Goal: Task Accomplishment & Management: Complete application form

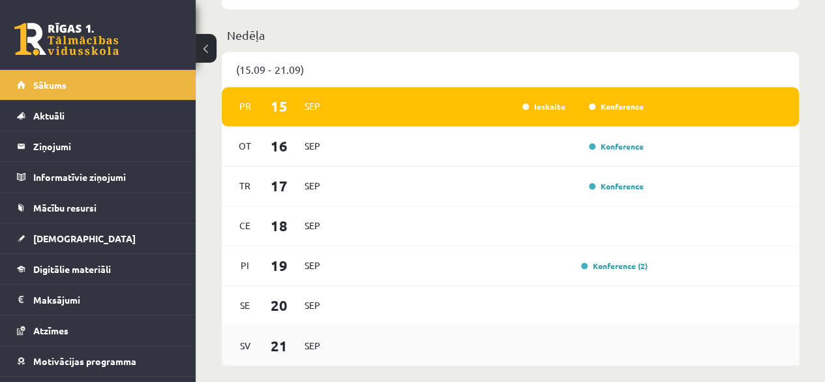
scroll to position [925, 0]
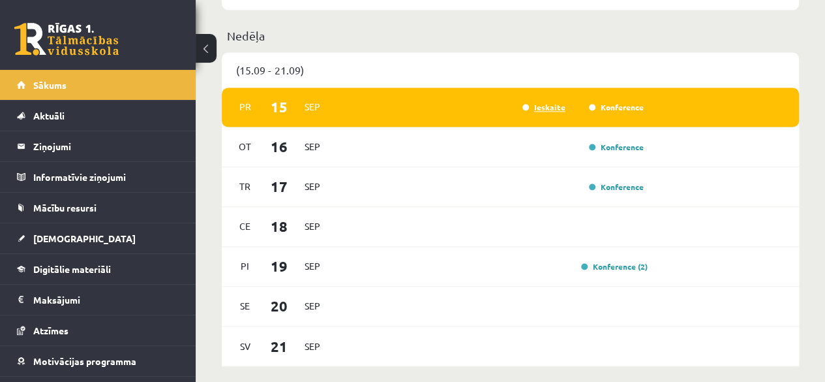
click at [552, 110] on link "Ieskaite" at bounding box center [544, 107] width 43 height 10
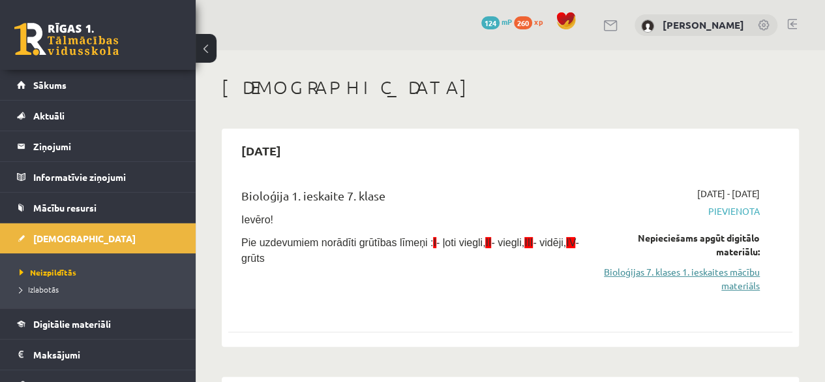
click at [725, 273] on link "Bioloģijas 7. klases 1. ieskaites mācību materiāls" at bounding box center [680, 278] width 160 height 27
click at [736, 274] on link "Bioloģijas 7. klases 1. ieskaites mācību materiāls" at bounding box center [680, 278] width 160 height 27
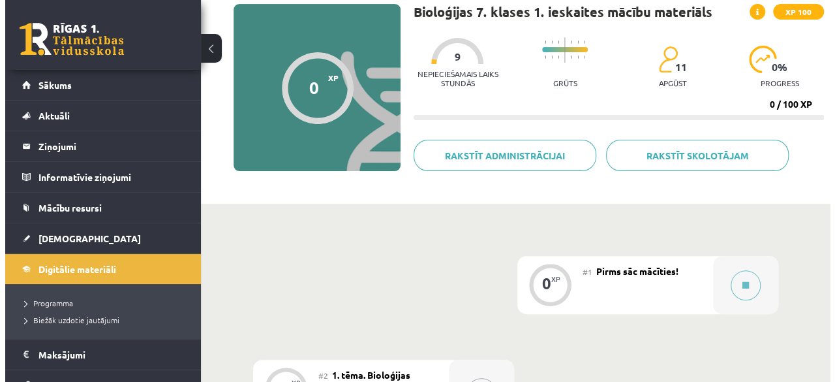
scroll to position [261, 0]
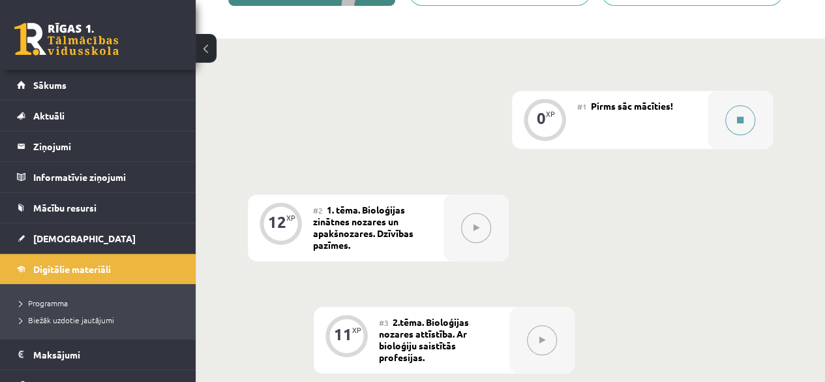
click at [727, 124] on button at bounding box center [740, 120] width 30 height 30
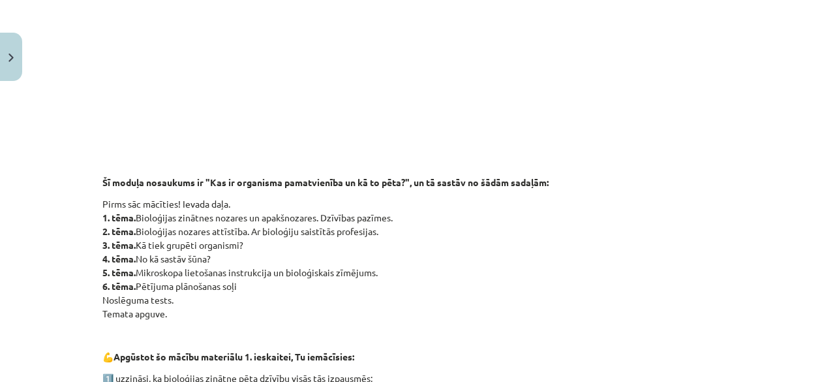
scroll to position [391, 0]
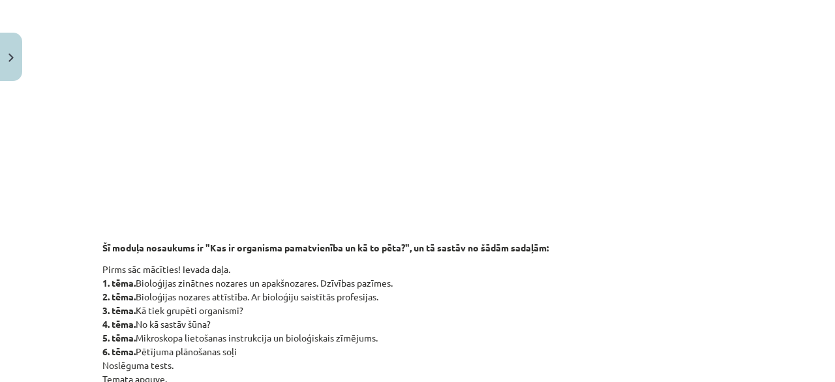
click at [811, 28] on div "Mācību tēma: Bioloģijas 7. klases 1. ieskaites mācību materiāls #1 Pirms sāc mā…" at bounding box center [417, 191] width 835 height 382
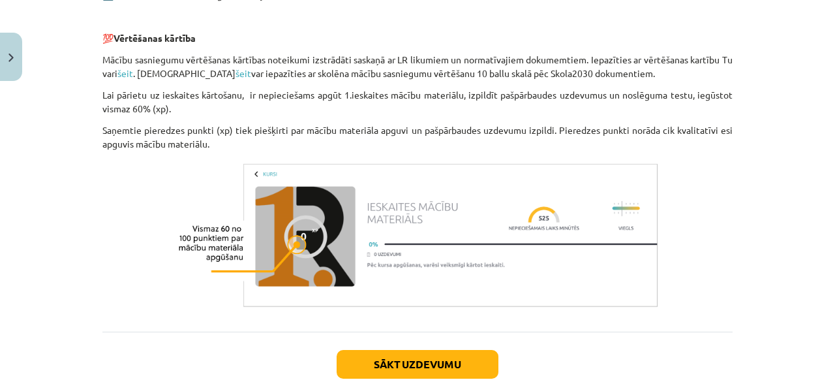
scroll to position [979, 0]
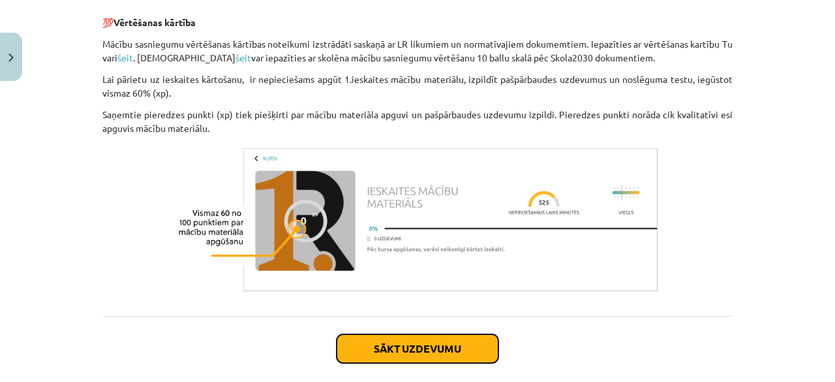
click at [418, 358] on button "Sākt uzdevumu" at bounding box center [418, 348] width 162 height 29
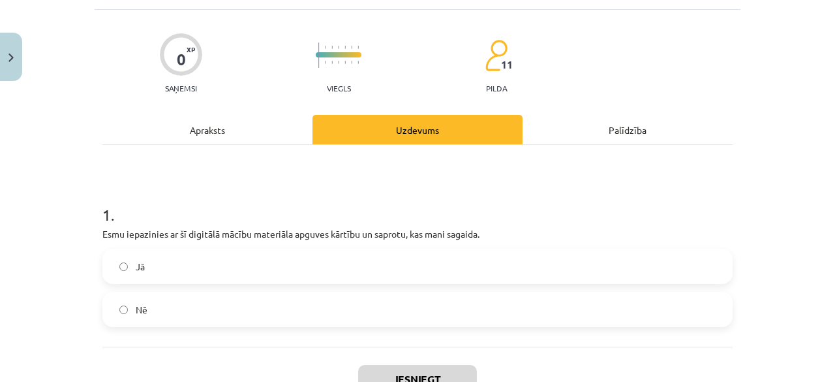
scroll to position [98, 0]
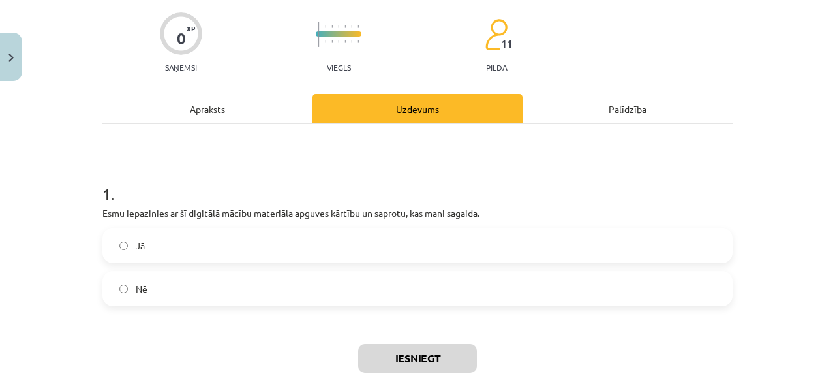
click at [153, 244] on label "Jā" at bounding box center [418, 245] width 628 height 33
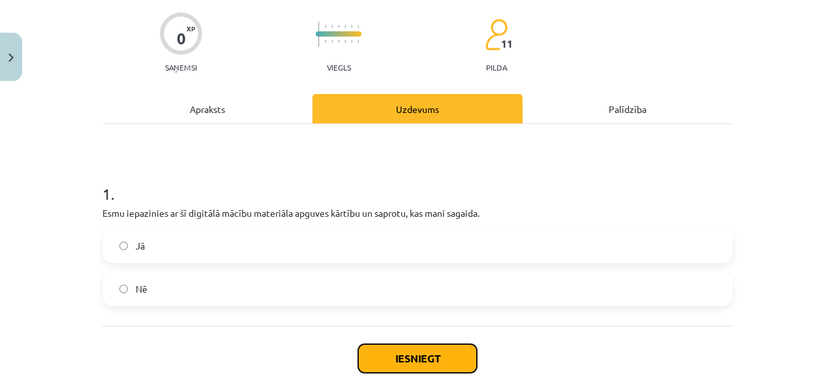
click at [416, 348] on button "Iesniegt" at bounding box center [417, 358] width 119 height 29
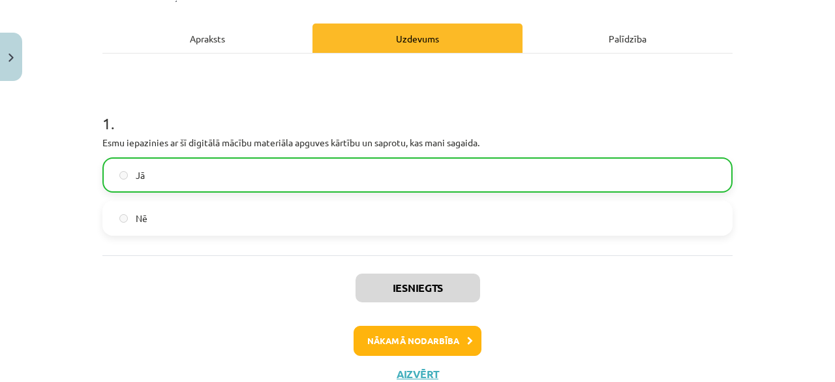
scroll to position [213, 0]
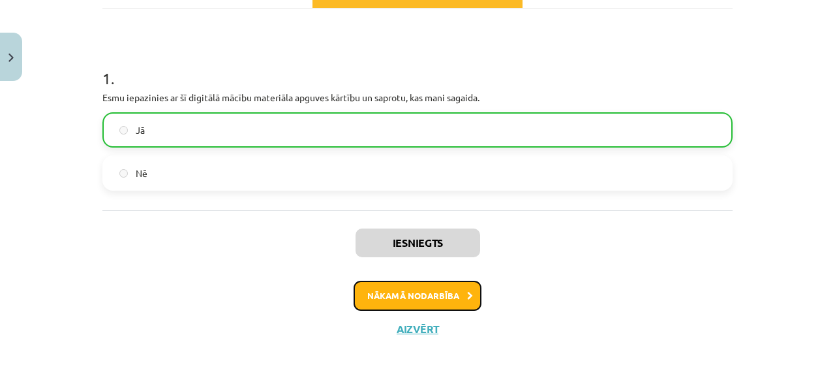
click at [437, 289] on button "Nākamā nodarbība" at bounding box center [418, 296] width 128 height 30
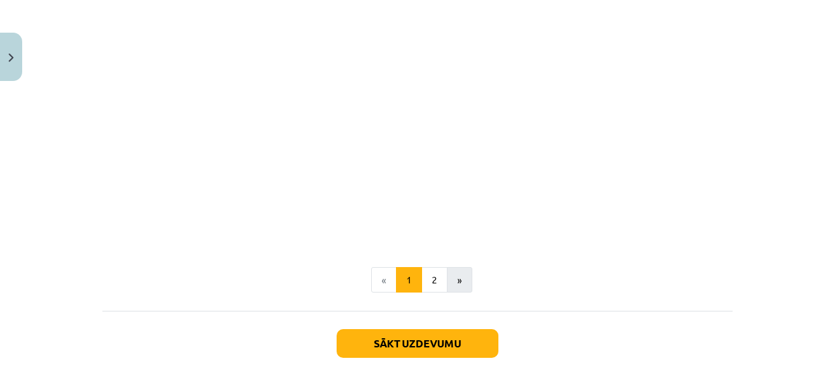
scroll to position [1070, 0]
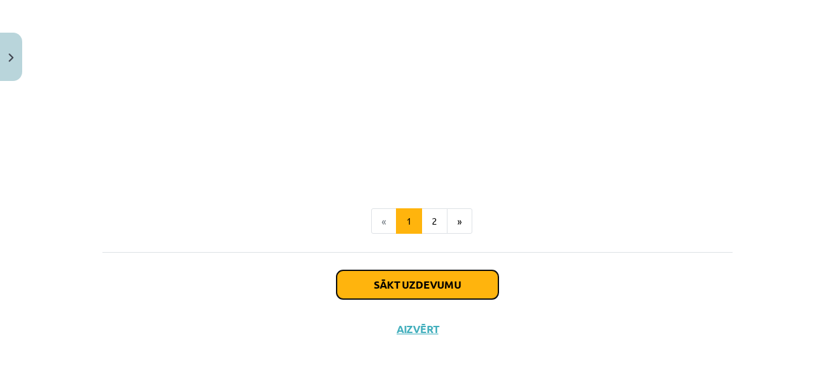
click at [451, 272] on button "Sākt uzdevumu" at bounding box center [418, 284] width 162 height 29
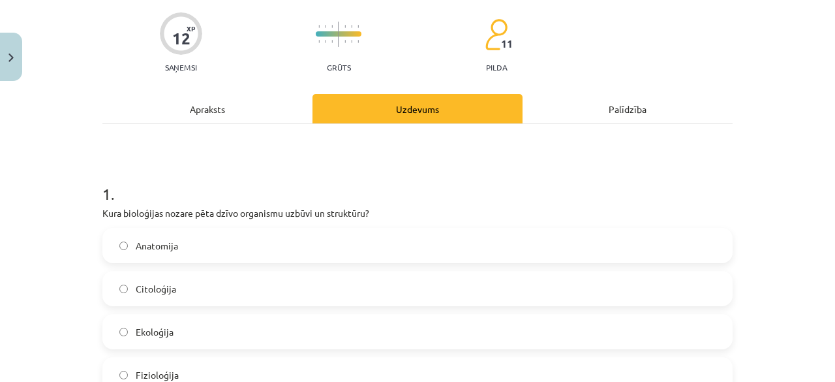
scroll to position [163, 0]
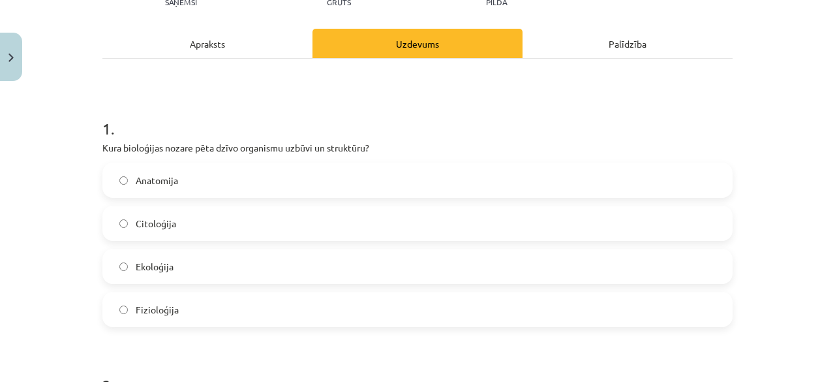
click at [203, 183] on label "Anatomija" at bounding box center [418, 180] width 628 height 33
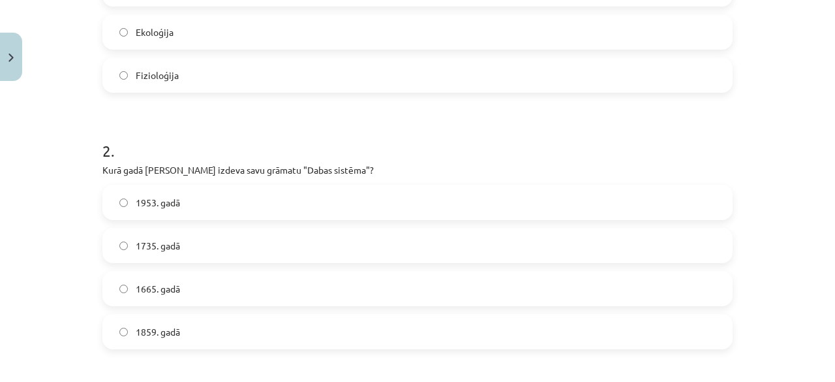
scroll to position [424, 0]
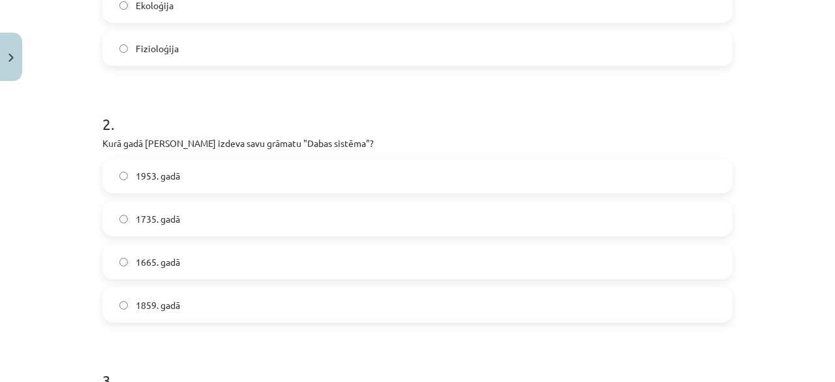
click at [142, 309] on span "1859. gadā" at bounding box center [158, 305] width 44 height 14
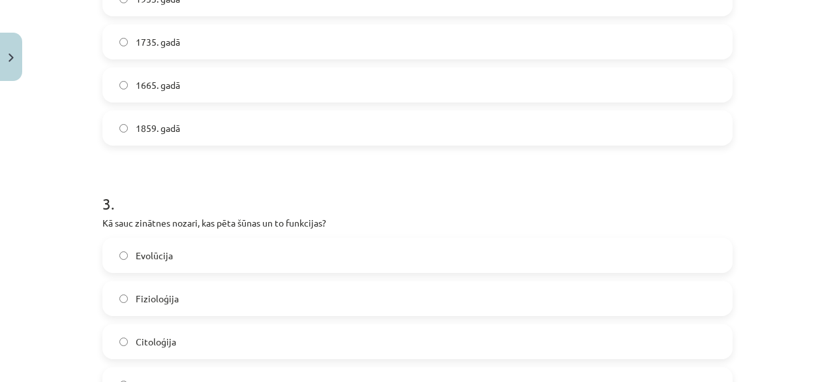
scroll to position [620, 0]
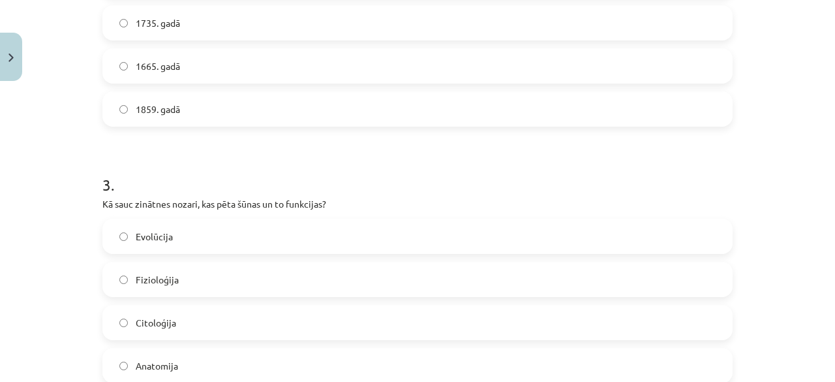
click at [226, 276] on label "Fizioloģija" at bounding box center [418, 279] width 628 height 33
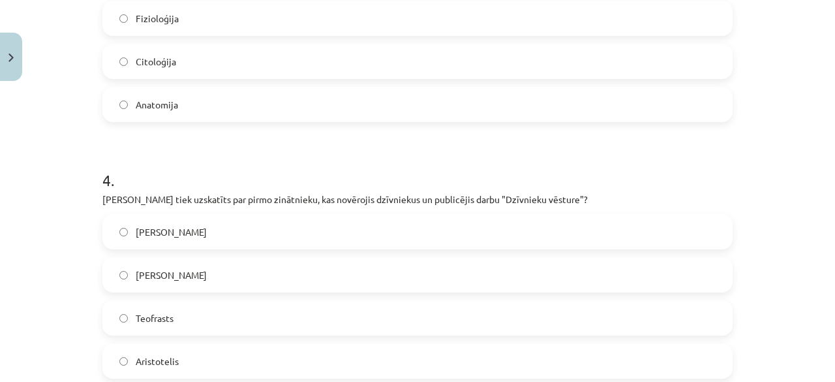
scroll to position [946, 0]
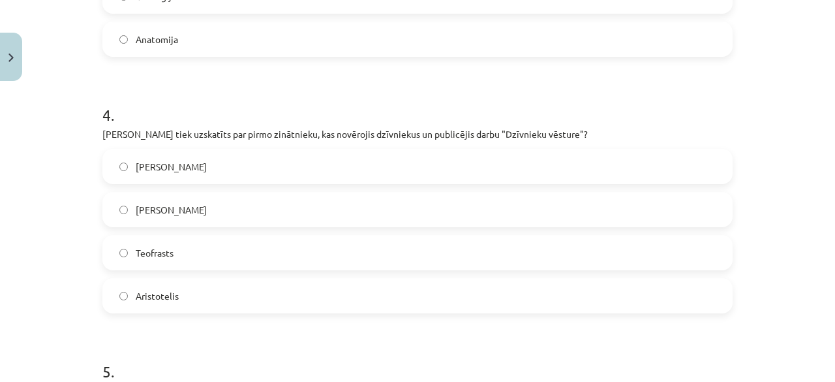
click at [206, 290] on label "Aristotelis" at bounding box center [418, 295] width 628 height 33
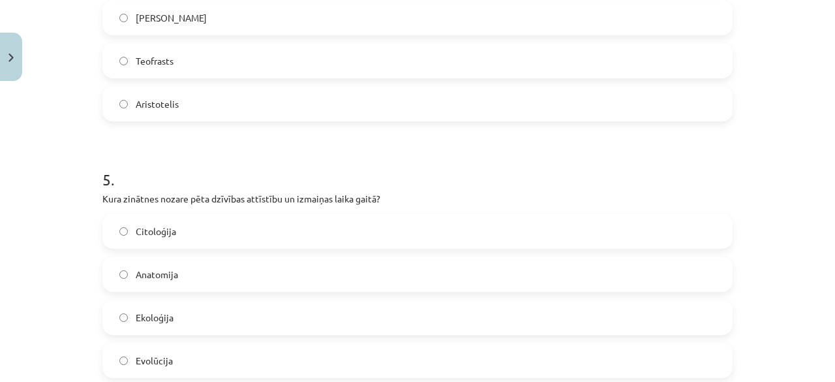
scroll to position [1142, 0]
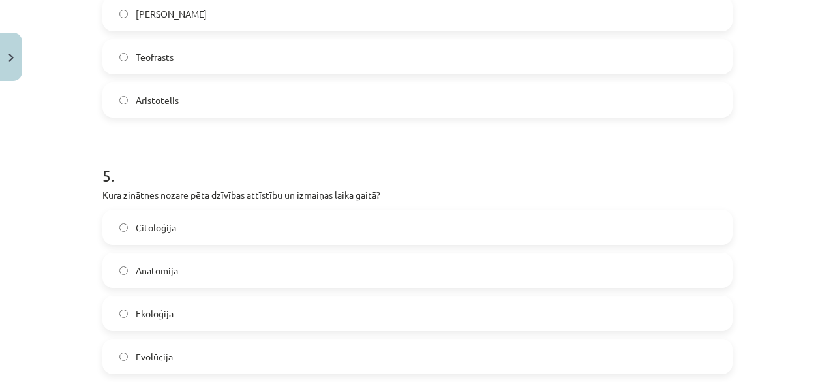
click at [232, 356] on label "Evolūcija" at bounding box center [418, 356] width 628 height 33
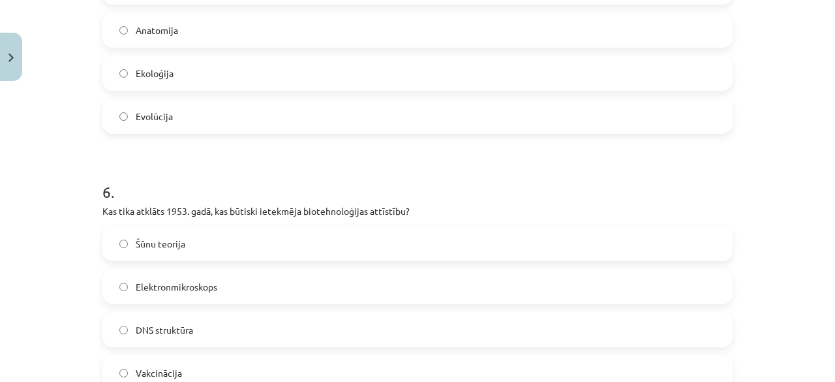
scroll to position [1403, 0]
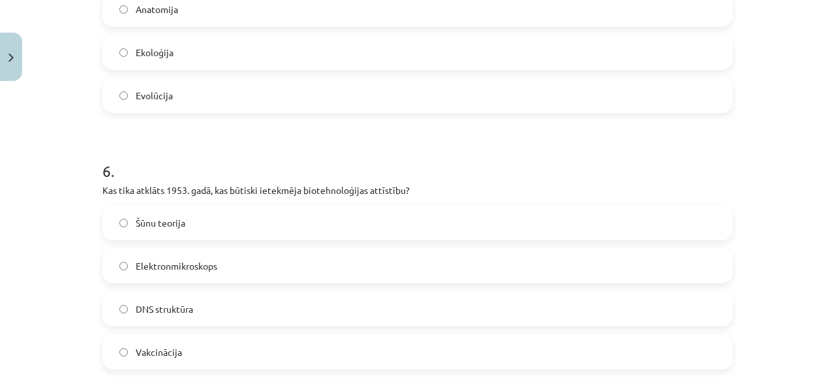
click at [192, 317] on label "DNS struktūra" at bounding box center [418, 308] width 628 height 33
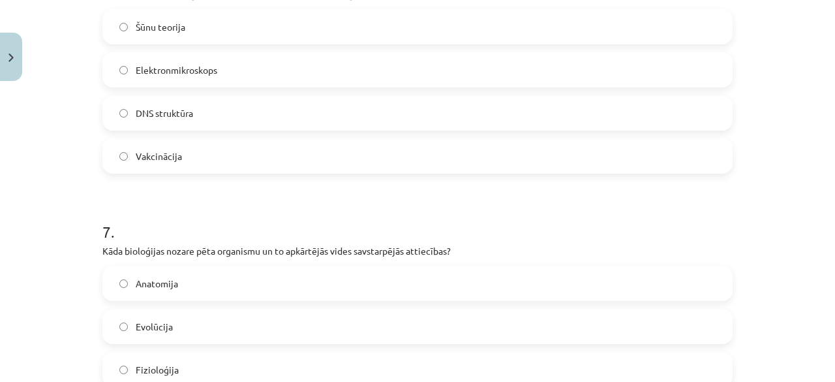
scroll to position [1859, 0]
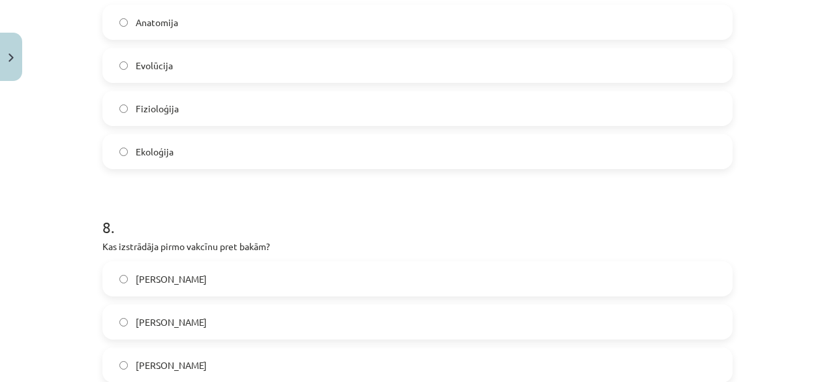
click at [185, 148] on label "Ekoloģija" at bounding box center [418, 151] width 628 height 33
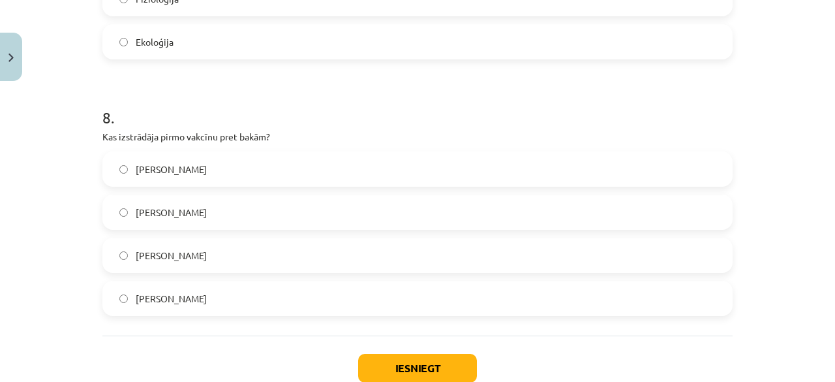
scroll to position [1990, 0]
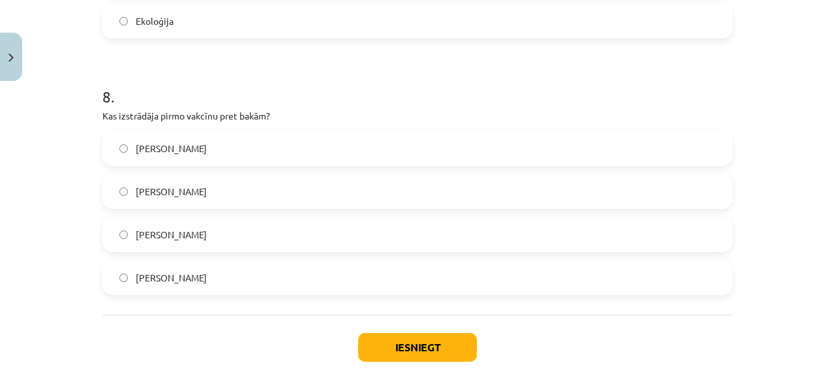
click at [197, 145] on label "[PERSON_NAME]" at bounding box center [418, 148] width 628 height 33
click at [416, 346] on button "Iesniegt" at bounding box center [417, 347] width 119 height 29
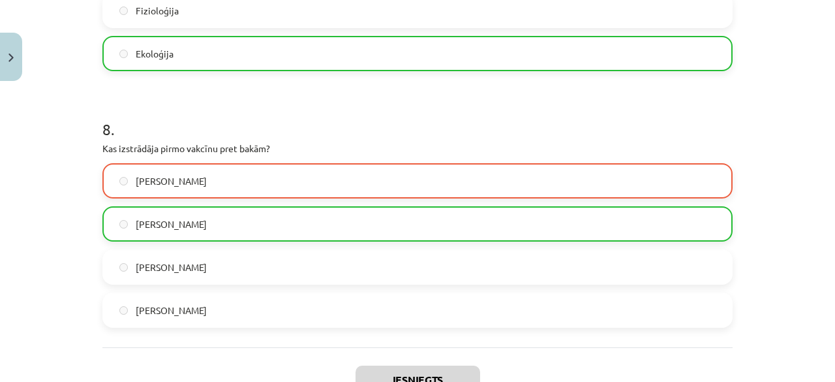
scroll to position [2094, 0]
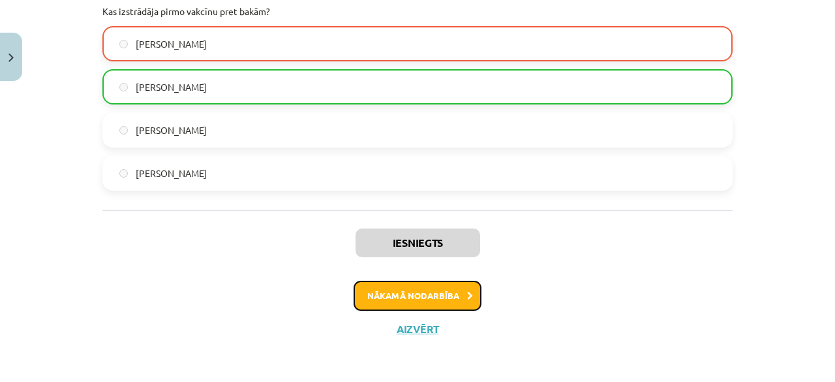
click at [444, 292] on button "Nākamā nodarbība" at bounding box center [418, 296] width 128 height 30
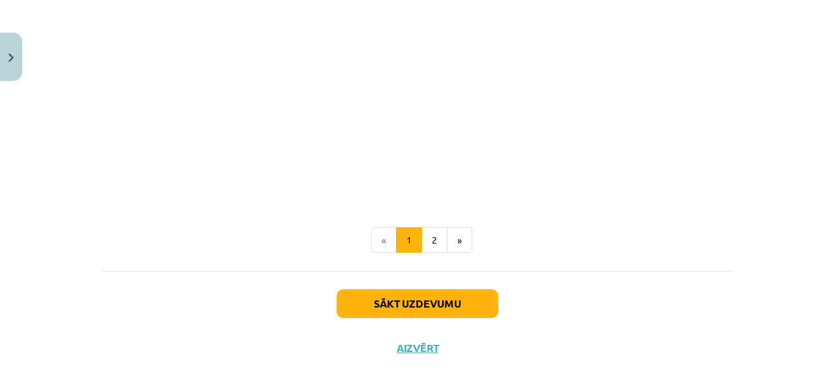
scroll to position [589, 0]
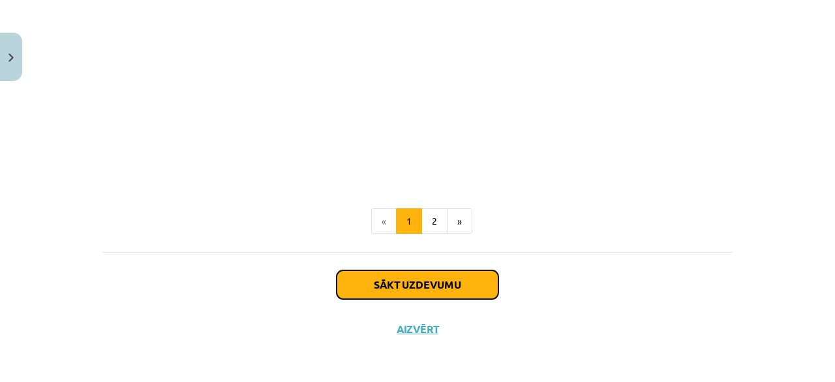
click at [455, 275] on button "Sākt uzdevumu" at bounding box center [418, 284] width 162 height 29
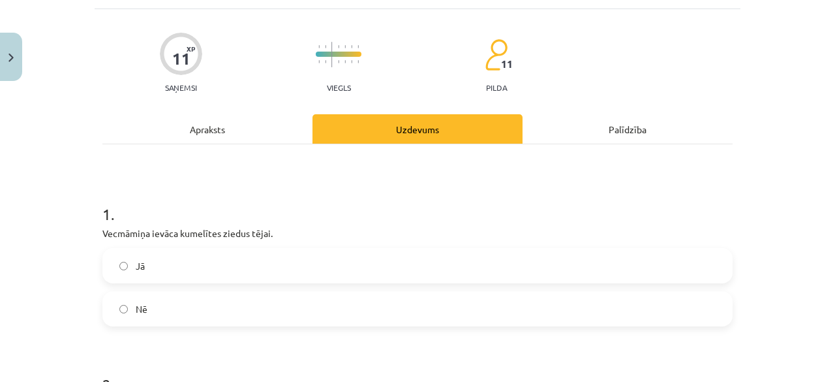
scroll to position [163, 0]
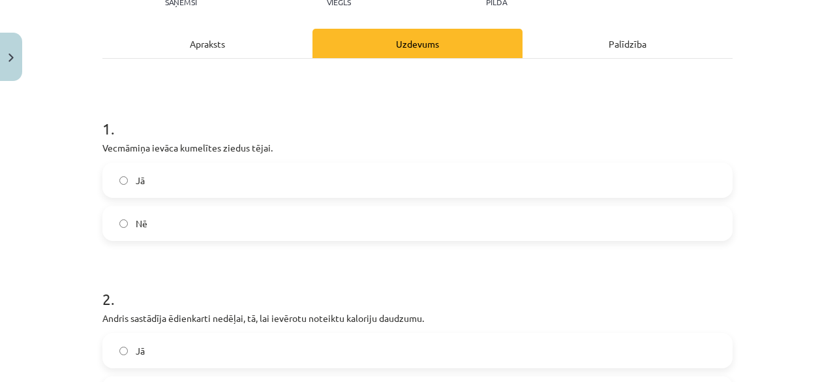
click at [163, 192] on label "Jā" at bounding box center [418, 180] width 628 height 33
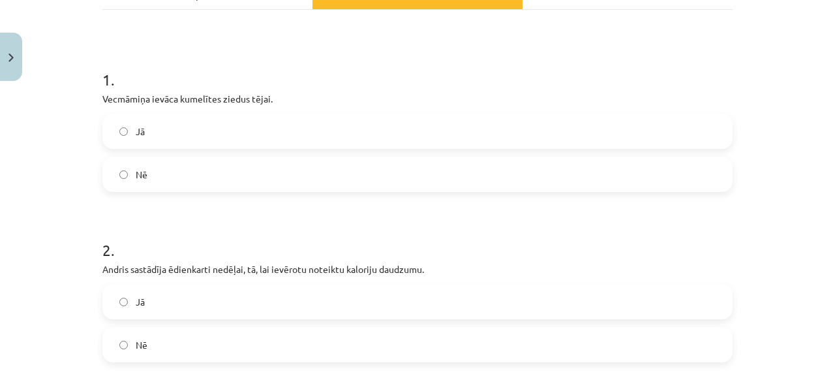
scroll to position [359, 0]
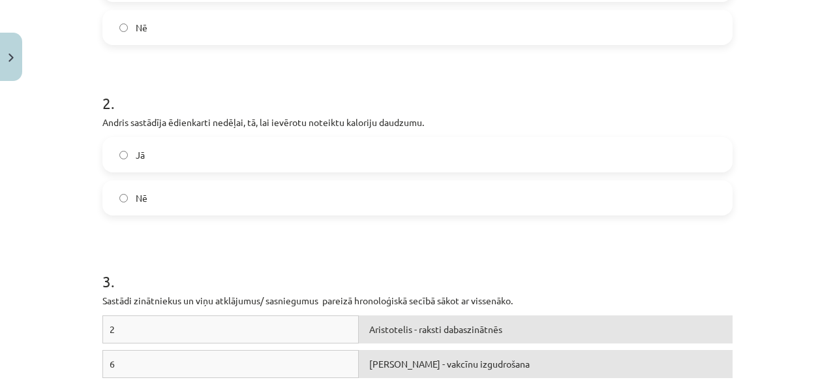
click at [275, 171] on div "Jā" at bounding box center [417, 154] width 630 height 35
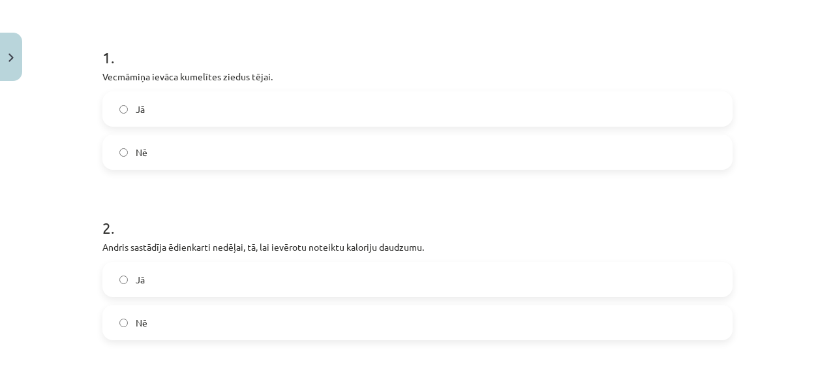
scroll to position [294, 0]
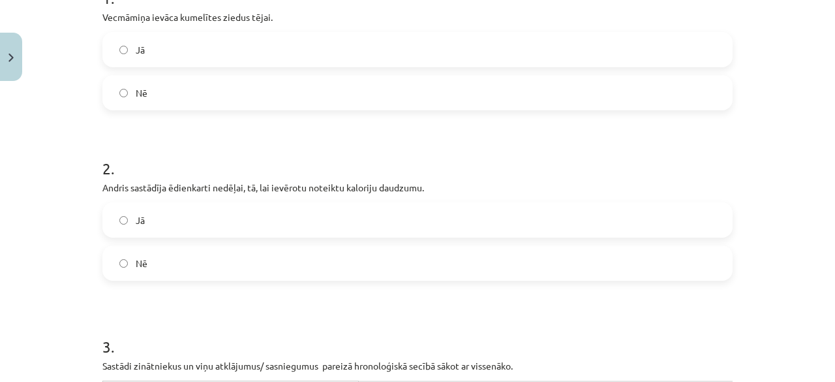
click at [238, 216] on label "Jā" at bounding box center [418, 220] width 628 height 33
click at [226, 279] on div "Nē" at bounding box center [417, 262] width 630 height 35
click at [247, 251] on label "Nē" at bounding box center [418, 263] width 628 height 33
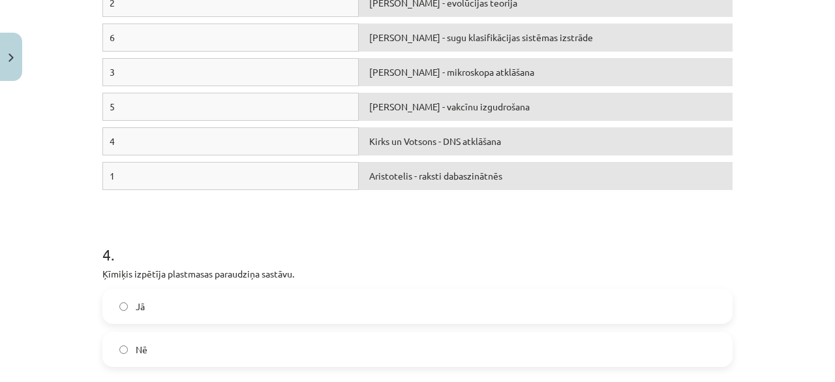
scroll to position [750, 0]
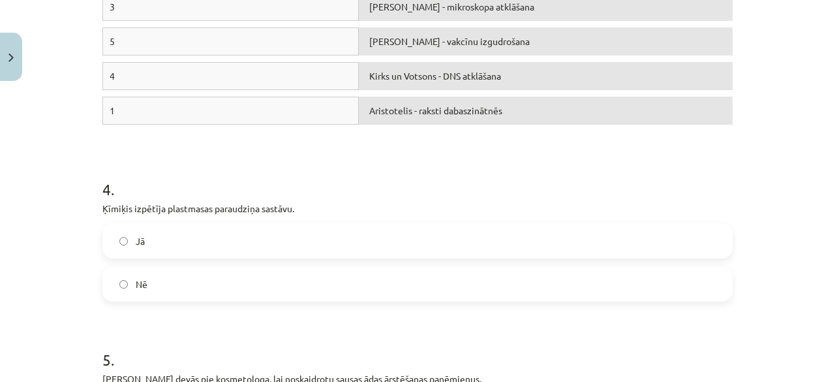
click at [109, 245] on label "Jā" at bounding box center [418, 240] width 628 height 33
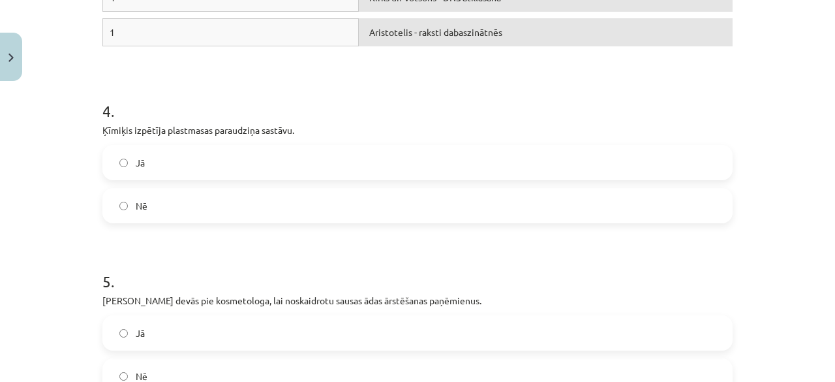
scroll to position [946, 0]
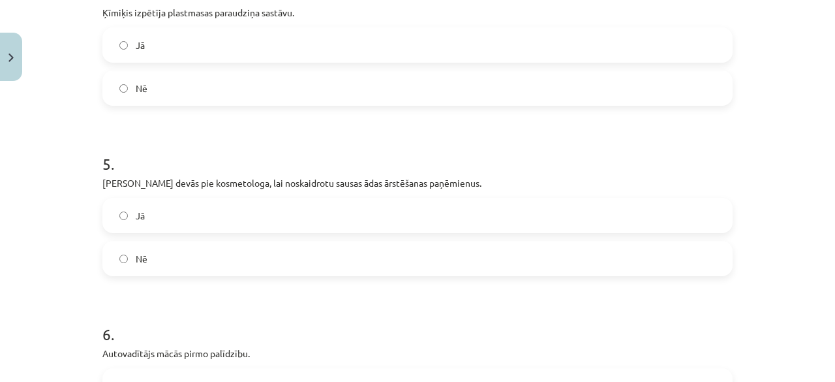
click at [168, 231] on div "Jā Nē" at bounding box center [417, 237] width 630 height 78
click at [304, 200] on label "Jā" at bounding box center [418, 215] width 628 height 33
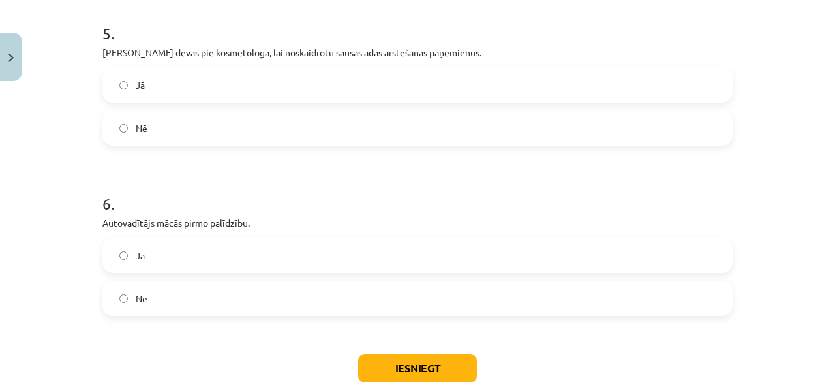
click at [250, 305] on label "Nē" at bounding box center [418, 298] width 628 height 33
click at [397, 369] on button "Iesniegt" at bounding box center [417, 368] width 119 height 29
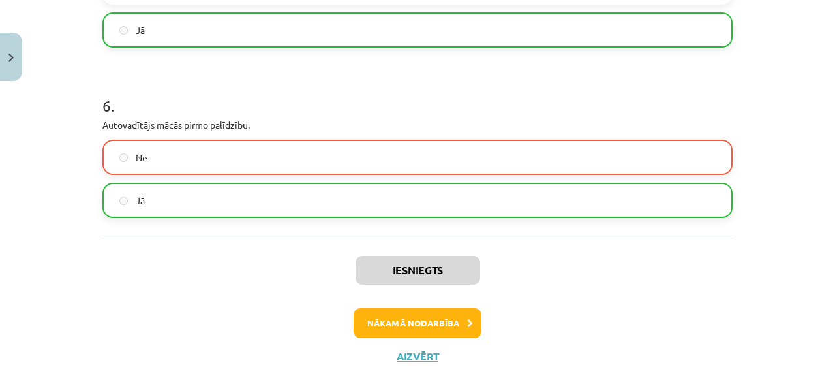
scroll to position [1199, 0]
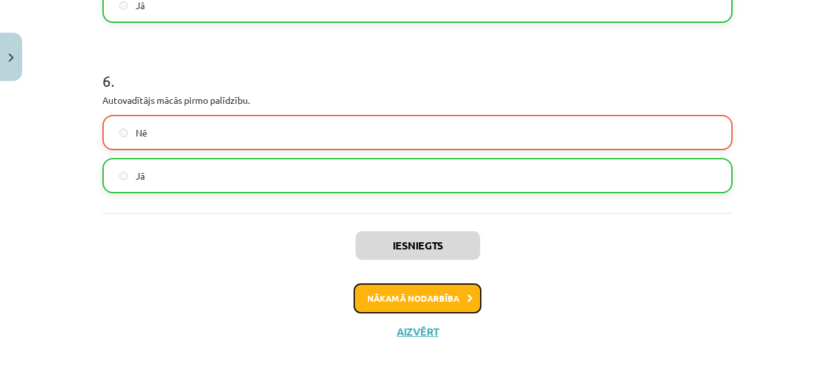
click at [436, 296] on button "Nākamā nodarbība" at bounding box center [418, 298] width 128 height 30
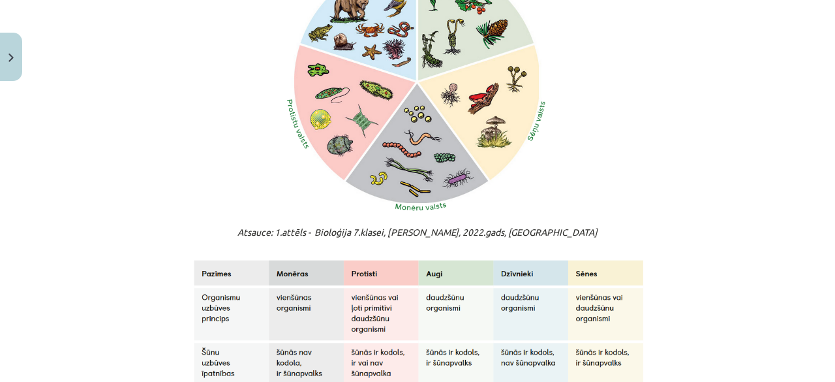
scroll to position [1142, 0]
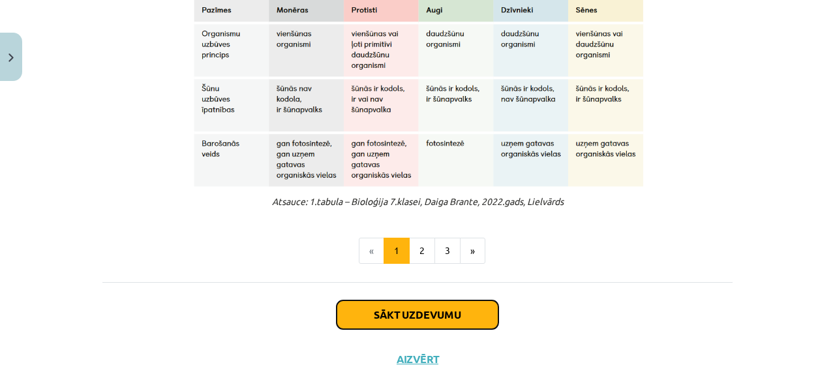
click at [372, 315] on button "Sākt uzdevumu" at bounding box center [418, 314] width 162 height 29
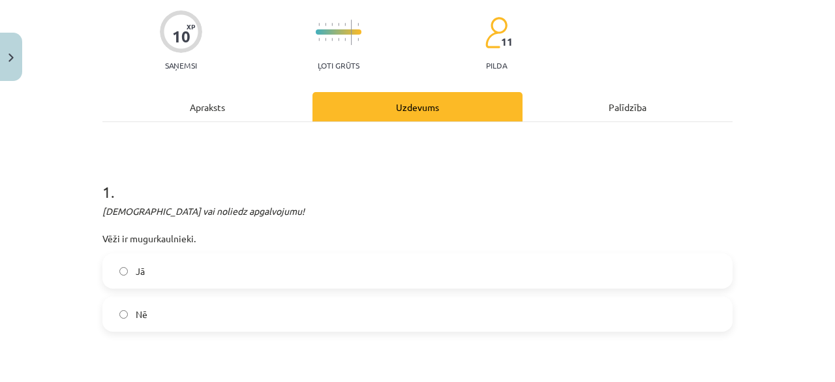
scroll to position [163, 0]
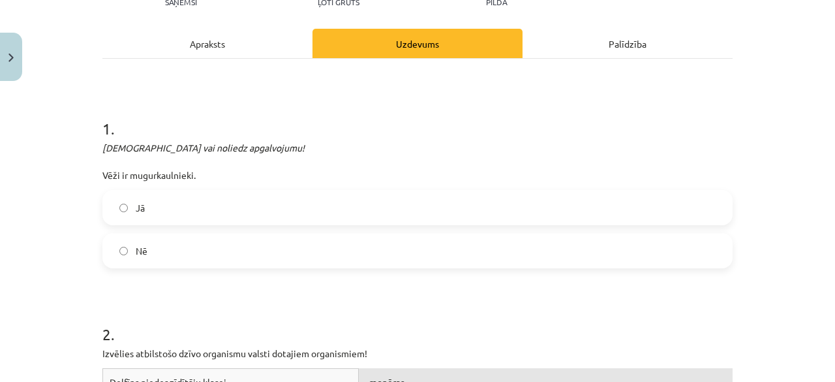
click at [215, 198] on label "Jā" at bounding box center [418, 207] width 628 height 33
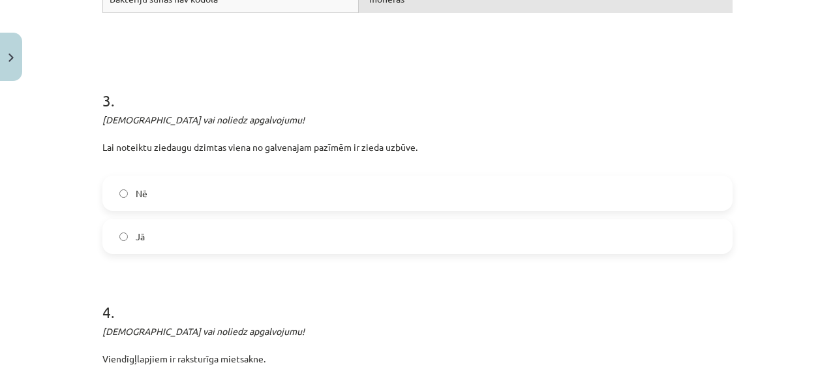
scroll to position [685, 0]
click at [169, 230] on label "Jā" at bounding box center [418, 235] width 628 height 33
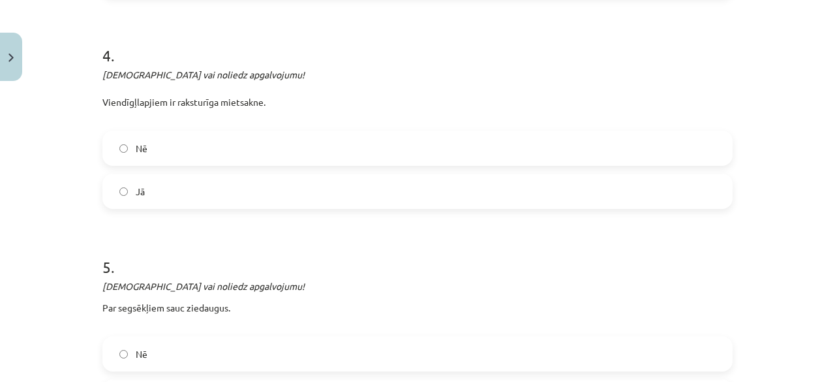
scroll to position [946, 0]
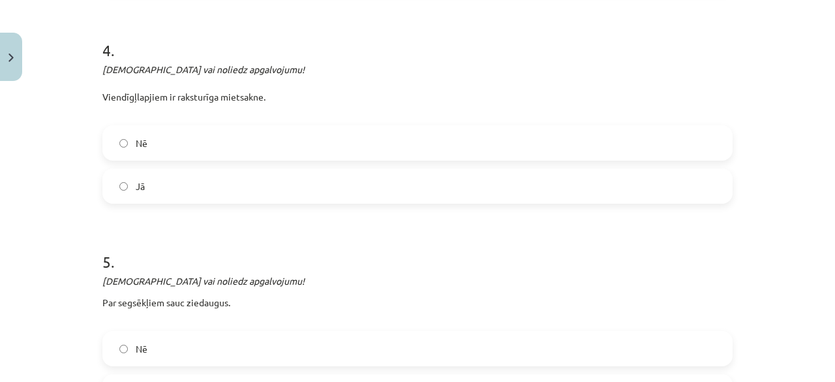
click at [215, 135] on label "Nē" at bounding box center [418, 143] width 628 height 33
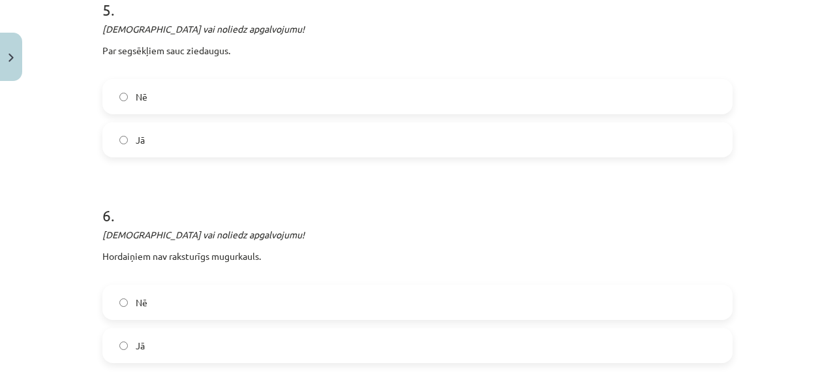
scroll to position [1011, 0]
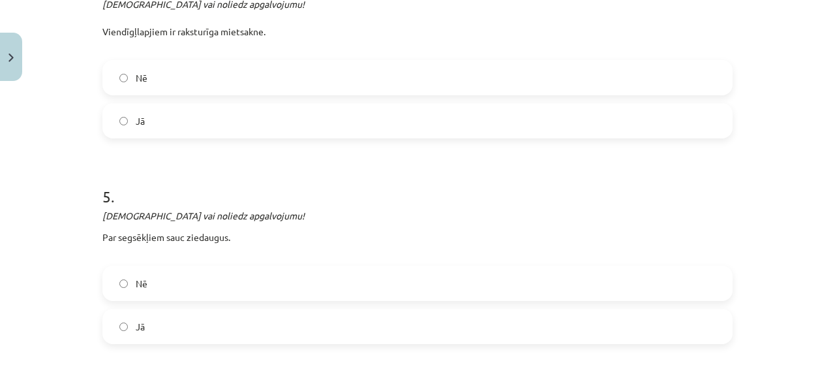
click at [253, 319] on label "Jā" at bounding box center [418, 326] width 628 height 33
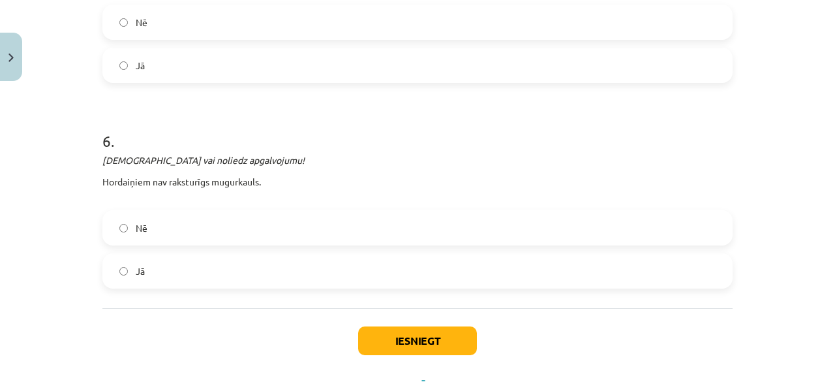
click at [196, 275] on label "Jā" at bounding box center [418, 270] width 628 height 33
click at [395, 334] on button "Iesniegt" at bounding box center [417, 340] width 119 height 29
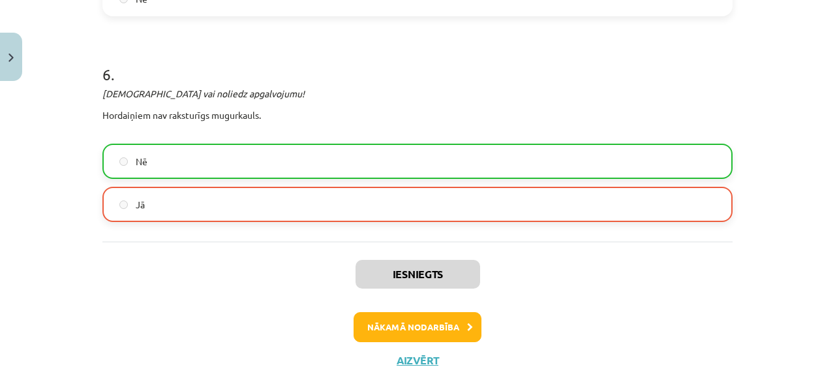
scroll to position [1370, 0]
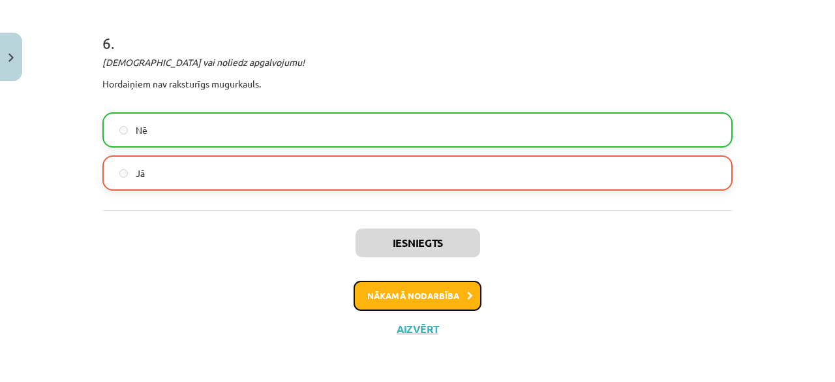
click at [447, 290] on button "Nākamā nodarbība" at bounding box center [418, 296] width 128 height 30
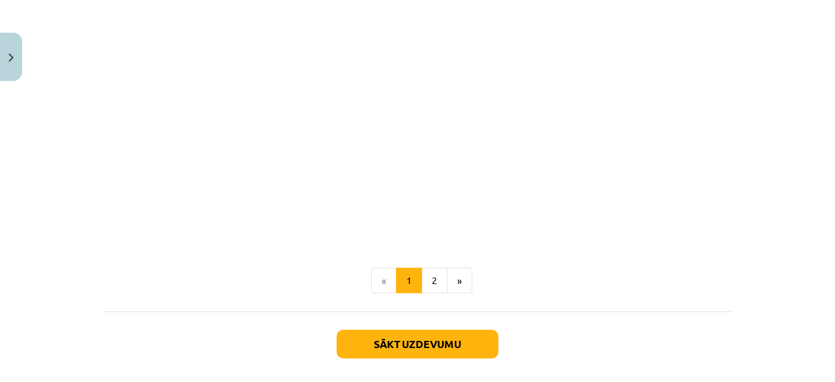
scroll to position [592, 0]
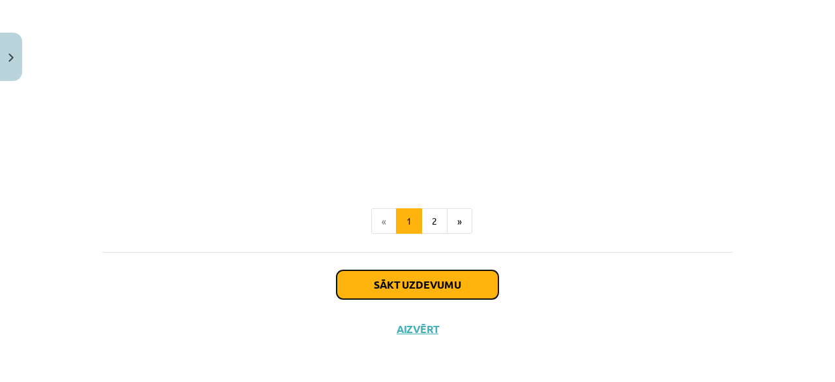
click at [381, 289] on button "Sākt uzdevumu" at bounding box center [418, 284] width 162 height 29
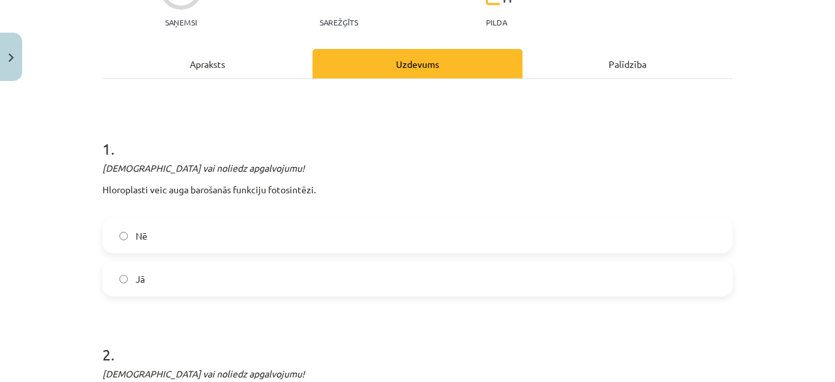
scroll to position [163, 0]
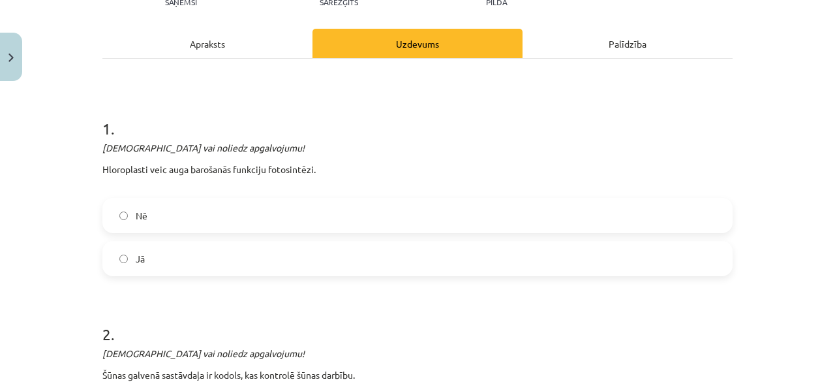
click at [198, 266] on label "Jā" at bounding box center [418, 258] width 628 height 33
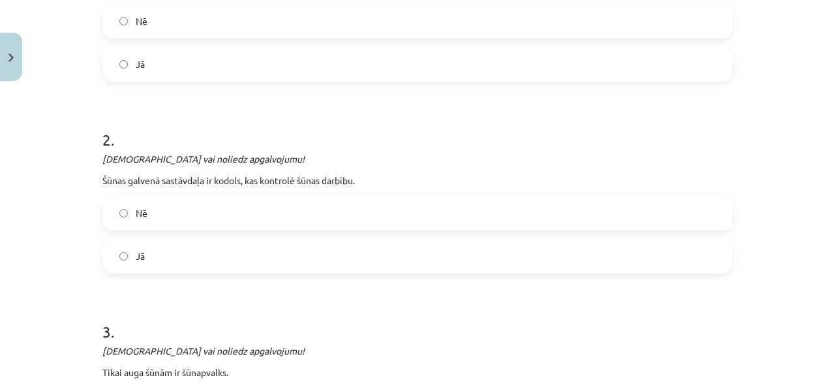
scroll to position [359, 0]
click at [128, 247] on label "Jā" at bounding box center [418, 254] width 628 height 33
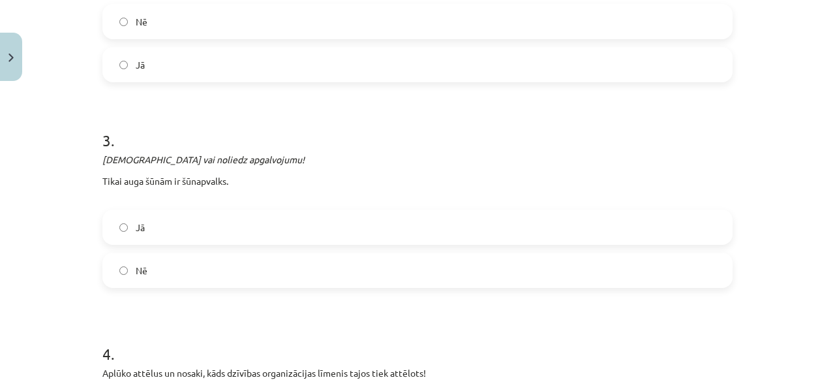
scroll to position [555, 0]
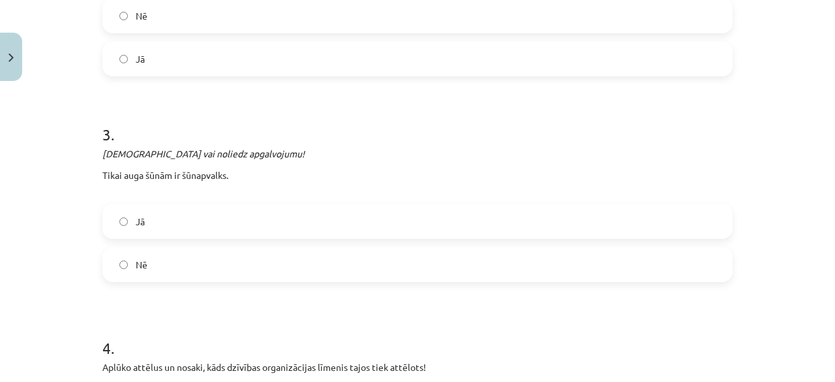
click at [158, 241] on div "Jā Nē" at bounding box center [417, 243] width 630 height 78
click at [168, 230] on label "Jā" at bounding box center [418, 221] width 628 height 33
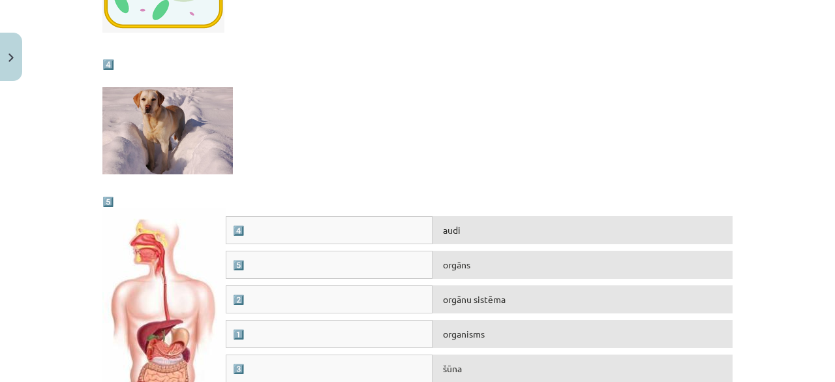
scroll to position [1533, 0]
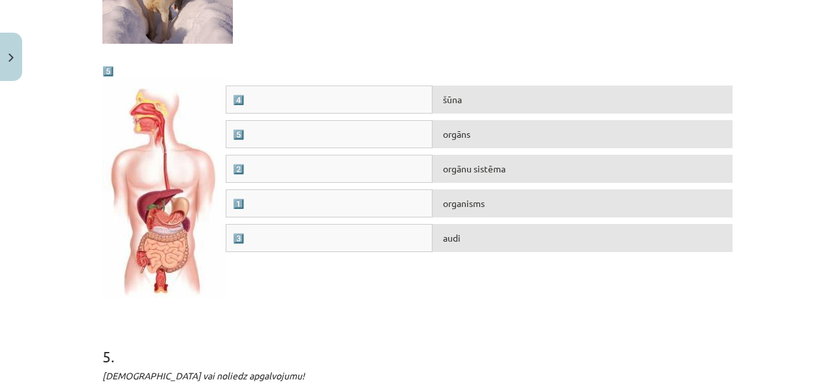
click at [480, 224] on div "audi" at bounding box center [583, 238] width 300 height 28
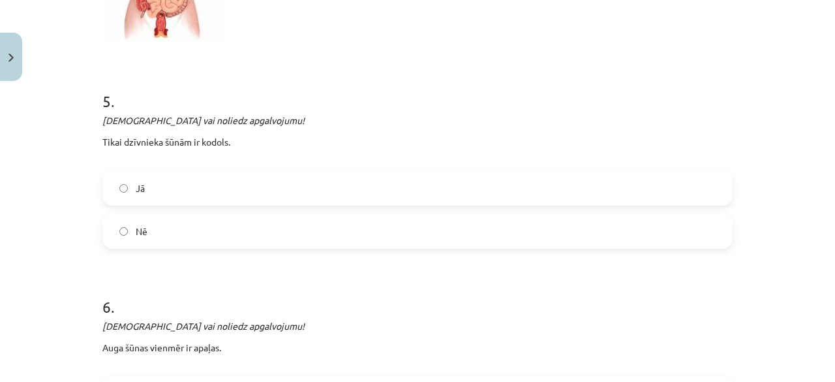
scroll to position [1794, 0]
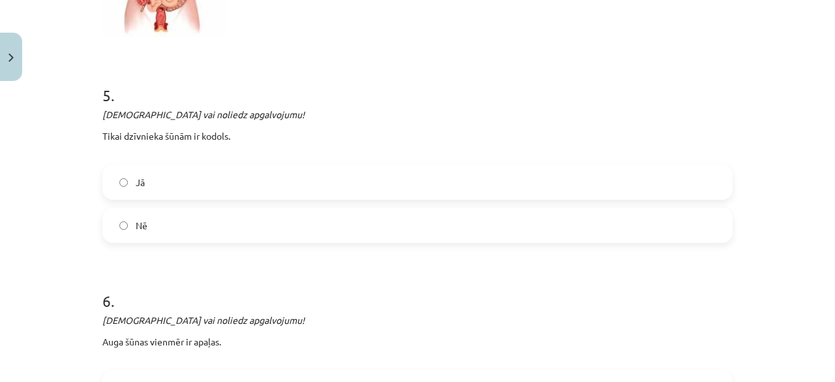
click at [216, 222] on label "Nē" at bounding box center [418, 225] width 628 height 33
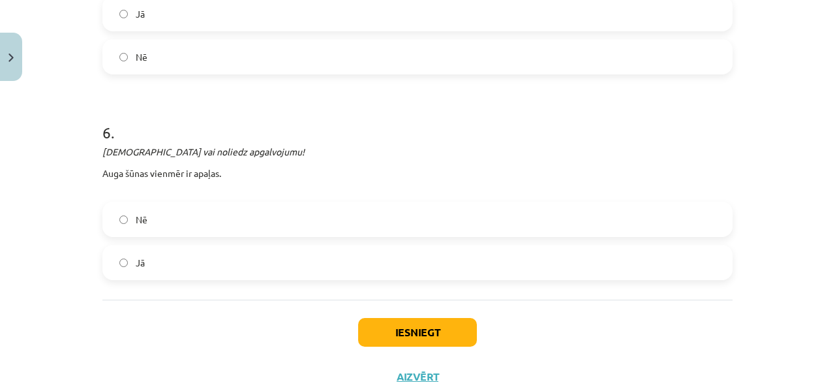
scroll to position [1990, 0]
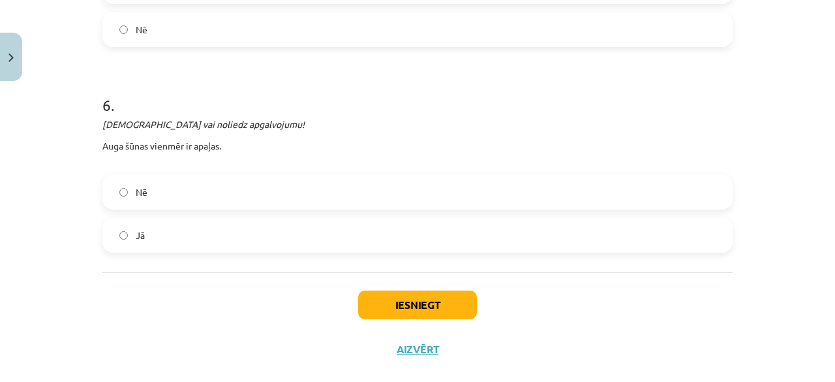
drag, startPoint x: 227, startPoint y: 191, endPoint x: 236, endPoint y: 185, distance: 10.7
click at [233, 188] on label "Nē" at bounding box center [418, 192] width 628 height 33
click at [414, 297] on button "Iesniegt" at bounding box center [417, 304] width 119 height 29
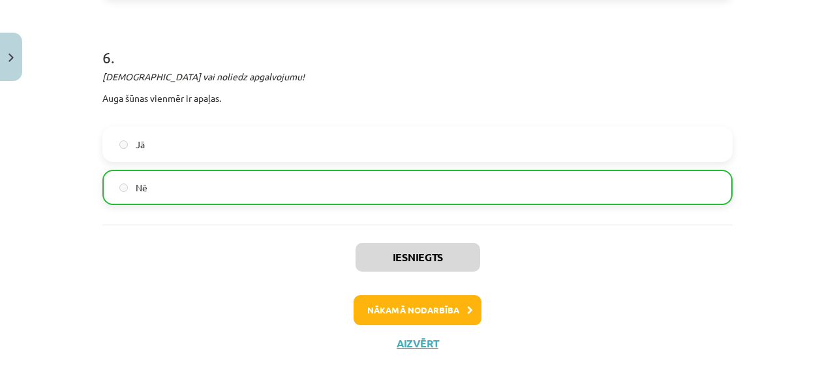
scroll to position [2050, 0]
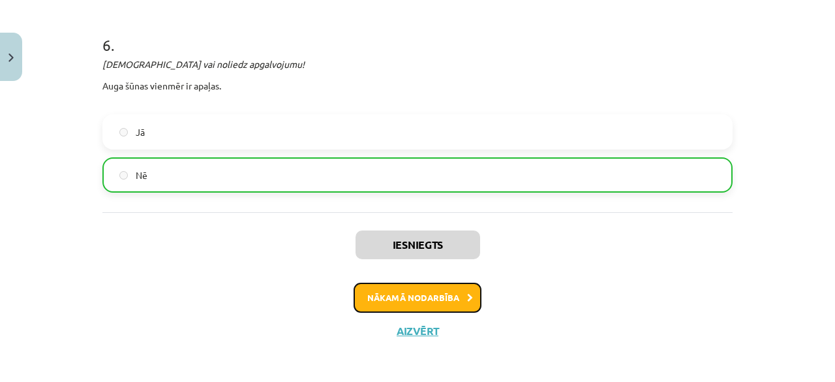
click at [403, 298] on button "Nākamā nodarbība" at bounding box center [418, 297] width 128 height 30
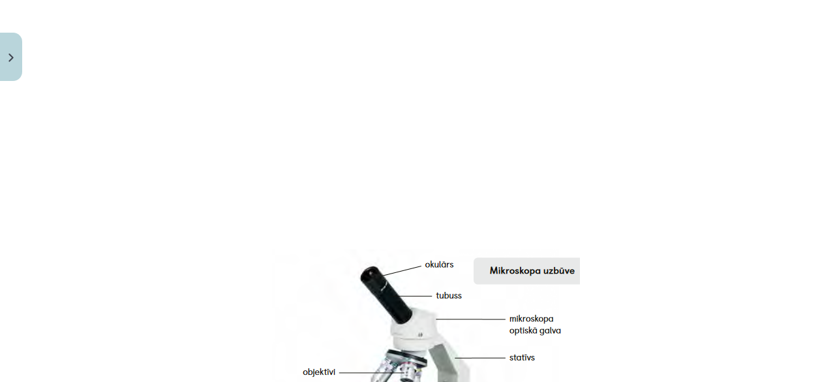
scroll to position [620, 0]
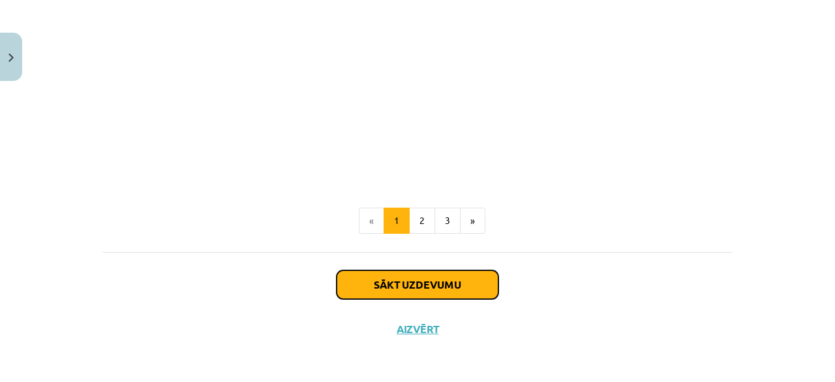
click at [446, 286] on button "Sākt uzdevumu" at bounding box center [418, 284] width 162 height 29
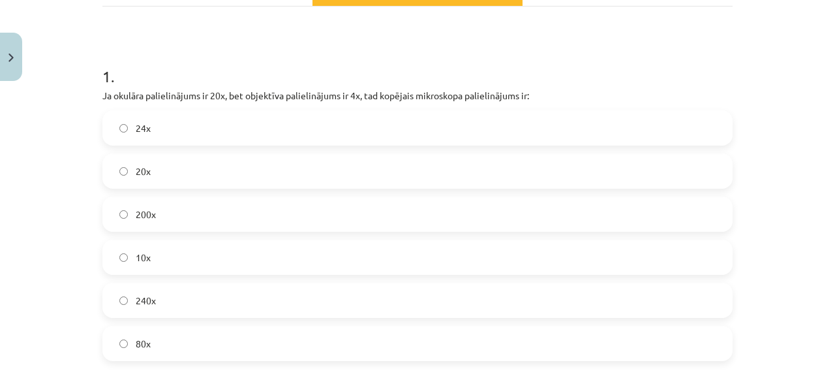
scroll to position [228, 0]
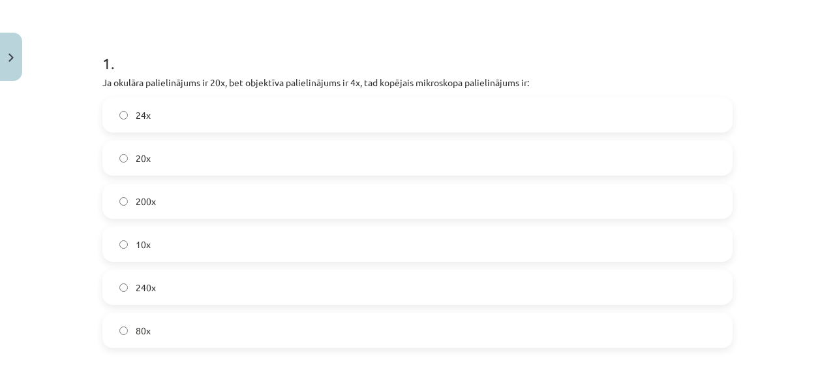
click at [214, 108] on label "24x" at bounding box center [418, 115] width 628 height 33
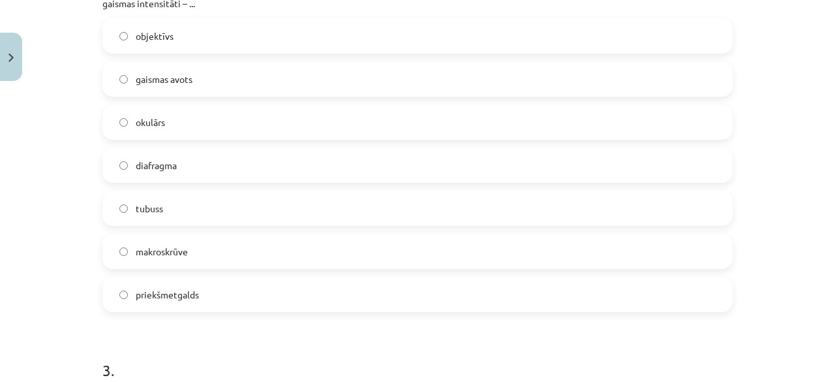
scroll to position [555, 0]
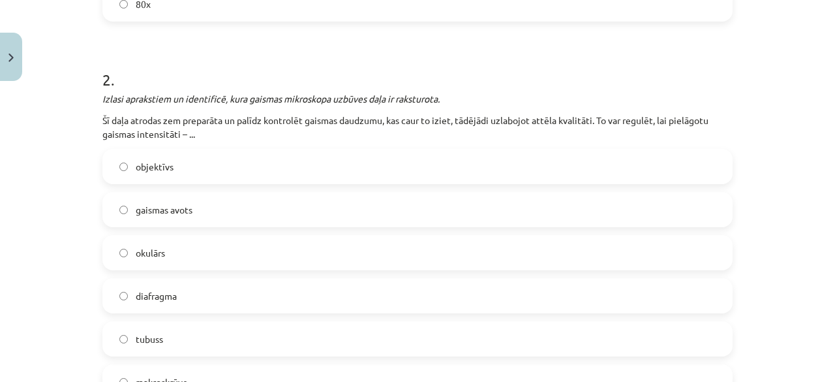
click at [196, 204] on label "gaismas avots" at bounding box center [418, 209] width 628 height 33
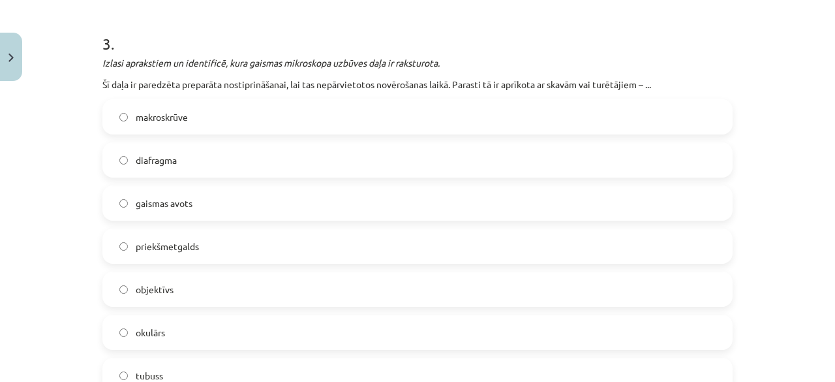
scroll to position [1076, 0]
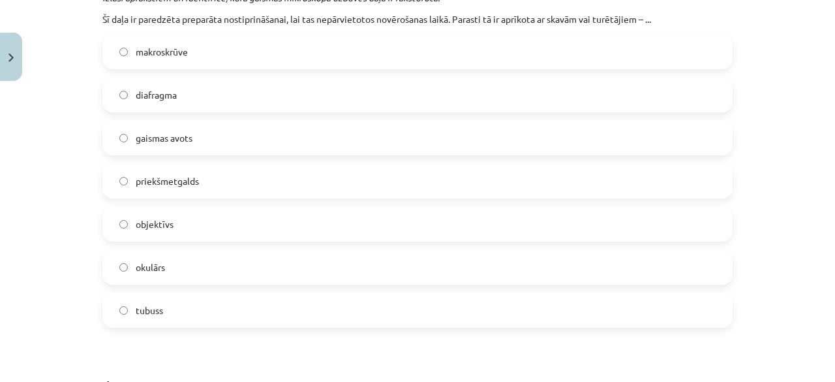
click at [177, 132] on span "gaismas avots" at bounding box center [164, 138] width 57 height 14
click at [183, 179] on span "priekšmetgalds" at bounding box center [167, 181] width 63 height 14
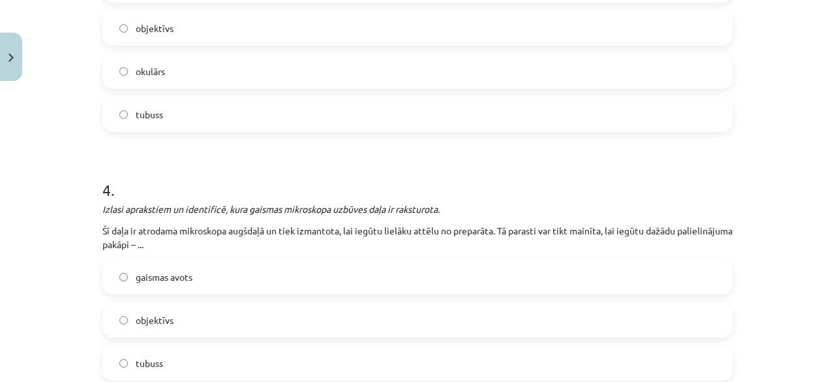
scroll to position [1403, 0]
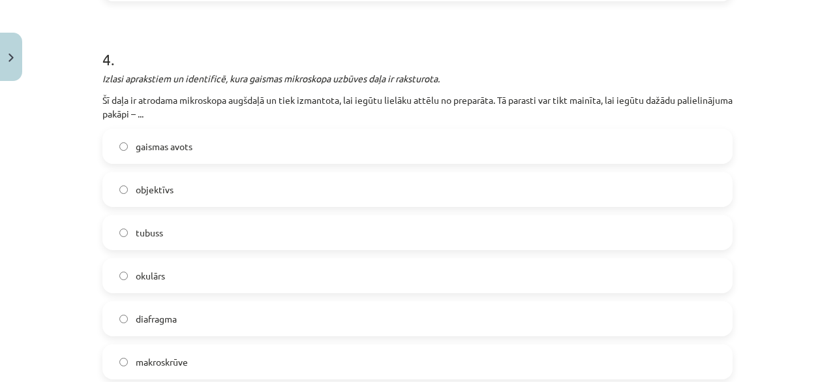
click at [136, 276] on span "okulārs" at bounding box center [150, 276] width 29 height 14
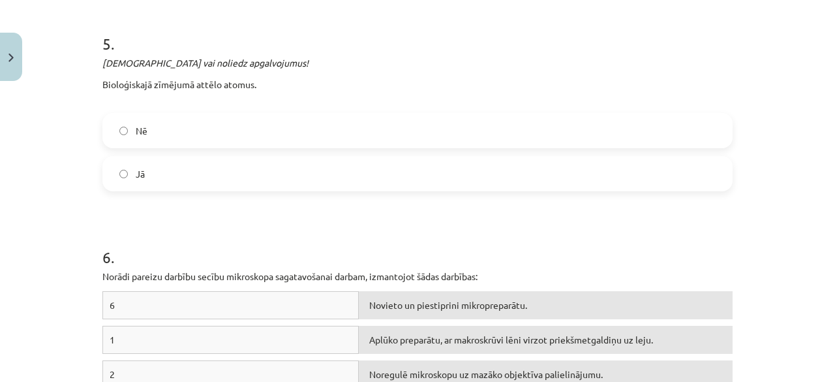
scroll to position [1859, 0]
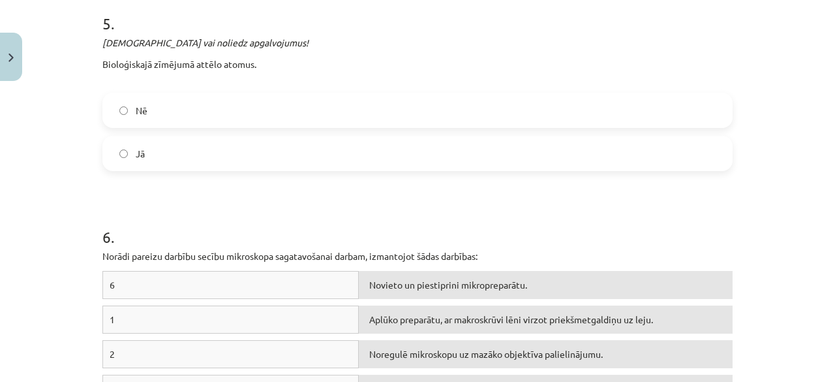
click at [127, 125] on label "Nē" at bounding box center [418, 110] width 628 height 33
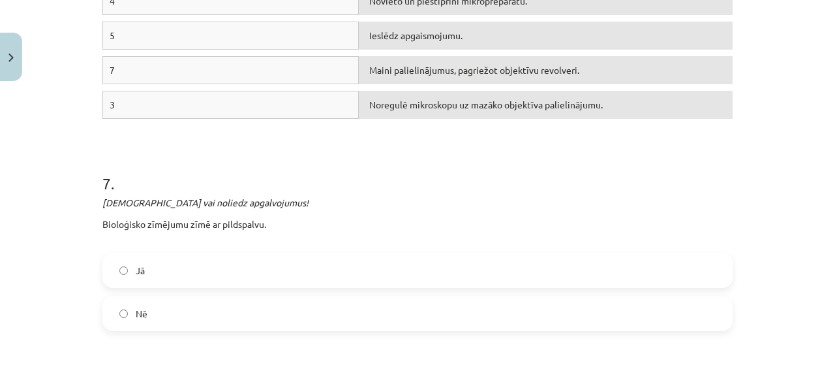
scroll to position [2251, 0]
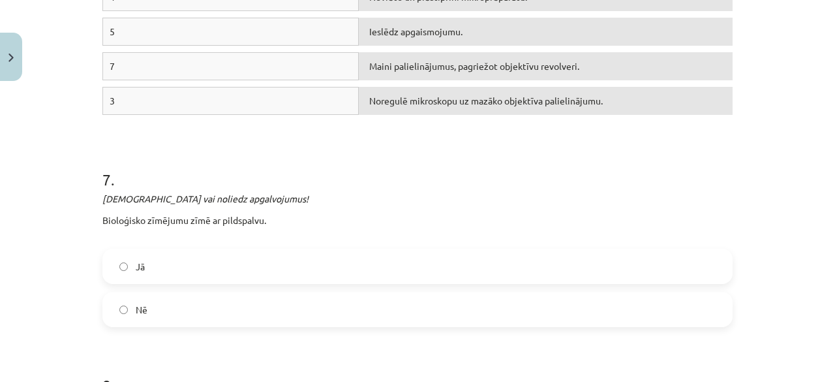
click at [145, 322] on div "Nē" at bounding box center [417, 309] width 630 height 35
click at [168, 279] on div "Jā" at bounding box center [417, 266] width 630 height 35
click at [132, 282] on div "Jā Nē" at bounding box center [417, 288] width 630 height 78
click at [117, 300] on label "Nē" at bounding box center [418, 309] width 628 height 33
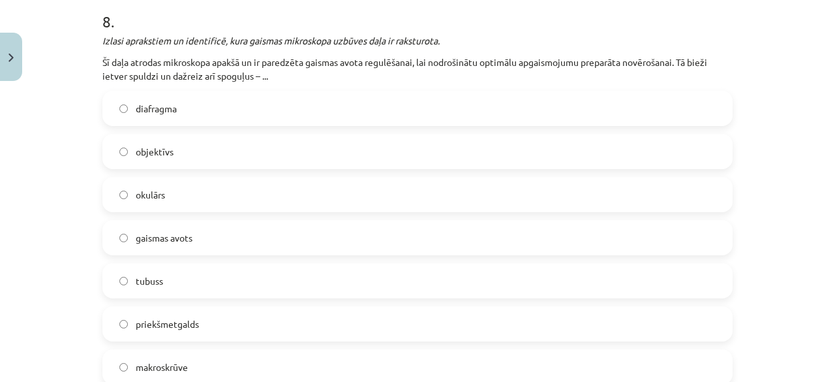
scroll to position [2642, 0]
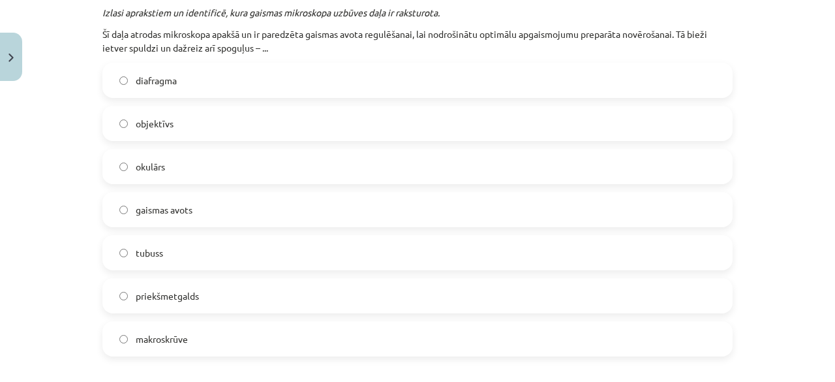
click at [151, 341] on span "makroskrūve" at bounding box center [162, 339] width 52 height 14
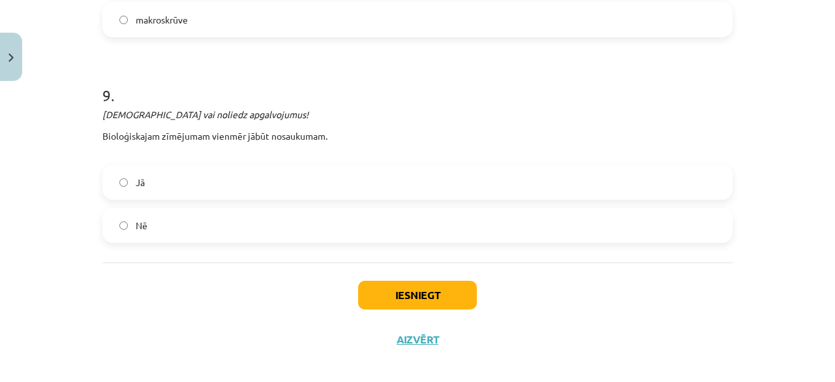
scroll to position [2969, 0]
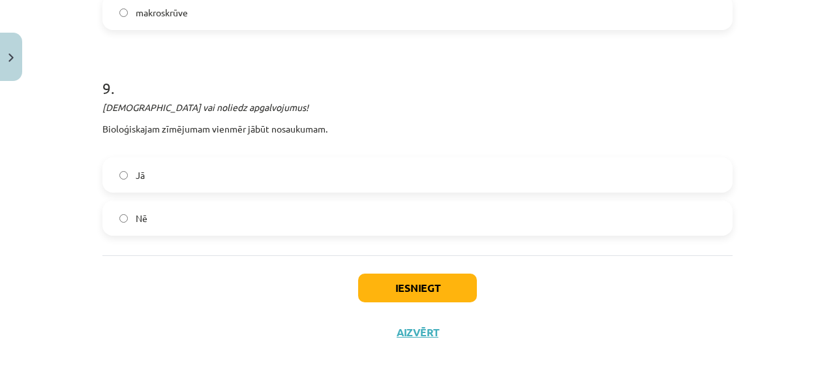
drag, startPoint x: 356, startPoint y: 172, endPoint x: 422, endPoint y: 142, distance: 72.4
click at [358, 171] on label "Jā" at bounding box center [418, 175] width 628 height 33
click at [383, 266] on div "Iesniegt Aizvērt" at bounding box center [417, 300] width 630 height 91
click at [405, 283] on button "Iesniegt" at bounding box center [417, 287] width 119 height 29
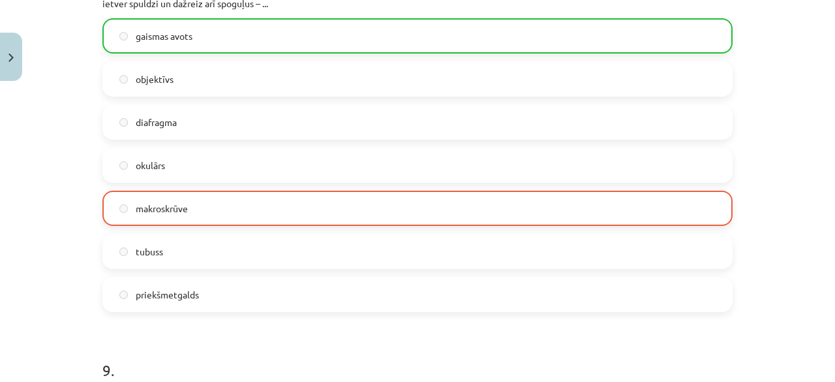
scroll to position [3010, 0]
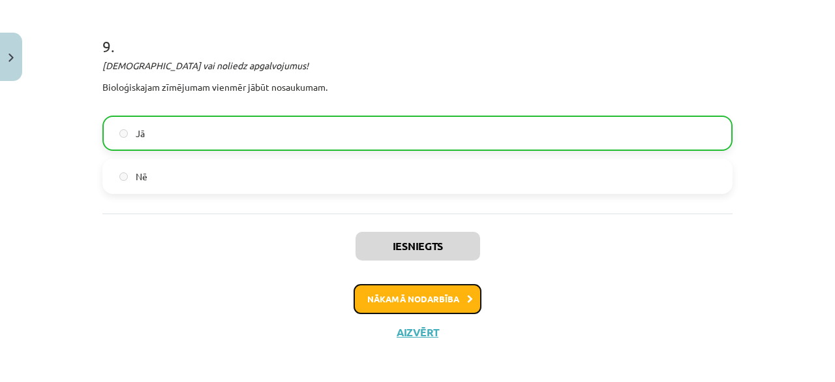
click at [403, 307] on button "Nākamā nodarbība" at bounding box center [418, 299] width 128 height 30
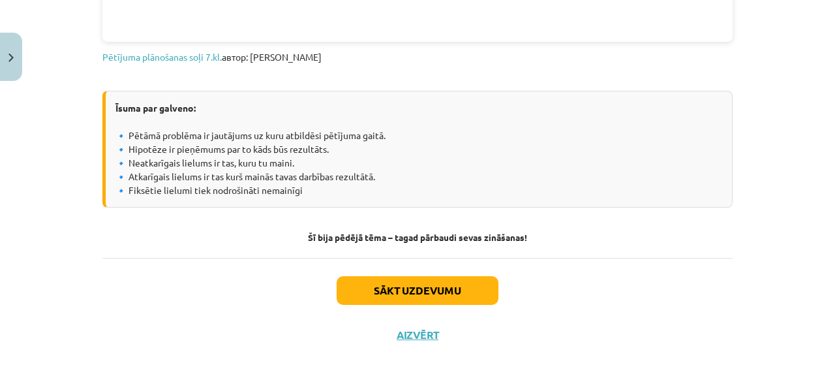
scroll to position [885, 0]
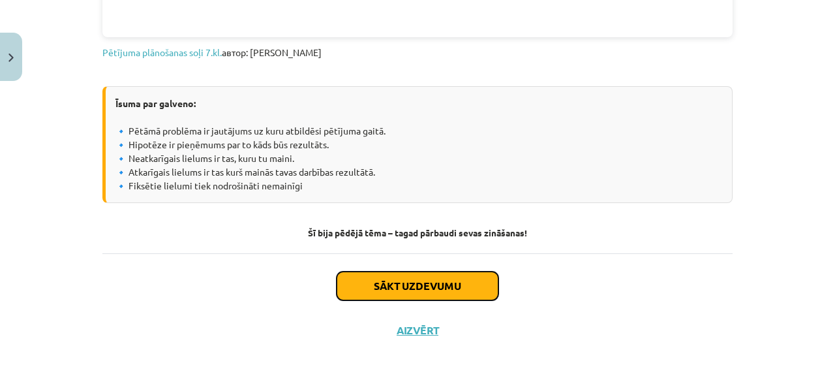
click at [363, 290] on button "Sākt uzdevumu" at bounding box center [418, 285] width 162 height 29
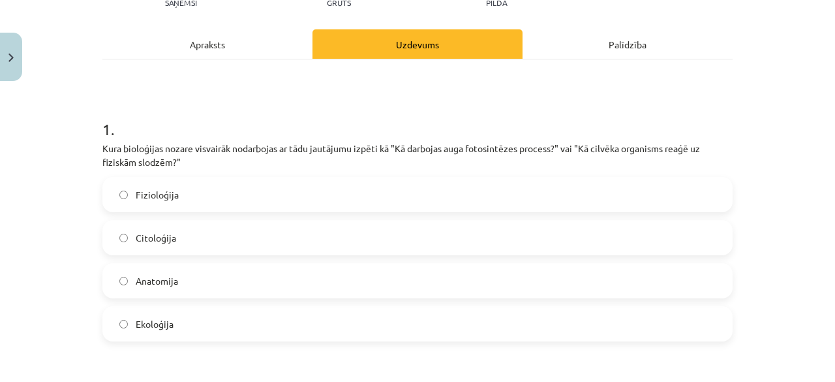
scroll to position [163, 0]
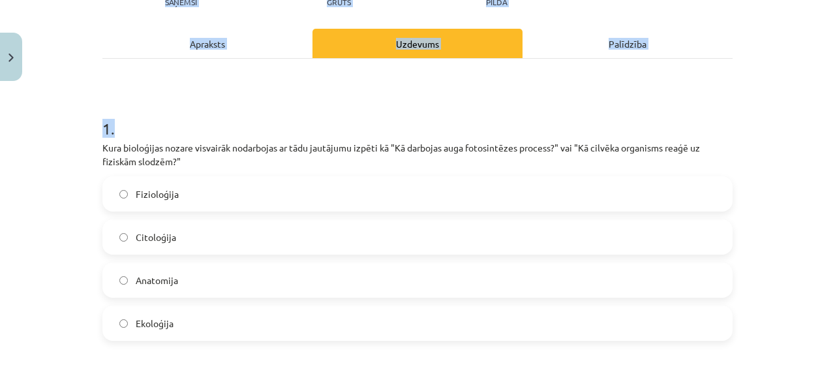
drag, startPoint x: 752, startPoint y: 10, endPoint x: 772, endPoint y: -44, distance: 58.6
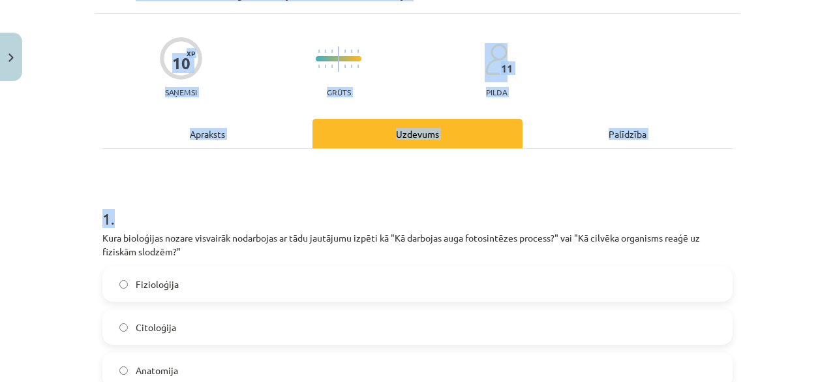
click at [802, 127] on div "Mācību tēma: Bioloģijas 7. klases 1. ieskaites mācību materiāls #7 6. tēma. Pēt…" at bounding box center [417, 191] width 835 height 382
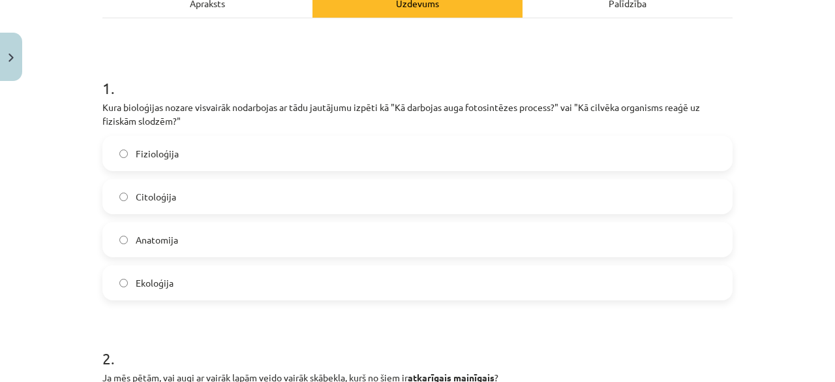
scroll to position [269, 0]
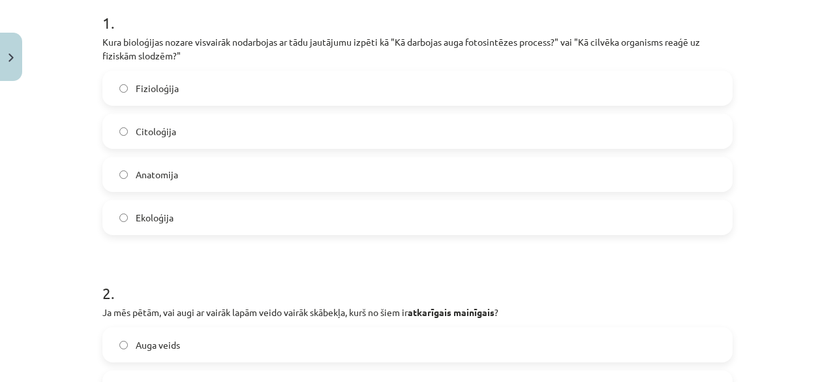
click at [148, 96] on label "Fizioloģija" at bounding box center [418, 88] width 628 height 33
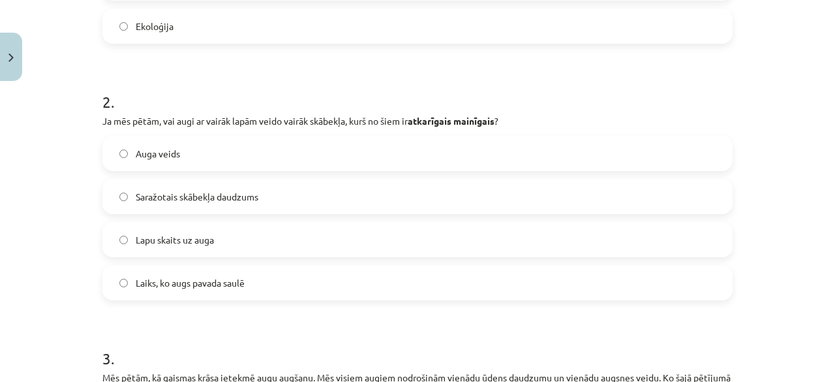
scroll to position [465, 0]
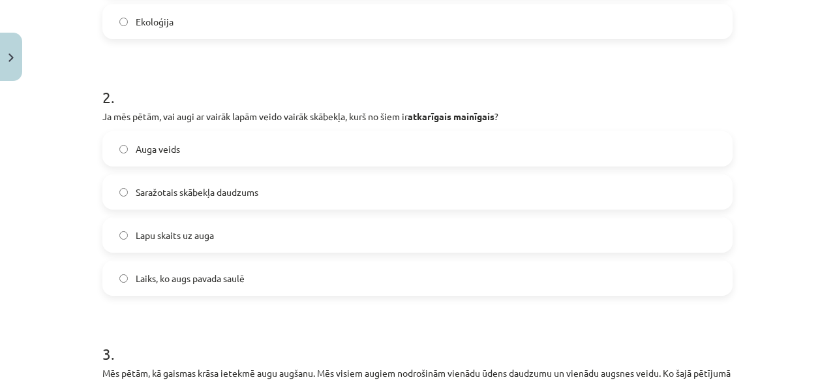
click at [176, 177] on label "Saražotais skābekļa daudzums" at bounding box center [418, 192] width 628 height 33
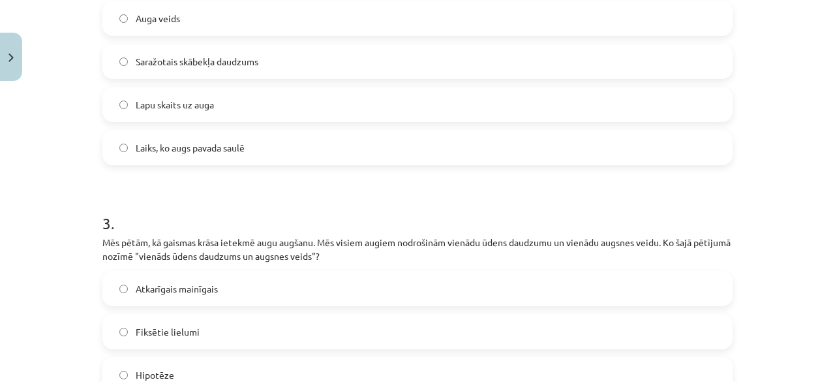
scroll to position [660, 0]
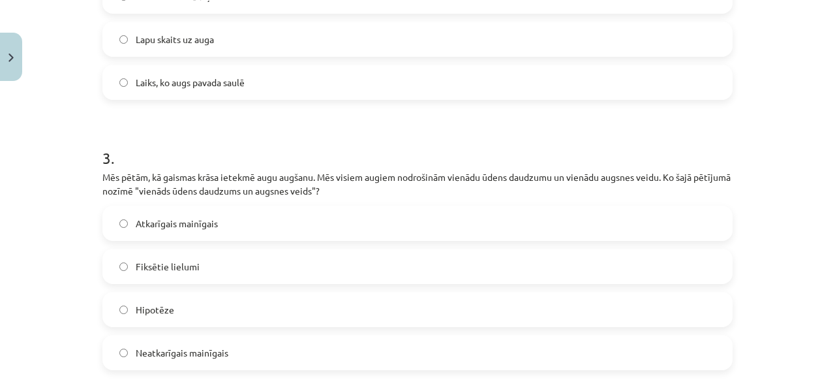
click at [217, 346] on span "Neatkarīgais mainīgais" at bounding box center [182, 353] width 93 height 14
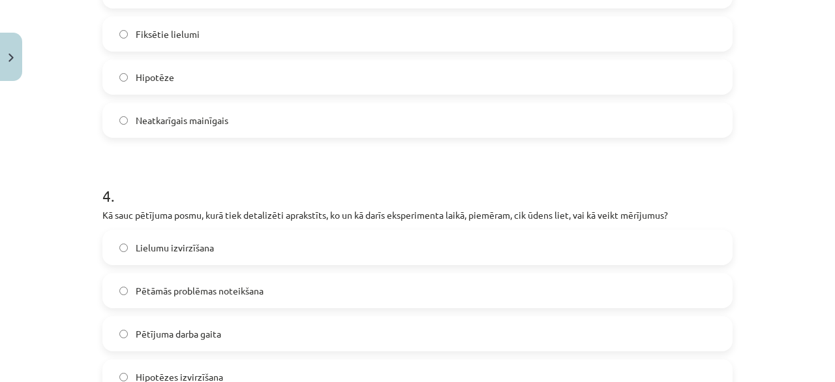
scroll to position [921, 0]
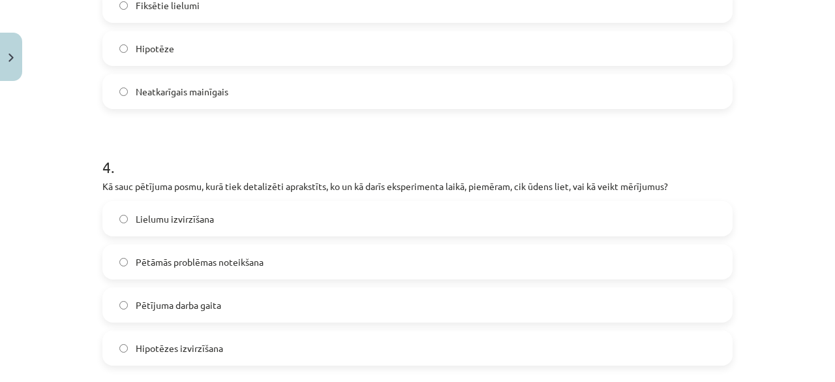
click at [235, 269] on label "Pētāmās problēmas noteikšana" at bounding box center [418, 261] width 628 height 33
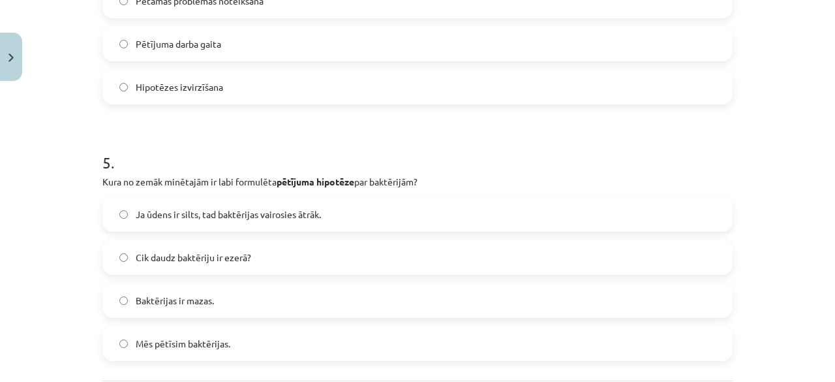
scroll to position [1182, 0]
click at [200, 222] on label "Ja ūdens ir silts, tad baktērijas vairosies ātrāk." at bounding box center [418, 214] width 628 height 33
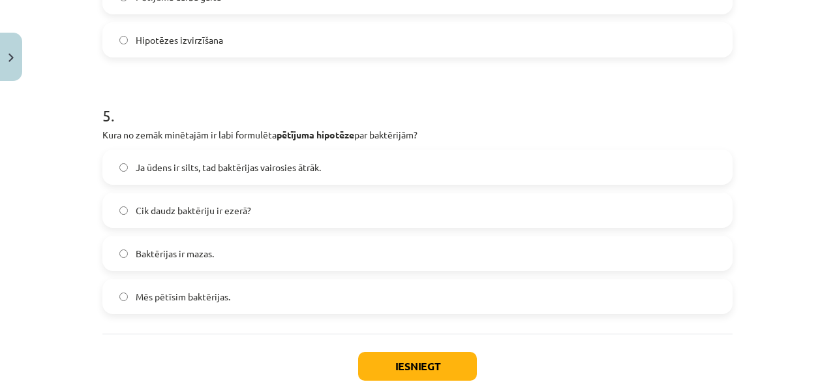
scroll to position [1247, 0]
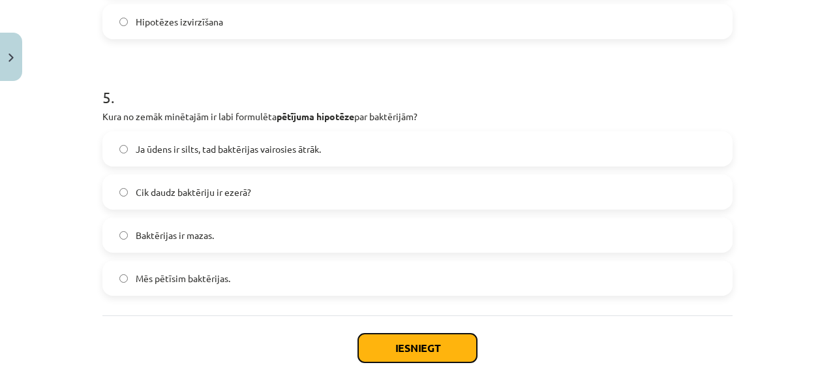
click at [390, 344] on button "Iesniegt" at bounding box center [417, 347] width 119 height 29
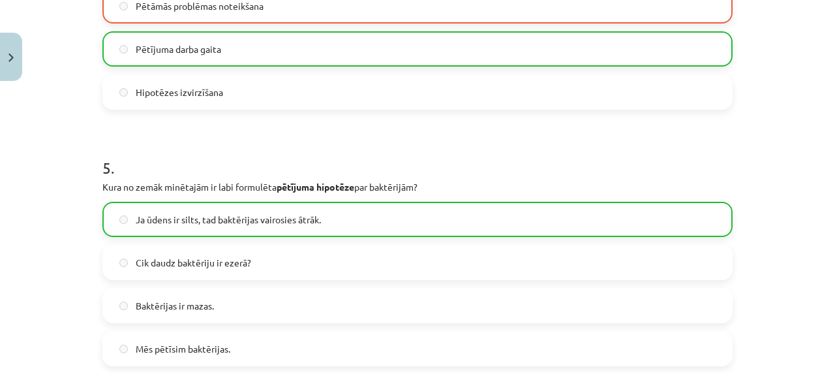
scroll to position [1352, 0]
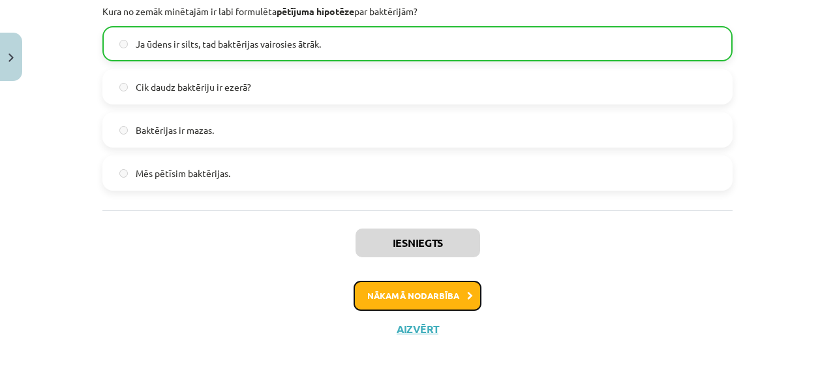
click at [411, 303] on button "Nākamā nodarbība" at bounding box center [418, 296] width 128 height 30
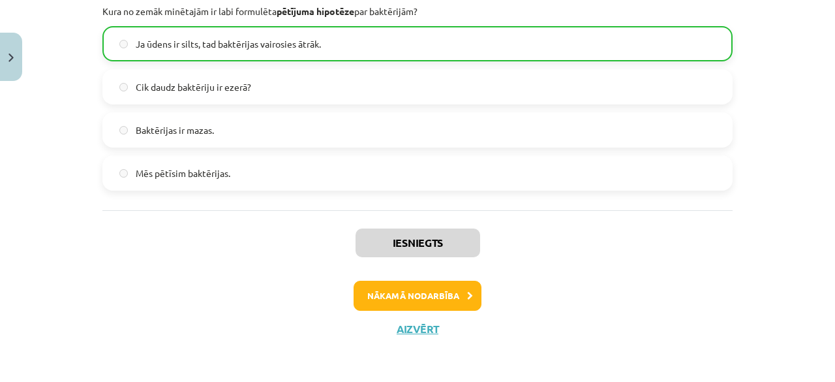
scroll to position [30, 0]
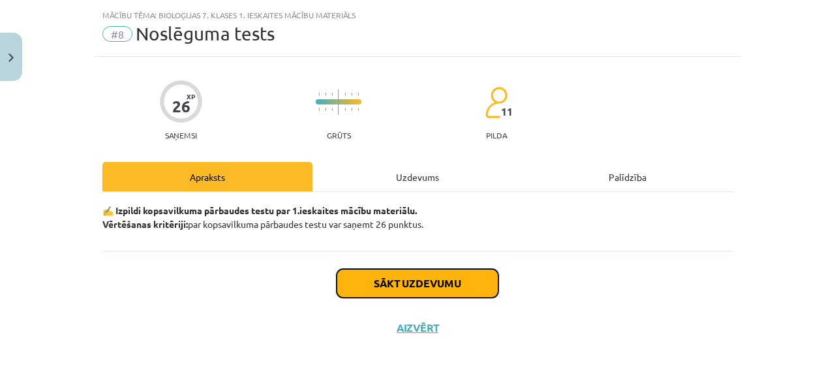
click at [419, 289] on button "Sākt uzdevumu" at bounding box center [418, 283] width 162 height 29
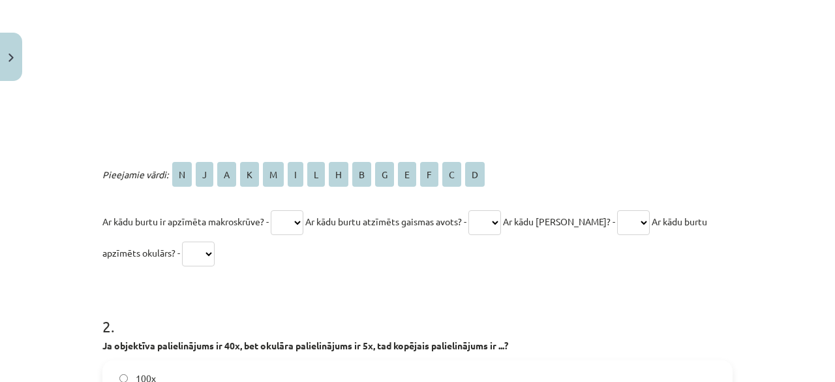
scroll to position [487, 0]
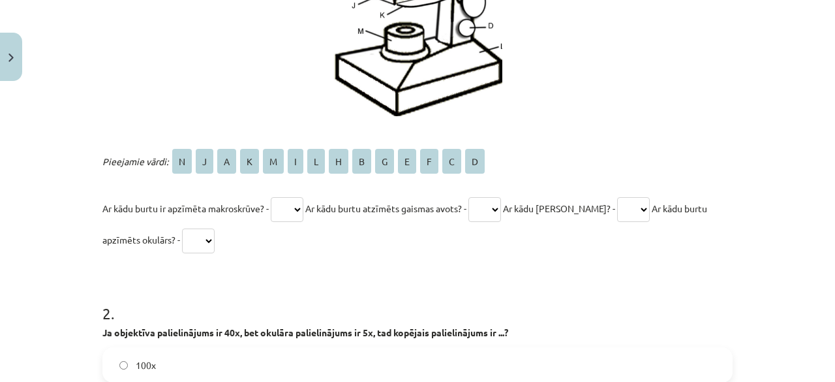
click at [276, 198] on select "* * * * * * * * * * * * * *" at bounding box center [287, 209] width 33 height 25
select select "*"
click at [271, 197] on select "* * * * * * * * * * * * * *" at bounding box center [287, 209] width 33 height 25
click at [525, 187] on div "Pieejamie vārdi: N J A K M I L H B G E F C D Ar kādu burtu ir apzīmēta makroskr…" at bounding box center [417, 200] width 630 height 110
click at [463, 221] on p "Ar kādu burtu ir apzīmēta makroskrūve? - * * * * * * * * * * * * * * Ar kādu bu…" at bounding box center [417, 223] width 630 height 63
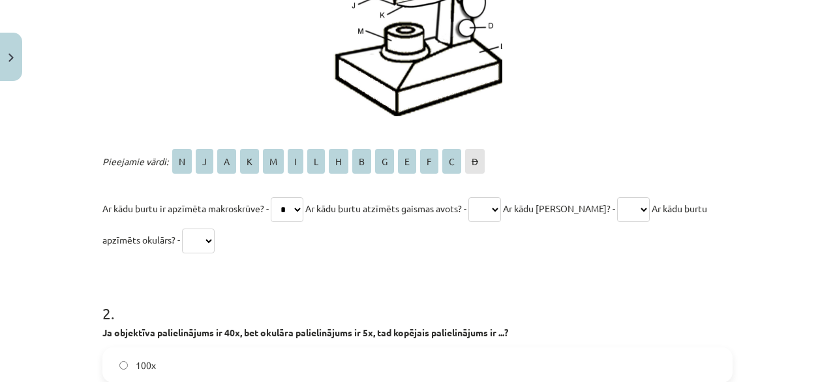
click at [501, 202] on select "* * * * * * * * * * * * * *" at bounding box center [484, 209] width 33 height 25
select select "*"
click at [477, 197] on select "* * * * * * * * * * * * * *" at bounding box center [484, 209] width 33 height 25
click at [626, 194] on p "Ar kādu burtu ir apzīmēta makroskrūve? - * * * * * * * * * * * * * * Ar kādu bu…" at bounding box center [417, 223] width 630 height 63
click at [633, 207] on select "* * * * * * * * * * * * * *" at bounding box center [633, 209] width 33 height 25
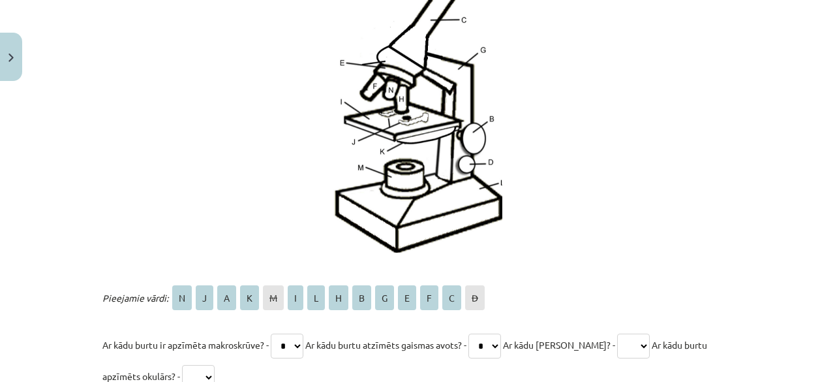
scroll to position [421, 0]
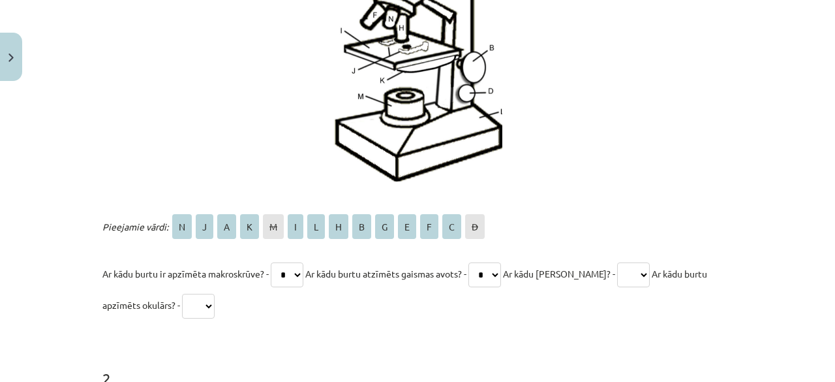
click at [622, 280] on select "* * * * * * * * * * * * * *" at bounding box center [633, 274] width 33 height 25
select select "*"
click at [617, 262] on select "* * * * * * * * * * * * * *" at bounding box center [633, 274] width 33 height 25
click at [172, 316] on p "Ar kādu burtu ir apzīmēta makroskrūve? - * * * * * * * * * * * * * * Ar kādu bu…" at bounding box center [417, 289] width 630 height 63
click at [196, 300] on select "* * * * * * * * * * * * * *" at bounding box center [198, 306] width 33 height 25
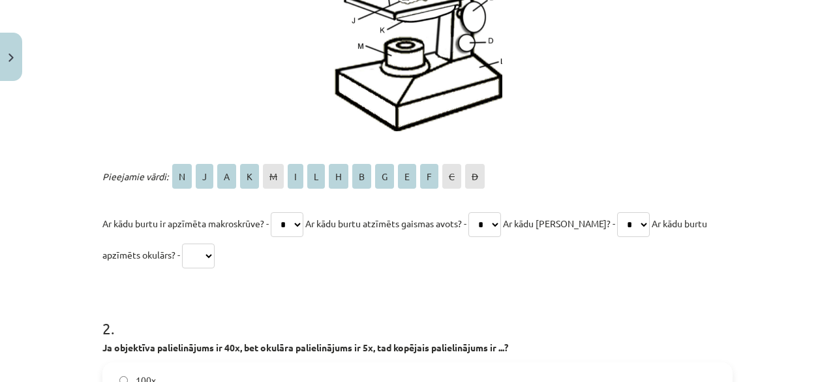
scroll to position [552, 0]
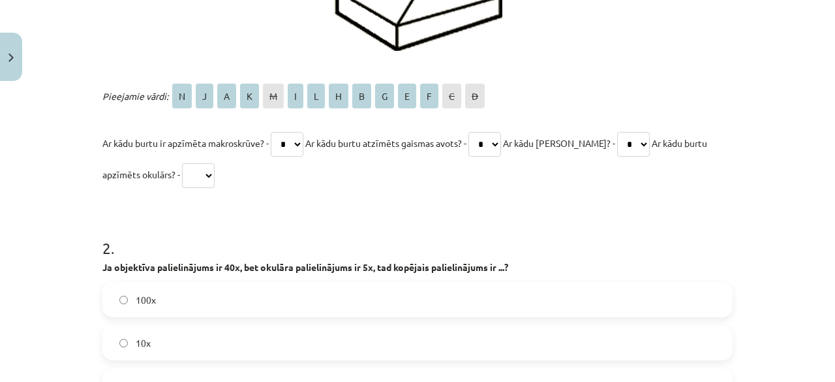
click at [198, 164] on select "* * * * * * * * * * * * * *" at bounding box center [198, 175] width 33 height 25
select select "*"
click at [182, 163] on select "* * * * * * * * * * * * * *" at bounding box center [198, 175] width 33 height 25
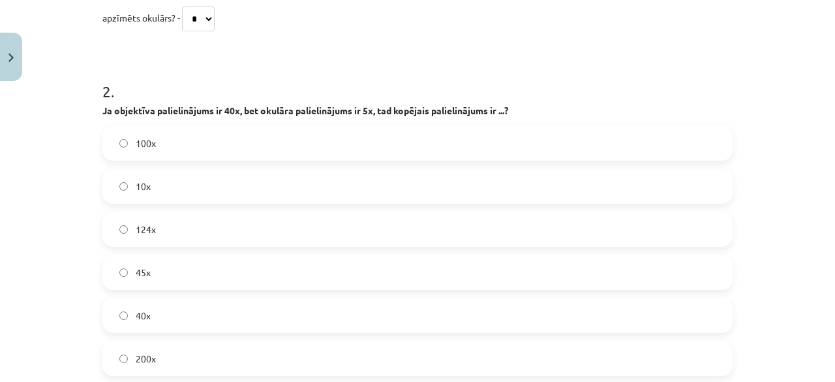
scroll to position [748, 0]
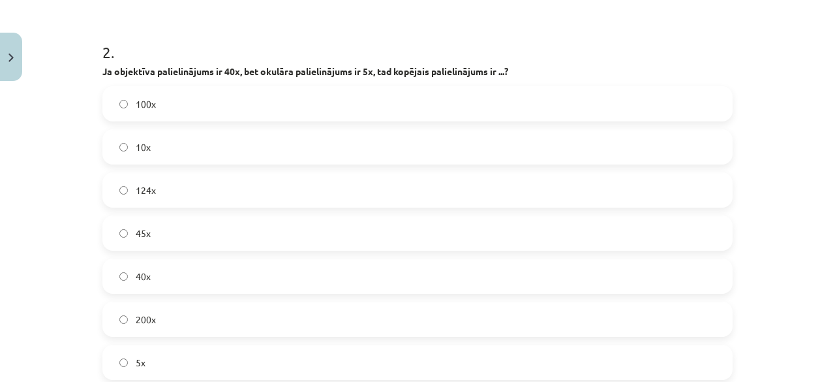
click at [213, 332] on label "200x" at bounding box center [418, 319] width 628 height 33
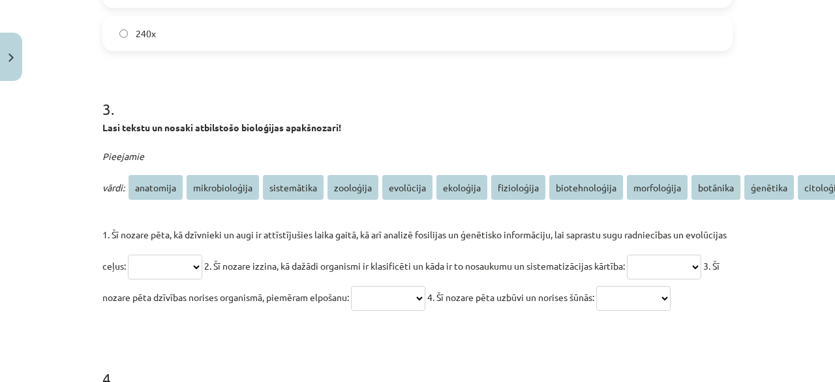
scroll to position [1139, 0]
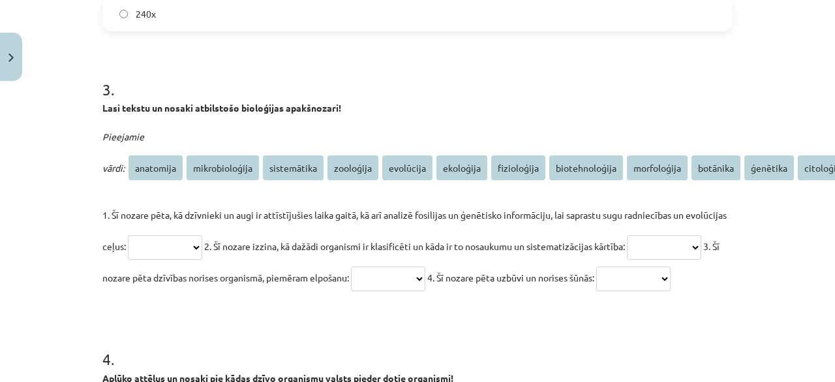
click at [181, 239] on select "**********" at bounding box center [165, 247] width 74 height 25
click at [128, 235] on select "**********" at bounding box center [165, 247] width 74 height 25
click at [175, 251] on select "**********" at bounding box center [165, 247] width 74 height 25
select select "*********"
click at [128, 235] on select "**********" at bounding box center [165, 247] width 74 height 25
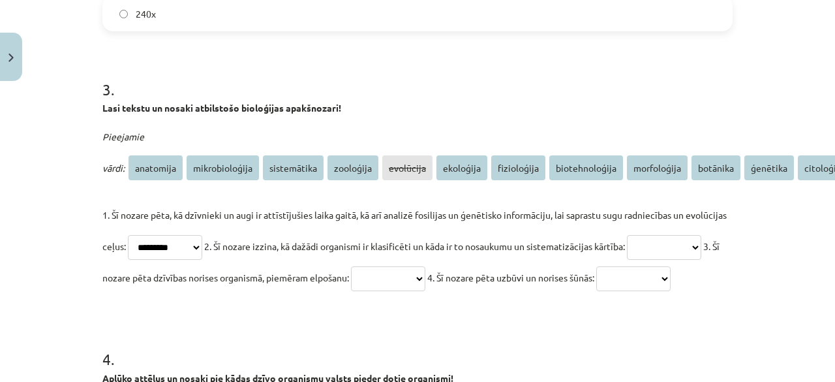
click at [627, 260] on select "**********" at bounding box center [664, 247] width 74 height 25
select select "**********"
click at [627, 260] on select "**********" at bounding box center [664, 247] width 74 height 25
click at [425, 282] on select "**********" at bounding box center [388, 278] width 74 height 25
select select "**********"
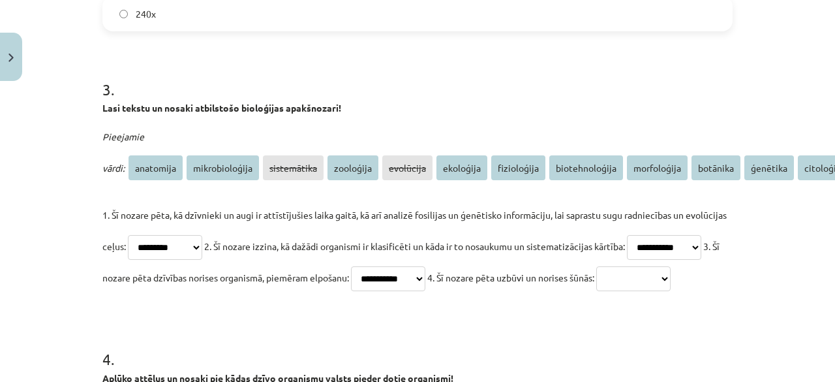
click at [425, 266] on select "**********" at bounding box center [388, 278] width 74 height 25
drag, startPoint x: 116, startPoint y: 310, endPoint x: 127, endPoint y: 343, distance: 35.1
select select "********"
click at [596, 291] on select "**********" at bounding box center [633, 278] width 74 height 25
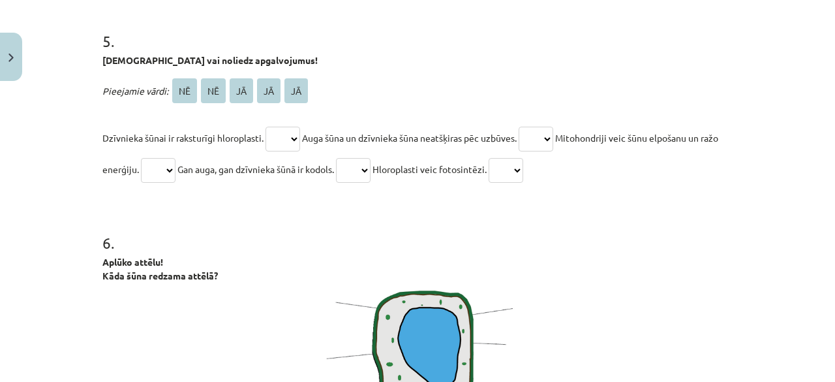
scroll to position [2490, 0]
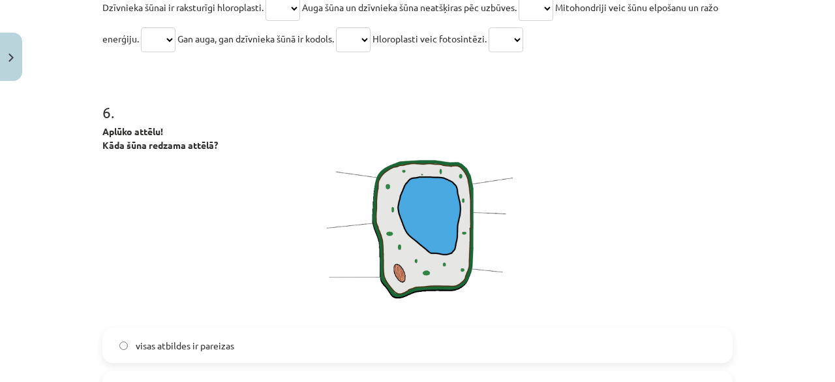
click at [299, 21] on select "** ** ** ** **" at bounding box center [283, 8] width 35 height 25
select select "**"
click at [266, 21] on select "** ** ** ** **" at bounding box center [283, 8] width 35 height 25
click at [553, 21] on select "** ** ** ** **" at bounding box center [536, 8] width 35 height 25
select select "**"
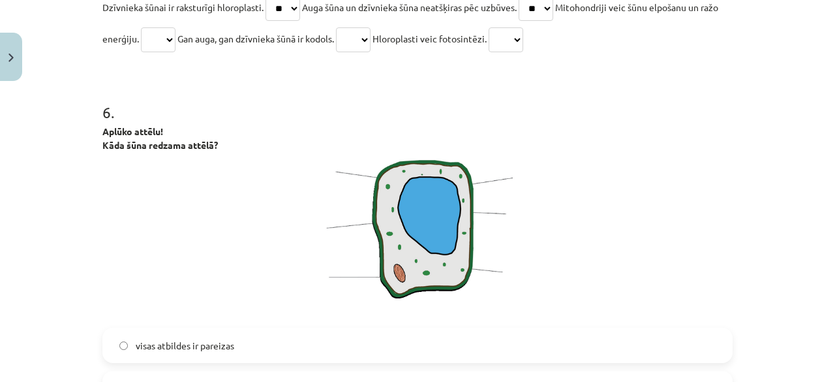
click at [528, 21] on select "** ** ** ** **" at bounding box center [536, 8] width 35 height 25
click at [176, 52] on select "** ** ** ** **" at bounding box center [158, 39] width 35 height 25
select select "**"
click at [158, 52] on select "** ** ** ** **" at bounding box center [158, 39] width 35 height 25
click at [371, 52] on select "** ** ** ** **" at bounding box center [353, 39] width 35 height 25
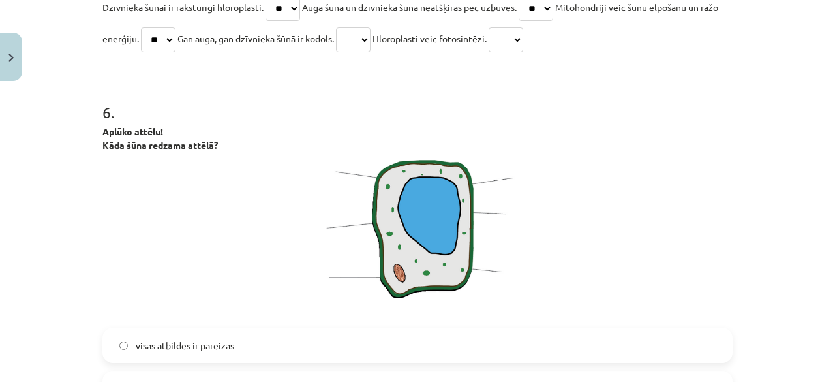
select select "**"
click at [365, 52] on select "** ** ** ** **" at bounding box center [353, 39] width 35 height 25
click at [523, 52] on select "** ** ** ** **" at bounding box center [506, 39] width 35 height 25
select select "**"
click at [523, 52] on select "** ** ** ** **" at bounding box center [506, 39] width 35 height 25
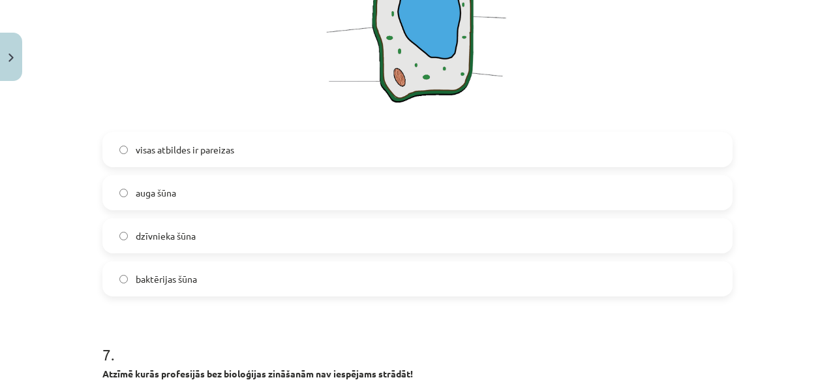
scroll to position [2751, 0]
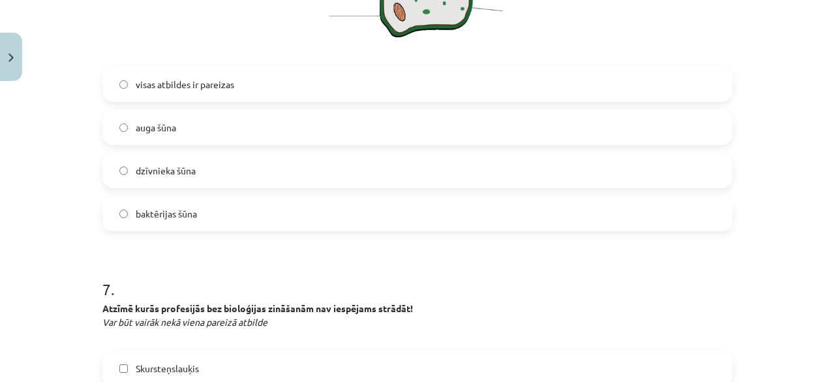
click at [279, 144] on label "auga šūna" at bounding box center [418, 127] width 628 height 33
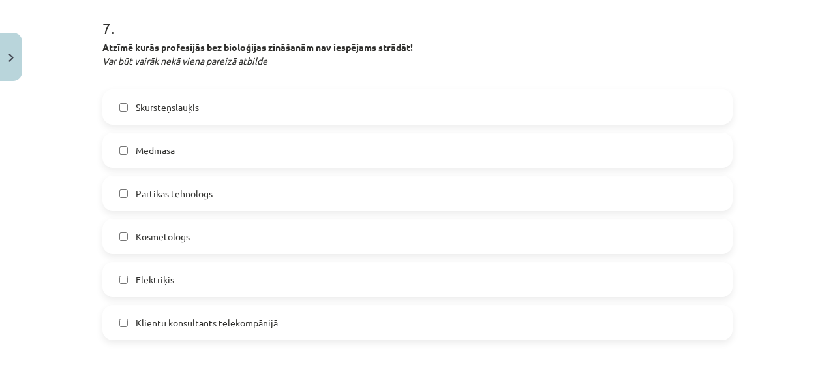
scroll to position [3077, 0]
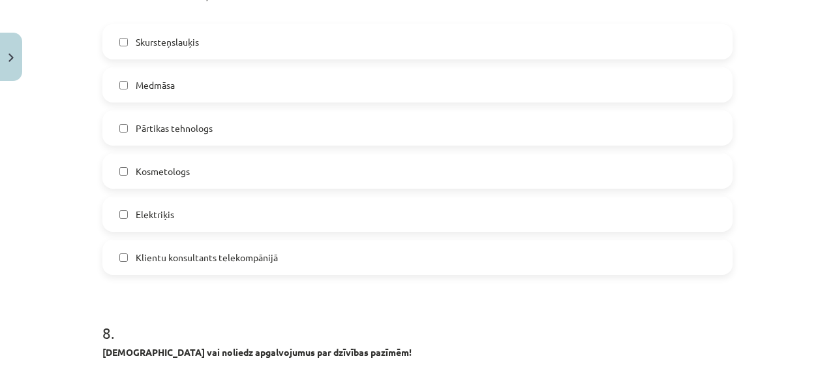
click at [208, 101] on label "Medmāsa" at bounding box center [418, 85] width 628 height 33
click at [190, 144] on label "Pārtikas tehnologs" at bounding box center [418, 128] width 628 height 33
click at [136, 178] on span "Kosmetologs" at bounding box center [163, 171] width 54 height 14
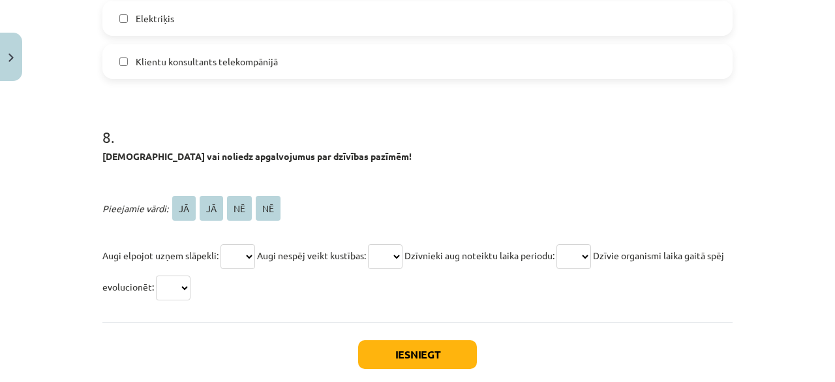
click at [221, 269] on select "** ** ** **" at bounding box center [238, 256] width 35 height 25
select select "**"
click at [221, 269] on select "** ** ** **" at bounding box center [238, 256] width 35 height 25
click at [389, 269] on select "** ** ** **" at bounding box center [385, 256] width 35 height 25
select select "**"
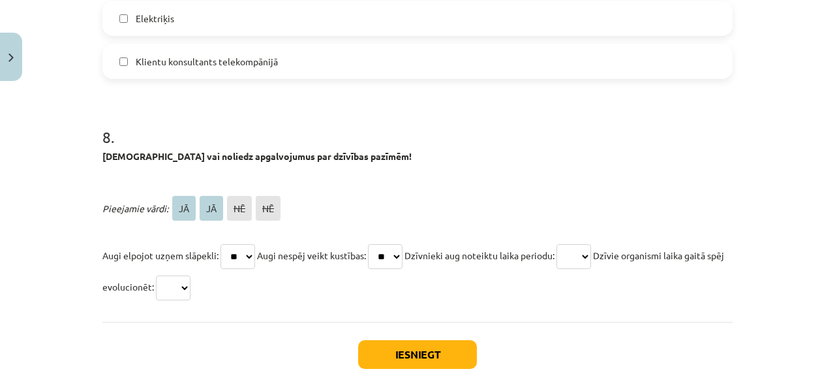
click at [374, 269] on select "** ** ** **" at bounding box center [385, 256] width 35 height 25
click at [591, 269] on select "** ** ** **" at bounding box center [574, 256] width 35 height 25
select select "**"
click at [572, 269] on select "** ** ** **" at bounding box center [574, 256] width 35 height 25
click at [181, 300] on select "** ** ** **" at bounding box center [173, 287] width 35 height 25
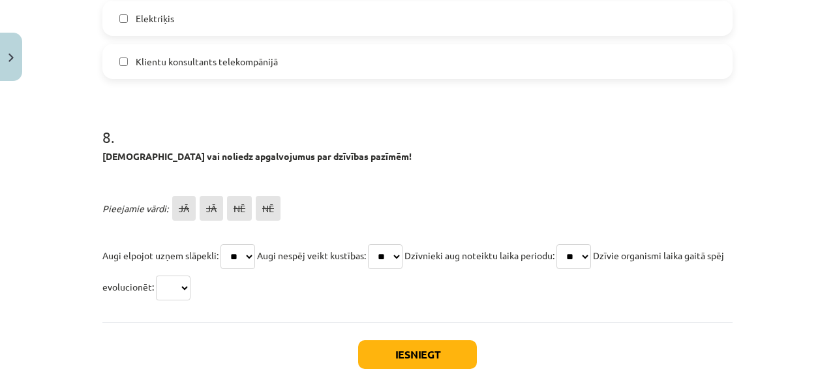
select select "**"
click at [171, 300] on select "** ** ** **" at bounding box center [173, 287] width 35 height 25
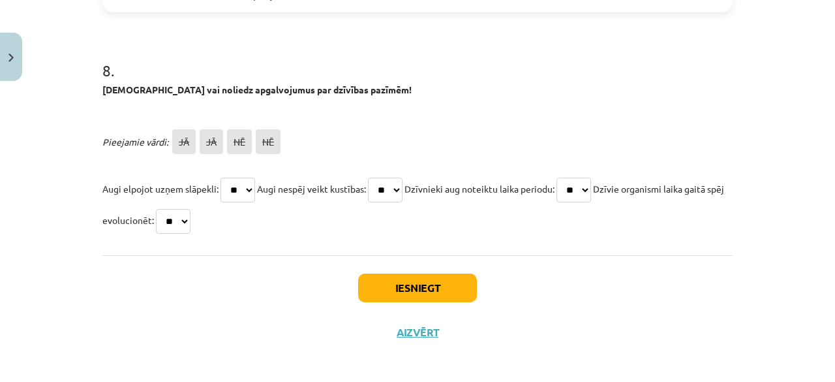
scroll to position [3383, 0]
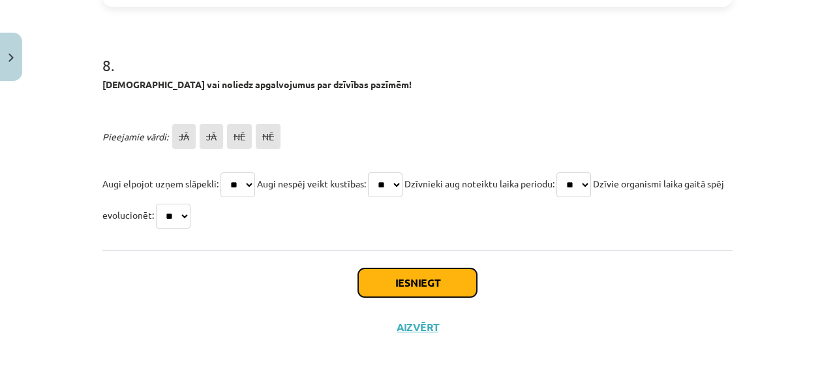
click at [410, 269] on button "Iesniegt" at bounding box center [417, 282] width 119 height 29
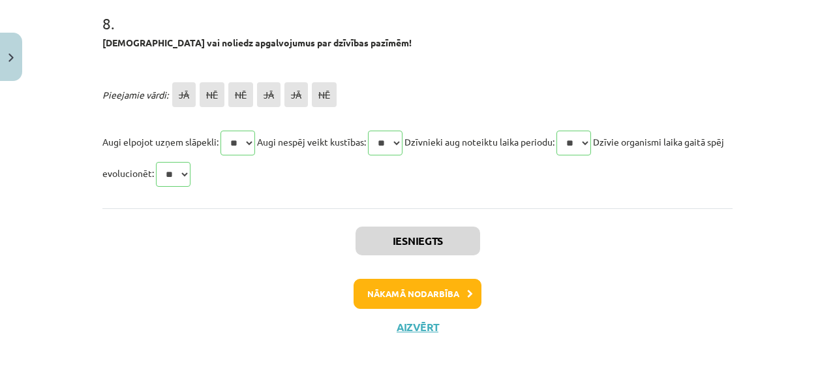
scroll to position [3425, 0]
click at [409, 279] on button "Nākamā nodarbība" at bounding box center [418, 294] width 128 height 30
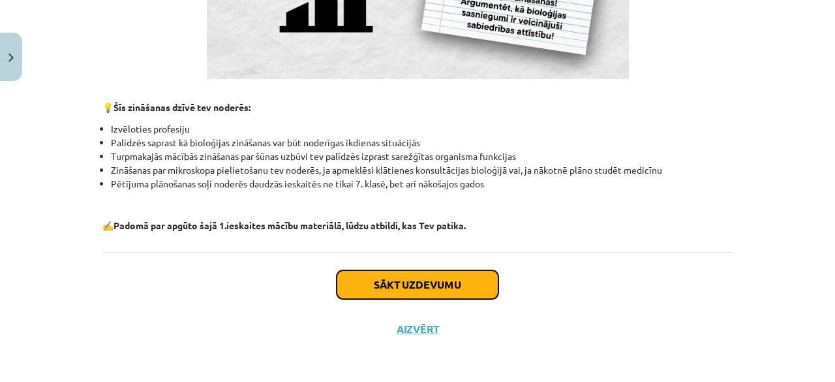
click at [373, 284] on button "Sākt uzdevumu" at bounding box center [418, 284] width 162 height 29
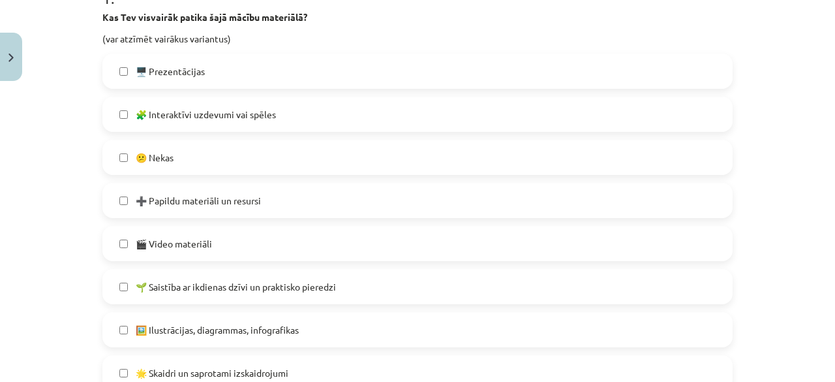
scroll to position [359, 0]
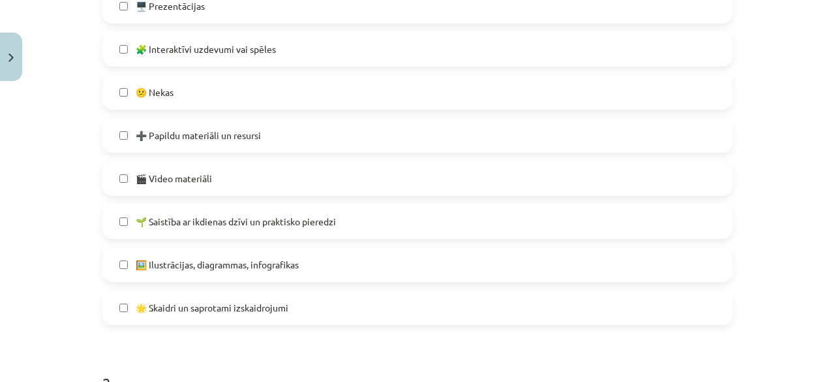
click at [191, 271] on label "🖼️ Ilustrācijas, diagrammas, infografikas" at bounding box center [418, 264] width 628 height 33
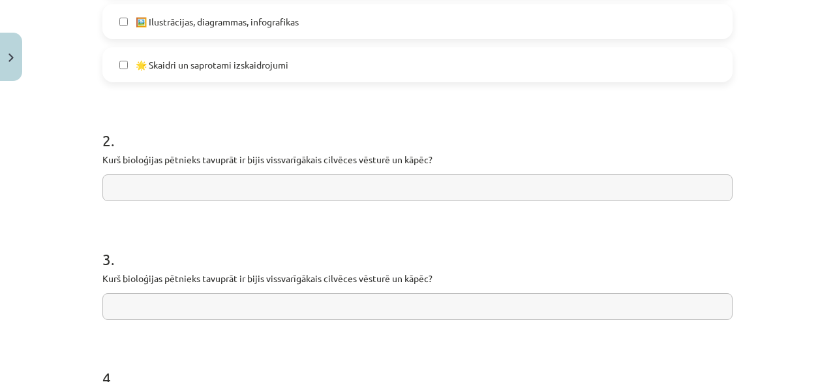
scroll to position [620, 0]
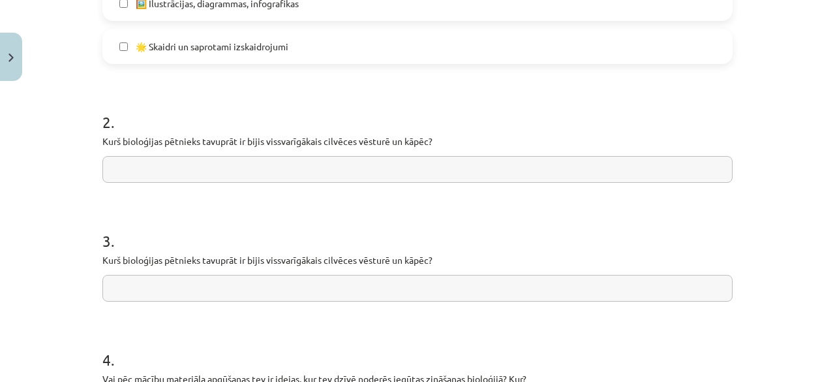
click at [132, 166] on input "text" at bounding box center [417, 169] width 630 height 27
type input "*"
click at [174, 149] on div "2 . Kurš bioloģijas pētnieks tavuprāt ir bijis vissvarīgākais cilvēces vēsturē …" at bounding box center [417, 136] width 630 height 93
click at [112, 171] on input "*" at bounding box center [417, 169] width 630 height 27
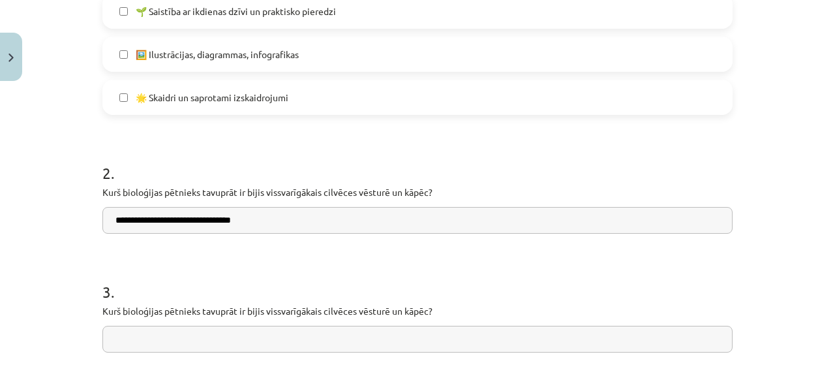
click at [505, 224] on input "**********" at bounding box center [417, 220] width 630 height 27
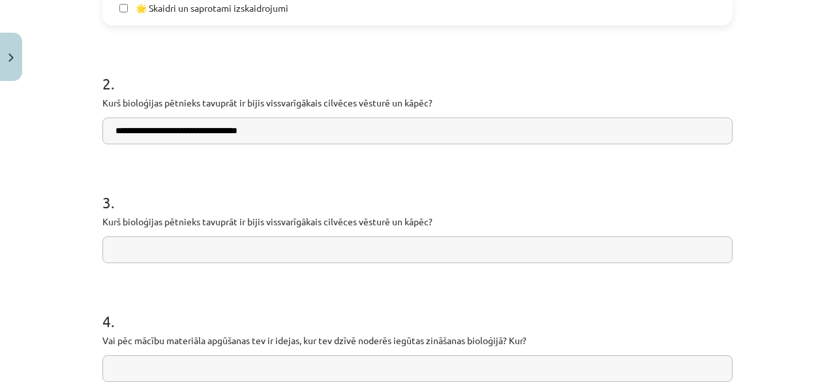
scroll to position [699, 0]
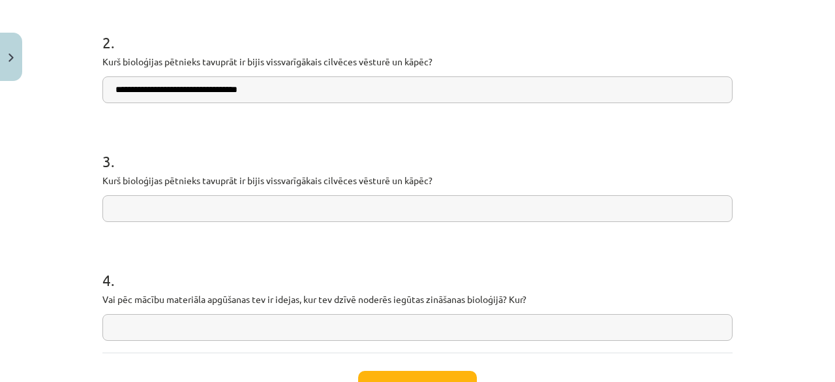
type input "**********"
click at [224, 212] on input "text" at bounding box center [417, 208] width 630 height 27
click at [192, 208] on input "**********" at bounding box center [417, 208] width 630 height 27
click at [196, 211] on input "**********" at bounding box center [417, 208] width 630 height 27
click at [257, 217] on input "**********" at bounding box center [417, 208] width 630 height 27
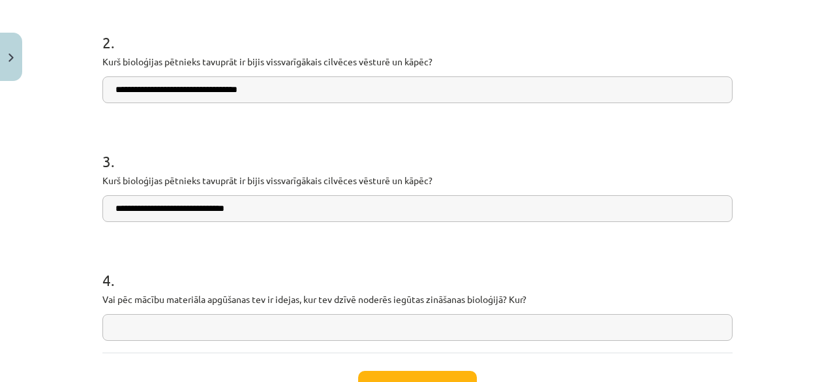
click at [262, 217] on input "**********" at bounding box center [417, 208] width 630 height 27
click at [234, 211] on input "**********" at bounding box center [417, 208] width 630 height 27
click at [257, 208] on input "**********" at bounding box center [417, 208] width 630 height 27
click at [246, 211] on input "**********" at bounding box center [417, 208] width 630 height 27
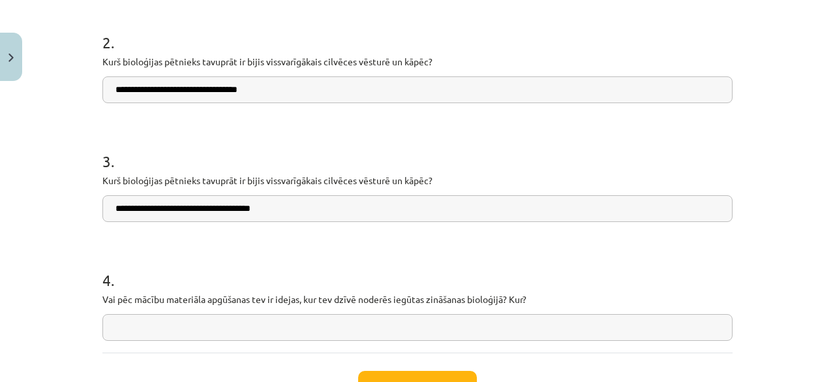
click at [308, 214] on input "**********" at bounding box center [417, 208] width 630 height 27
type input "**********"
click at [442, 330] on input "text" at bounding box center [417, 327] width 630 height 27
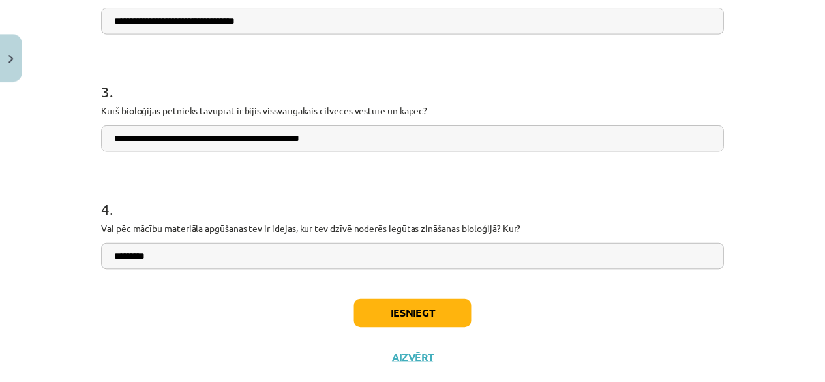
scroll to position [801, 0]
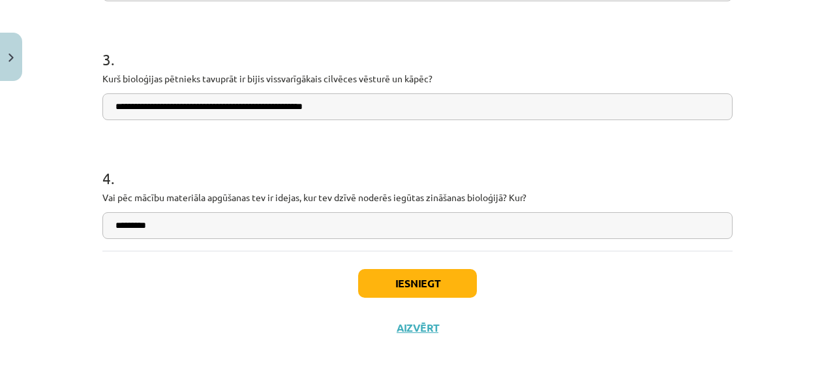
type input "*********"
click at [425, 281] on button "Iesniegt" at bounding box center [417, 283] width 119 height 29
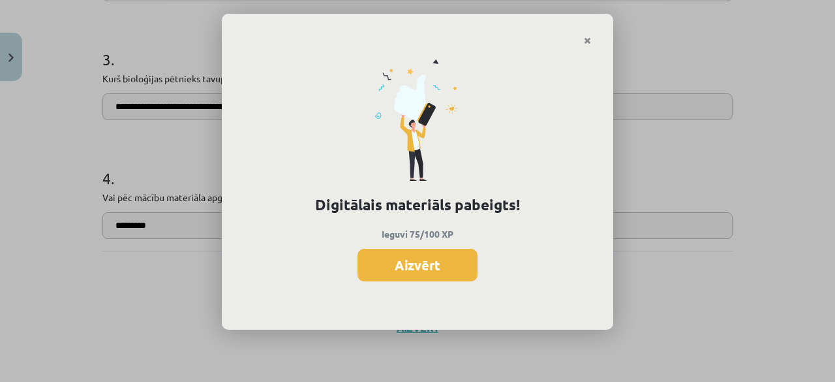
click at [382, 263] on button "Aizvērt" at bounding box center [418, 265] width 120 height 33
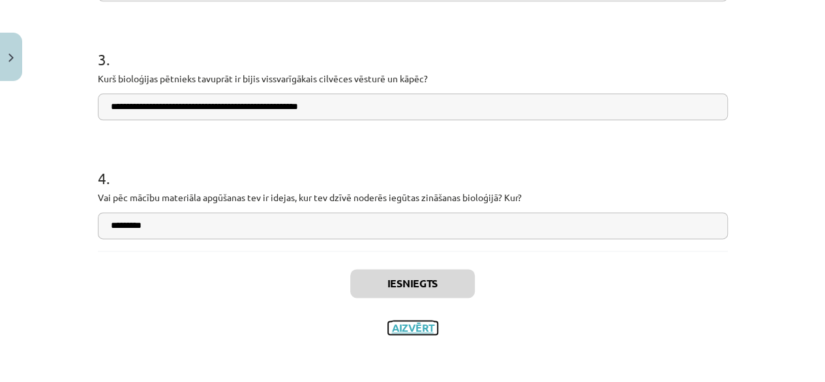
click at [418, 331] on button "Aizvērt" at bounding box center [413, 327] width 50 height 13
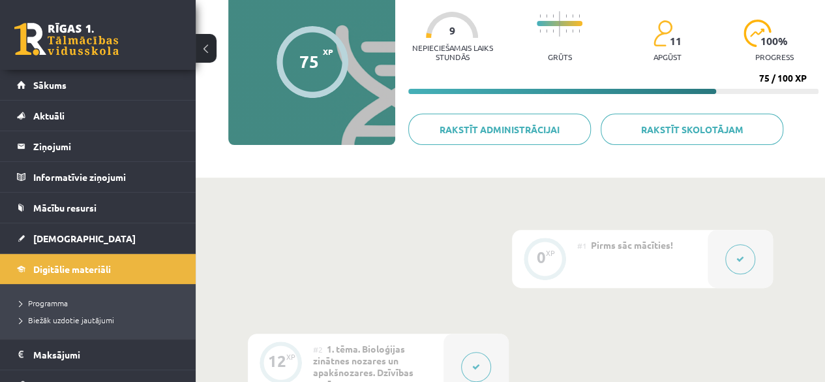
scroll to position [0, 0]
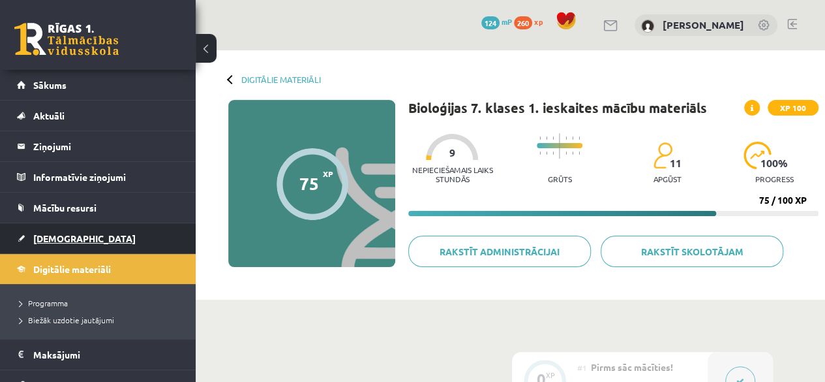
click at [60, 243] on link "[DEMOGRAPHIC_DATA]" at bounding box center [98, 238] width 162 height 30
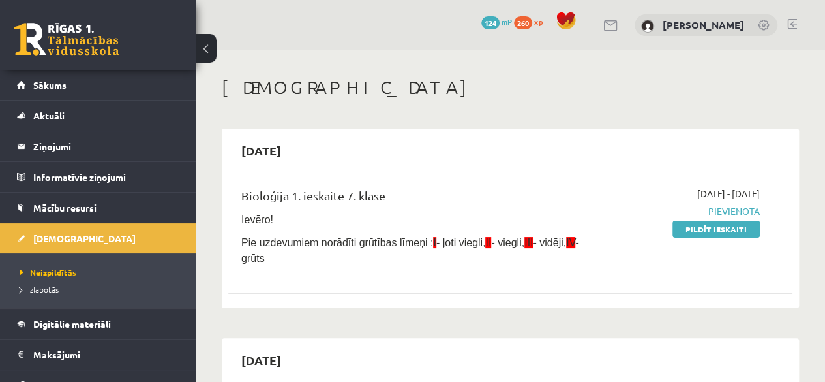
click at [718, 244] on div "[DATE] - [DATE] [GEOGRAPHIC_DATA] Pildīt ieskaiti" at bounding box center [679, 229] width 179 height 85
click at [720, 225] on link "Pildīt ieskaiti" at bounding box center [716, 229] width 87 height 17
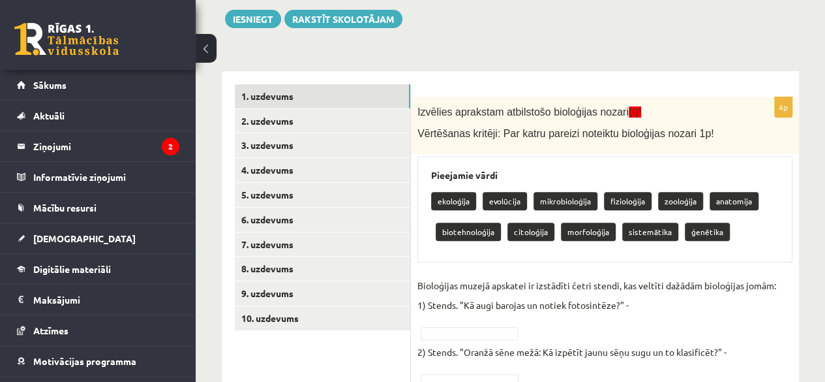
scroll to position [261, 0]
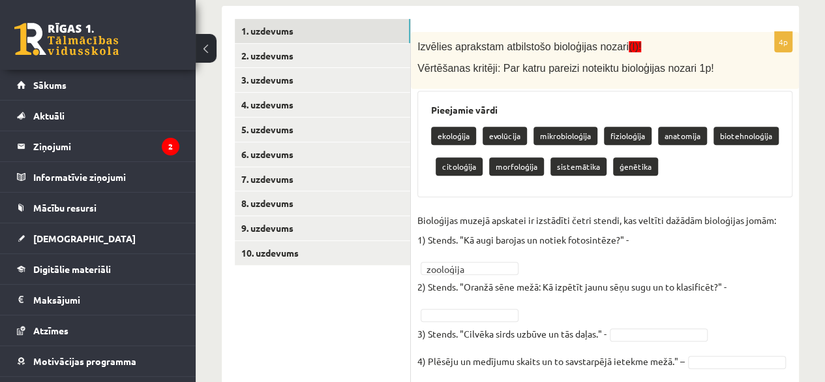
click at [479, 273] on fieldset "Bioloģijas muzejā apskatei ir izstādīti četri stendi, kas veltīti dažādām biolo…" at bounding box center [605, 294] width 375 height 168
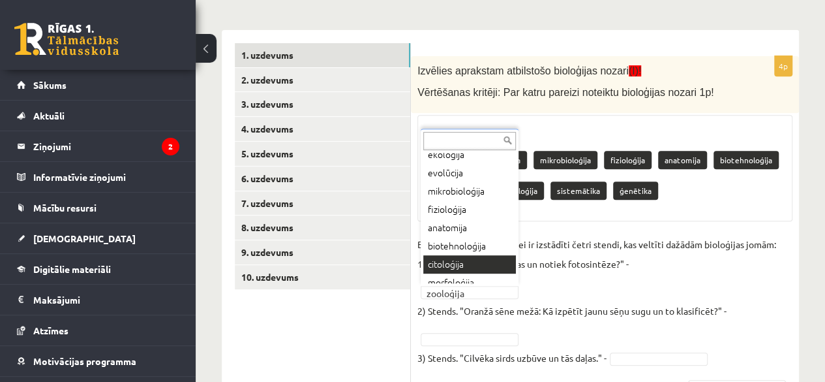
scroll to position [5, 0]
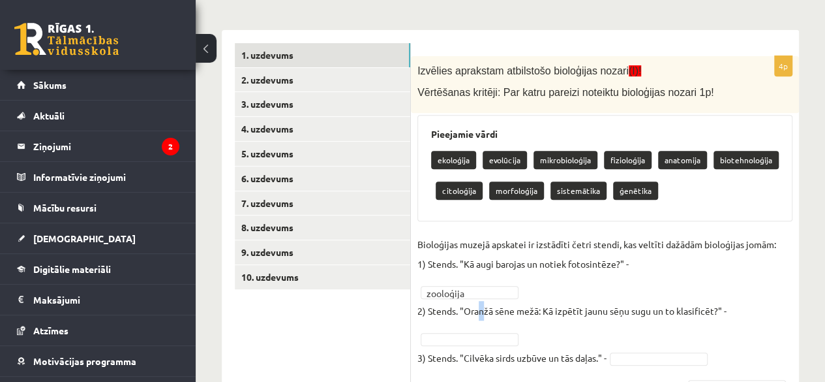
click at [481, 301] on p "2) Stends. "Oranžā sēne mežā: Kā izpētīt jaunu sēņu sugu un to klasificēt?" -" at bounding box center [572, 311] width 309 height 20
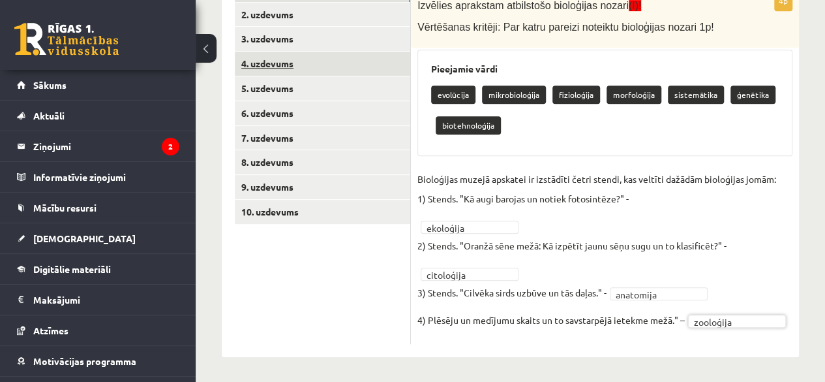
scroll to position [106, 0]
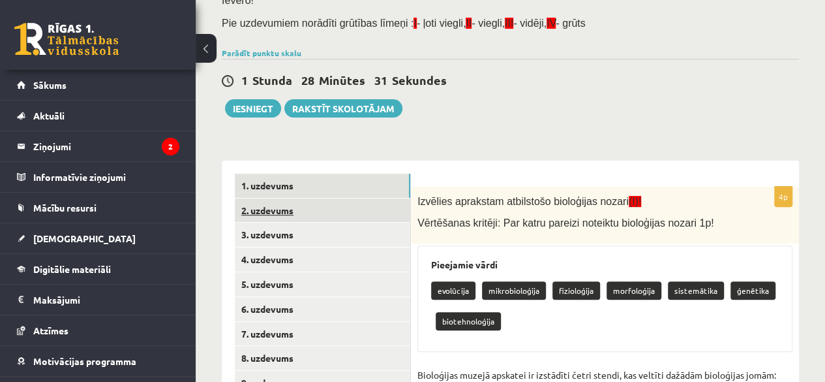
click at [314, 198] on link "2. uzdevums" at bounding box center [323, 210] width 176 height 24
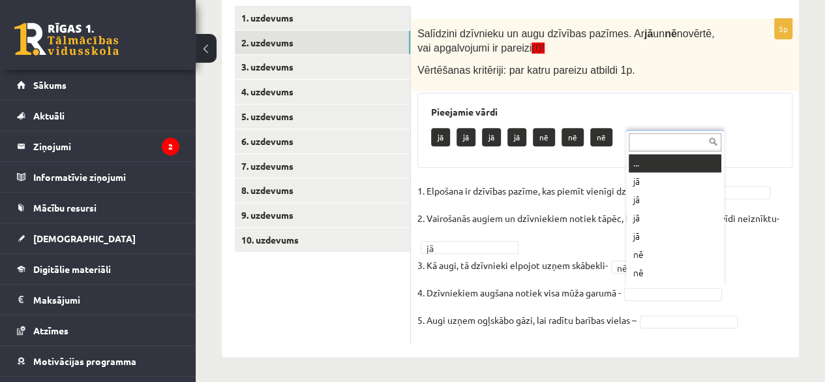
scroll to position [16, 0]
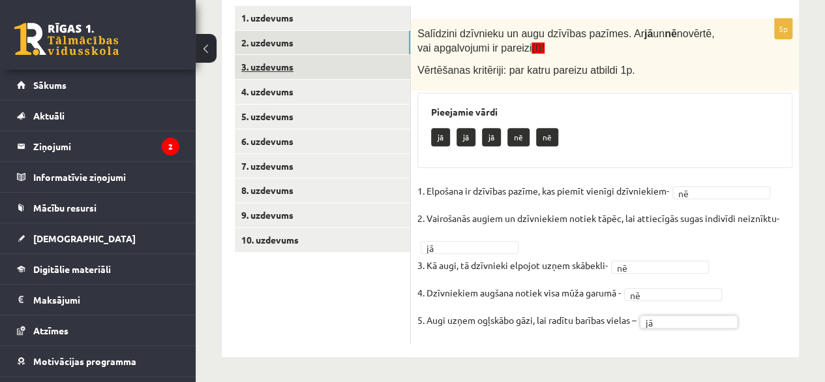
click at [283, 67] on link "3. uzdevums" at bounding box center [323, 67] width 176 height 24
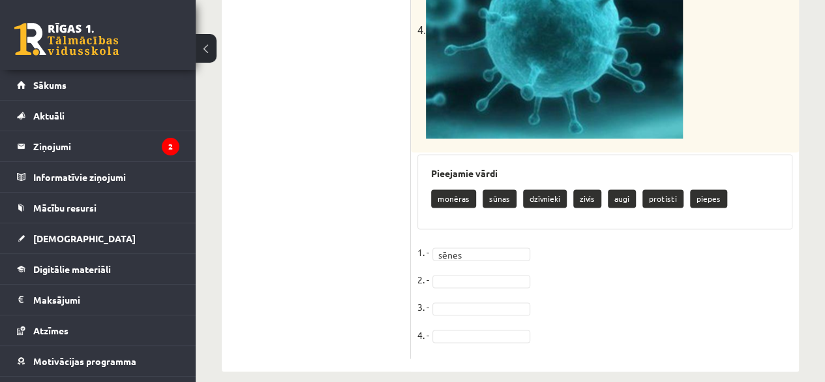
click at [474, 254] on fieldset "1. - sēnes ***** 2. - 3. - 4. -" at bounding box center [605, 297] width 375 height 110
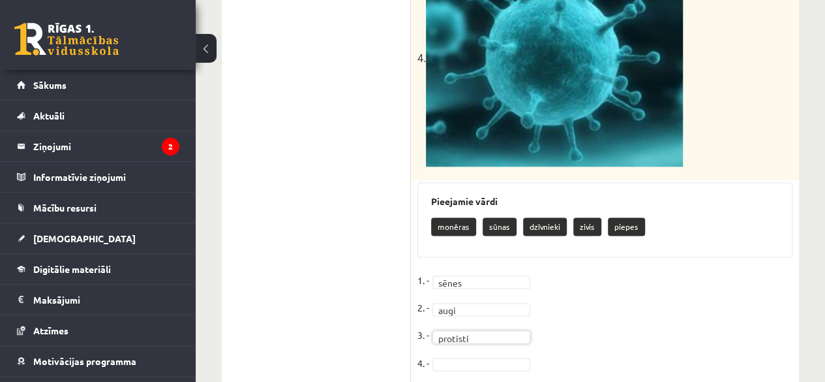
scroll to position [925, 0]
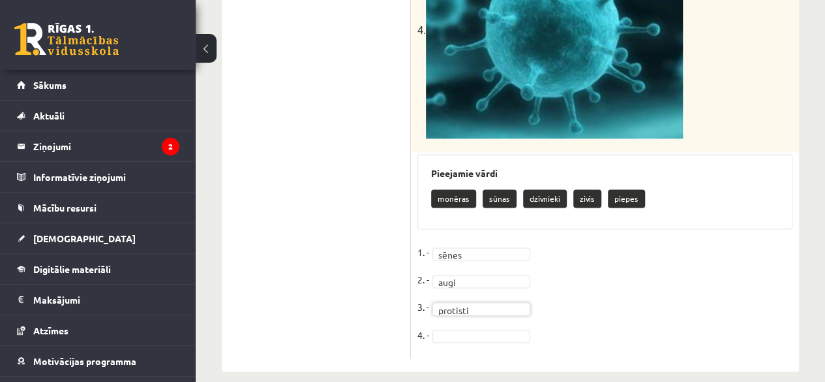
click at [464, 326] on fieldset "1. - sēnes ***** 2. - augi **** 3. - protisti ******** 4. -" at bounding box center [605, 297] width 375 height 110
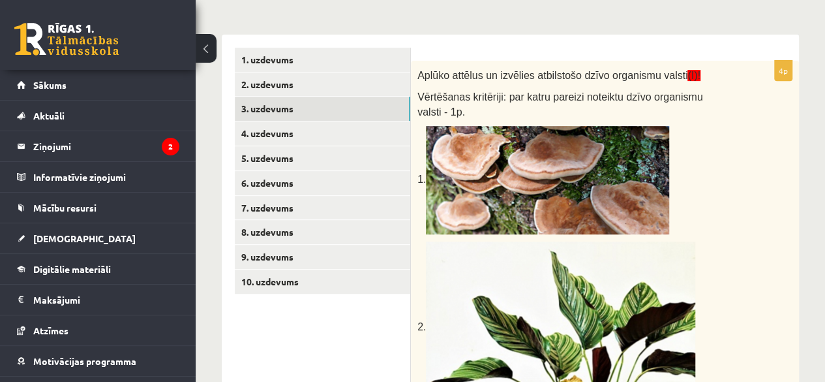
scroll to position [77, 0]
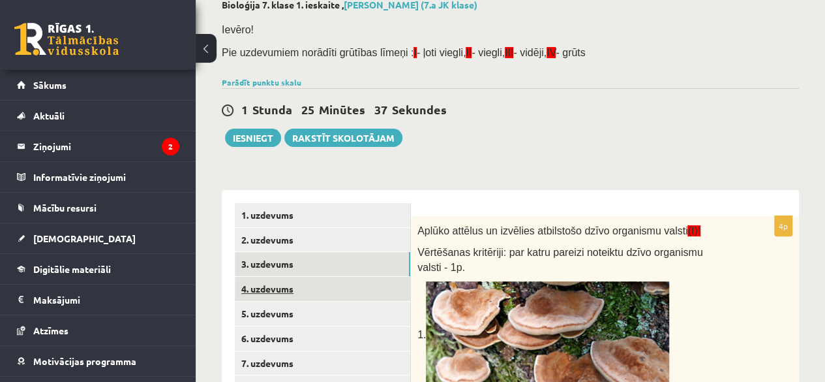
click at [292, 277] on link "4. uzdevums" at bounding box center [323, 289] width 176 height 24
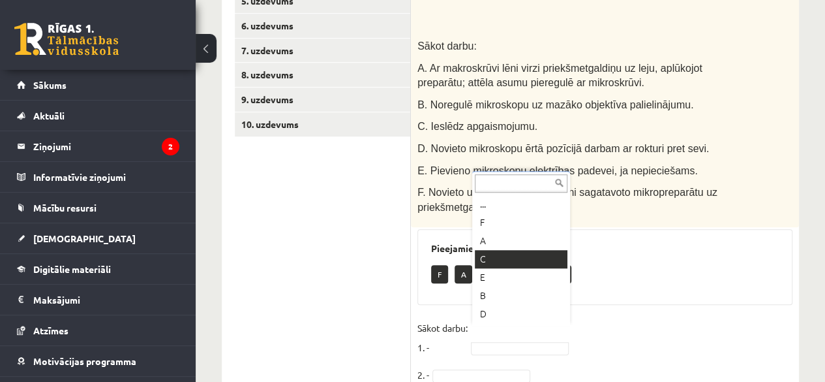
scroll to position [407, 0]
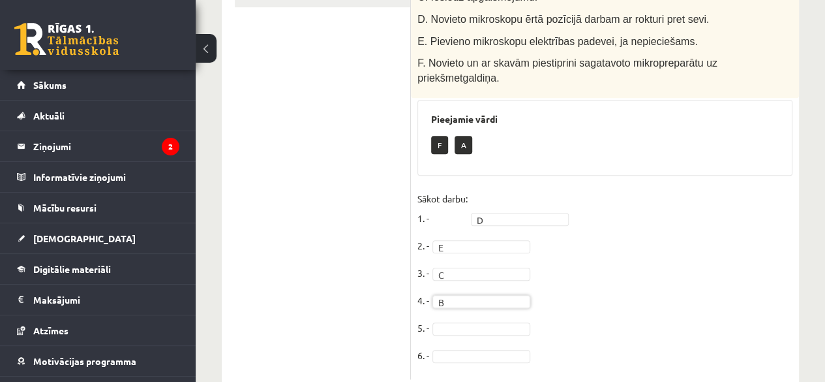
scroll to position [538, 0]
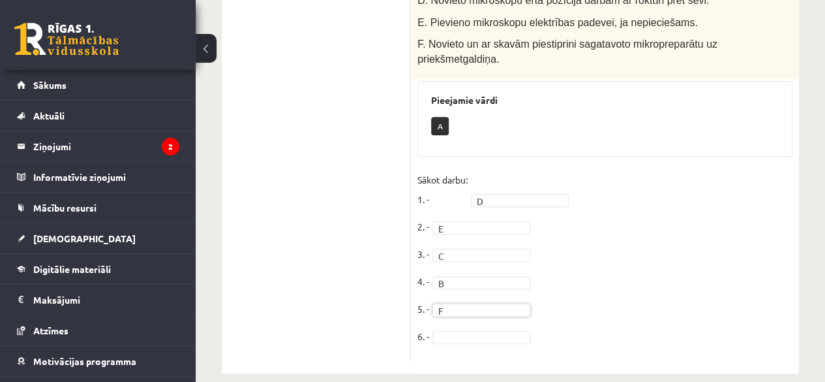
click at [456, 312] on fieldset "Sākot darbu: 1. - D * 2. - E * 3. - C * 4. - B * 5. - F * 6. -" at bounding box center [605, 262] width 375 height 184
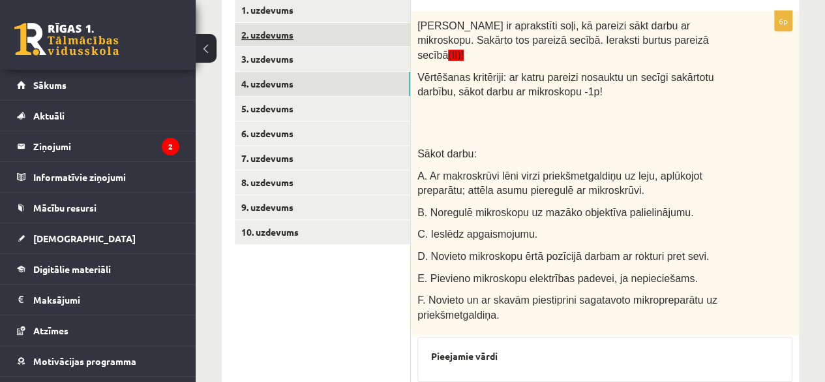
scroll to position [246, 0]
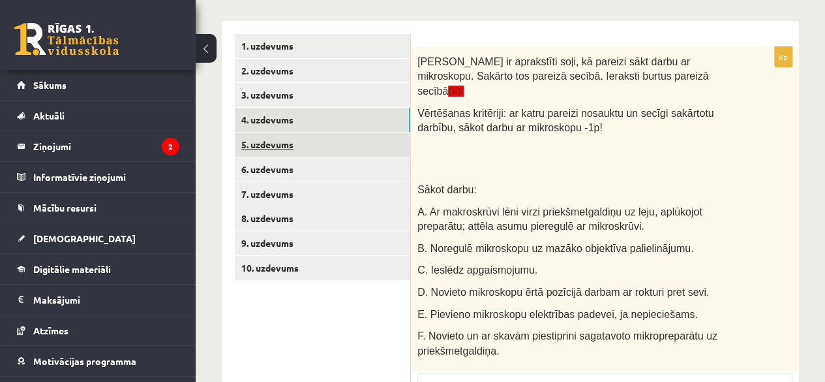
click at [271, 151] on link "5. uzdevums" at bounding box center [323, 144] width 176 height 24
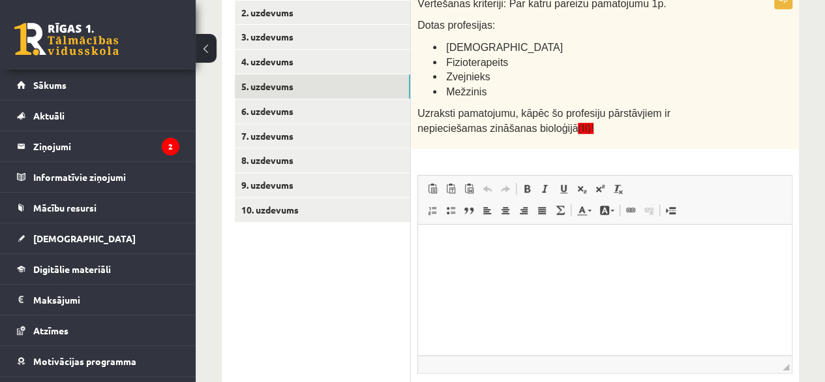
scroll to position [210, 0]
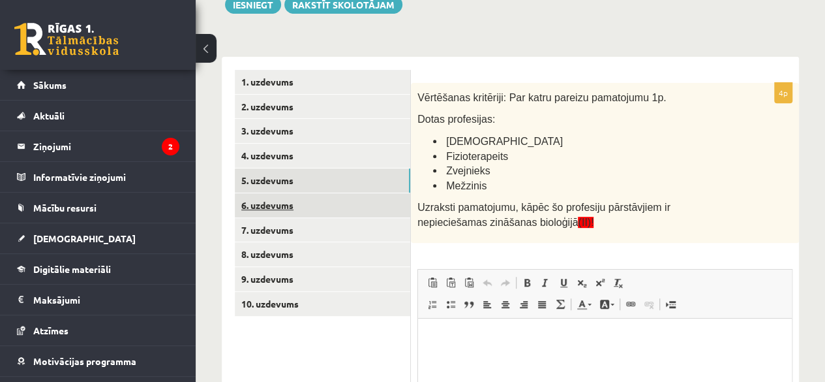
click at [278, 200] on link "6. uzdevums" at bounding box center [323, 205] width 176 height 24
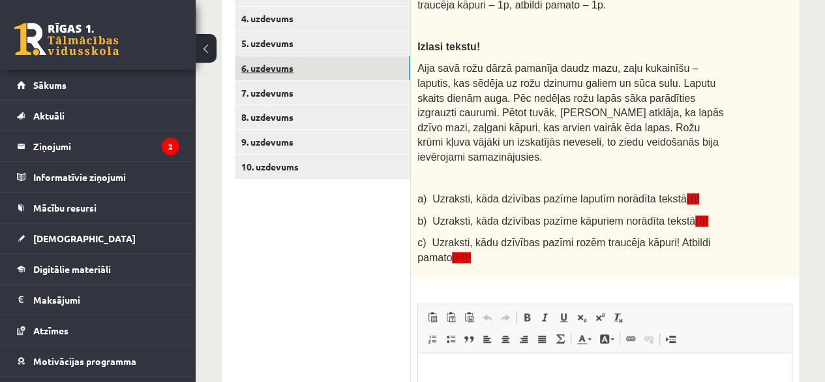
scroll to position [236, 0]
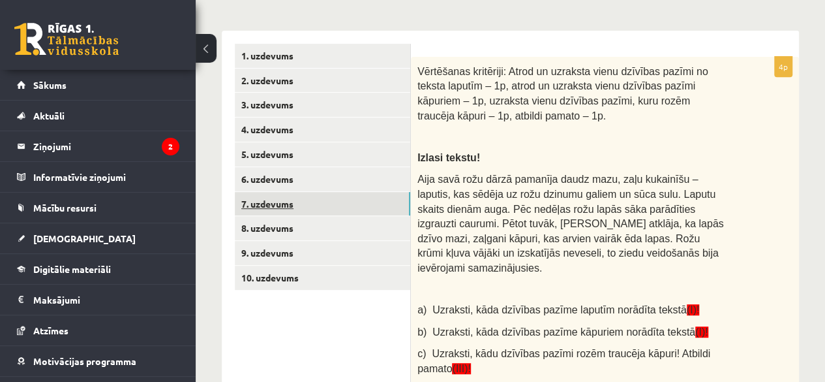
click at [273, 203] on link "7. uzdevums" at bounding box center [323, 204] width 176 height 24
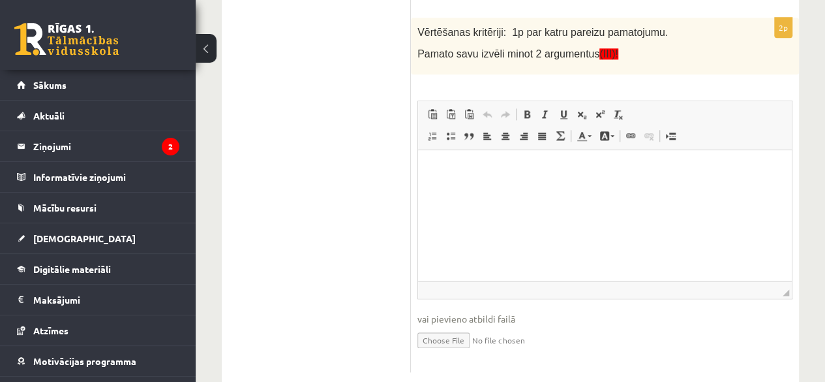
scroll to position [703, 0]
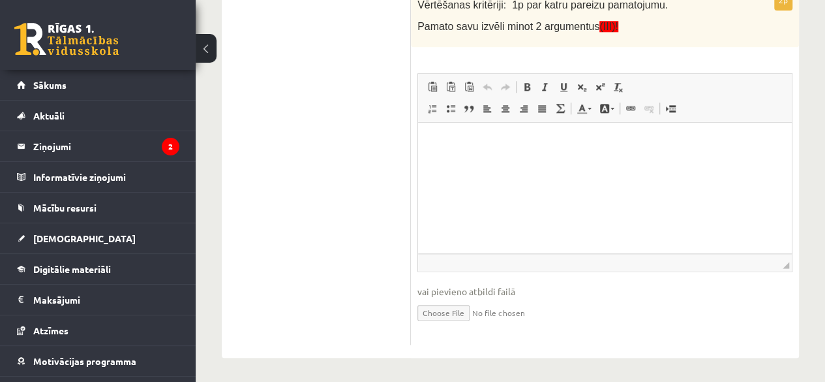
click at [462, 307] on input "file" at bounding box center [605, 311] width 375 height 27
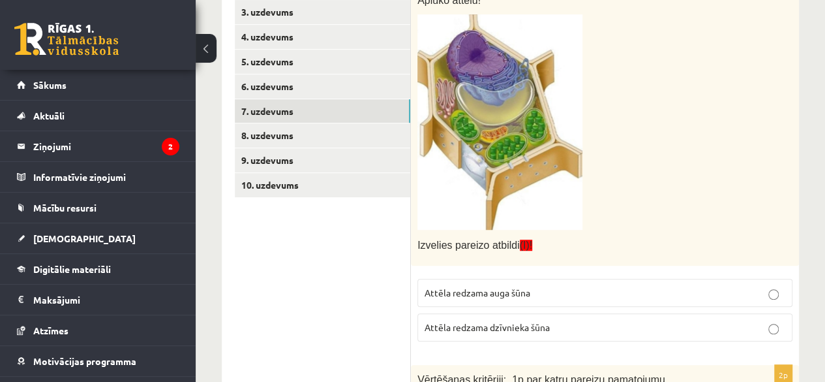
scroll to position [247, 0]
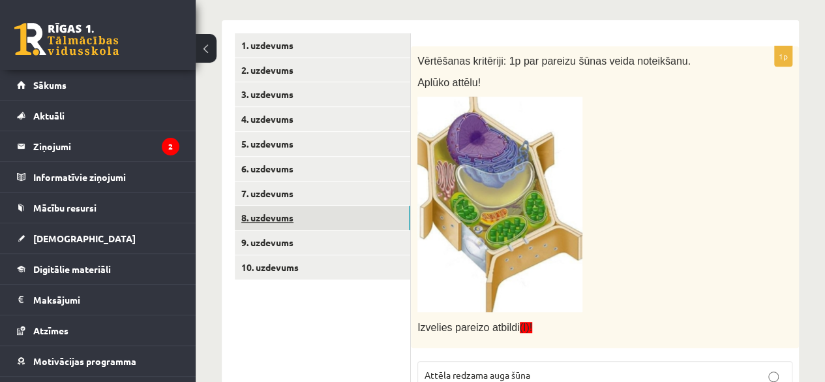
click at [311, 220] on link "8. uzdevums" at bounding box center [323, 218] width 176 height 24
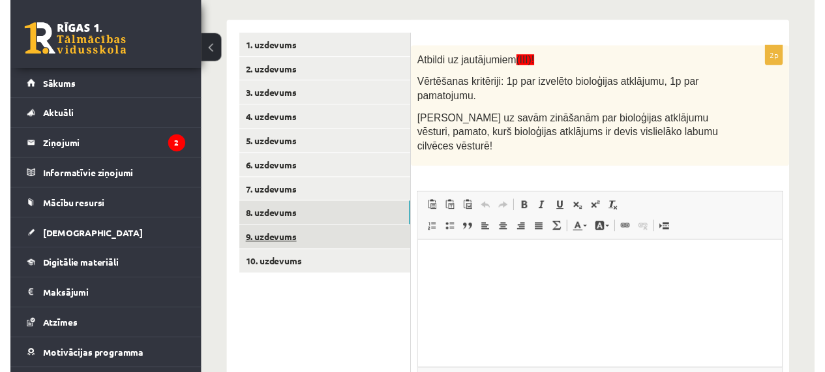
scroll to position [0, 0]
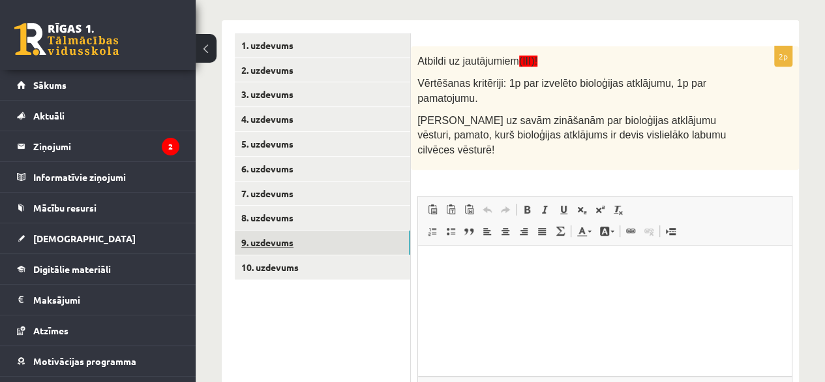
click at [285, 246] on link "9. uzdevums" at bounding box center [323, 242] width 176 height 24
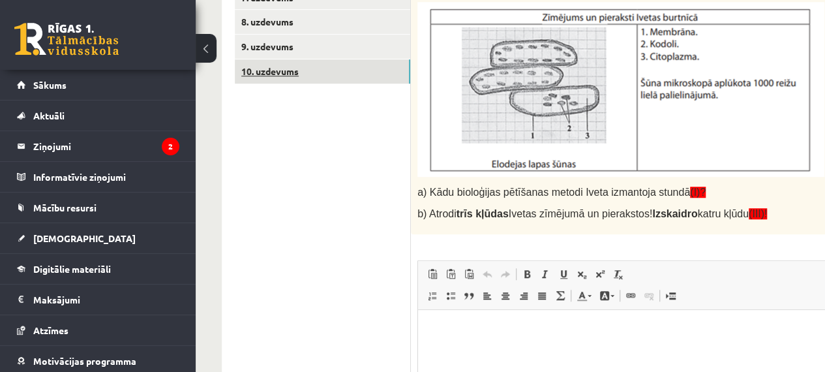
click at [271, 64] on link "10. uzdevums" at bounding box center [323, 71] width 176 height 24
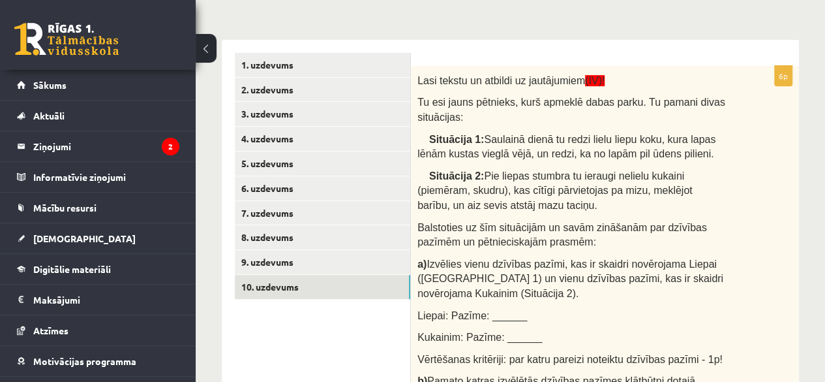
scroll to position [125, 0]
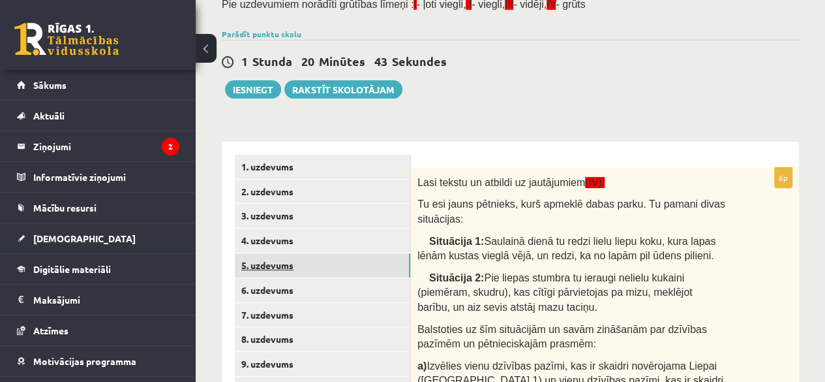
click at [320, 256] on link "5. uzdevums" at bounding box center [323, 265] width 176 height 24
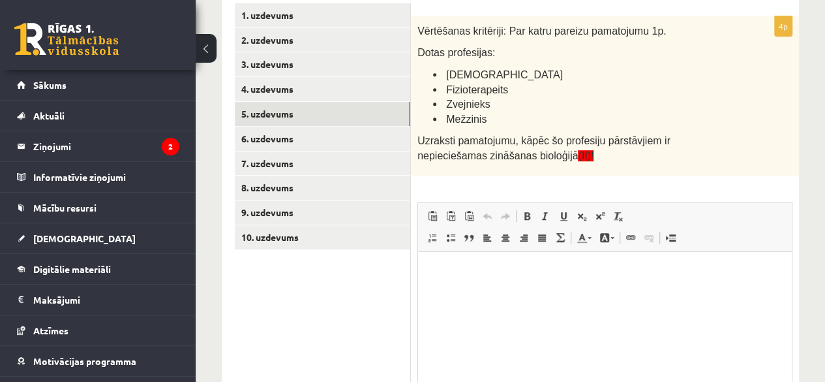
scroll to position [0, 0]
click at [459, 281] on html at bounding box center [605, 271] width 374 height 40
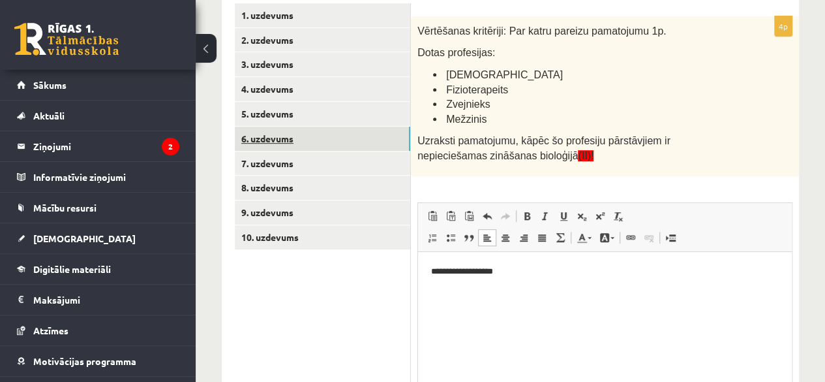
click at [325, 131] on link "6. uzdevums" at bounding box center [323, 139] width 176 height 24
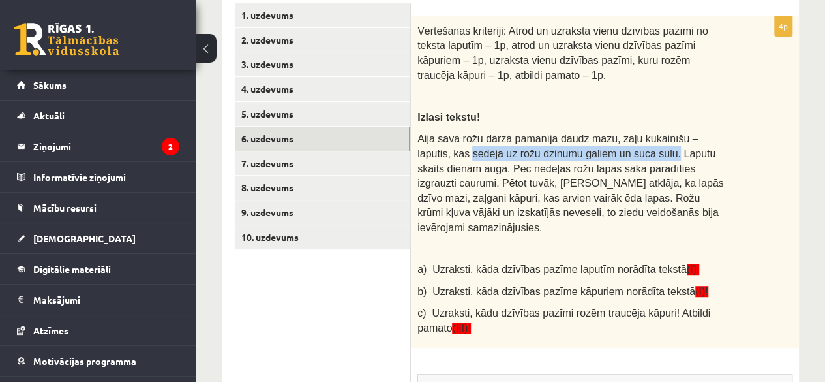
drag, startPoint x: 419, startPoint y: 151, endPoint x: 603, endPoint y: 147, distance: 184.7
click at [603, 147] on span "Aija savā rožu dārzā pamanīja daudz mazu, zaļu kukainīšu – laputis, kas sēdēja …" at bounding box center [571, 183] width 307 height 100
copy span "sēdēja uz rožu dzinumu galiem un sūca sulu."
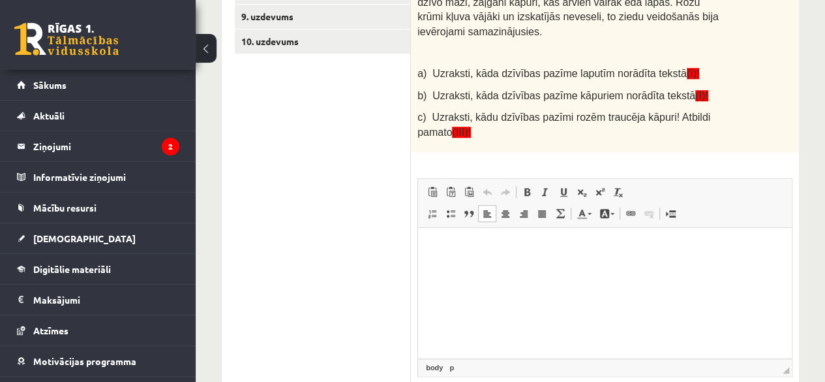
drag, startPoint x: 485, startPoint y: 260, endPoint x: 448, endPoint y: 249, distance: 38.4
click at [448, 249] on p "Bagātinātā teksta redaktors, wiswyg-editor-user-answer-47024756586940" at bounding box center [605, 248] width 348 height 14
click at [485, 244] on span "Ielīmēt" at bounding box center [482, 241] width 37 height 19
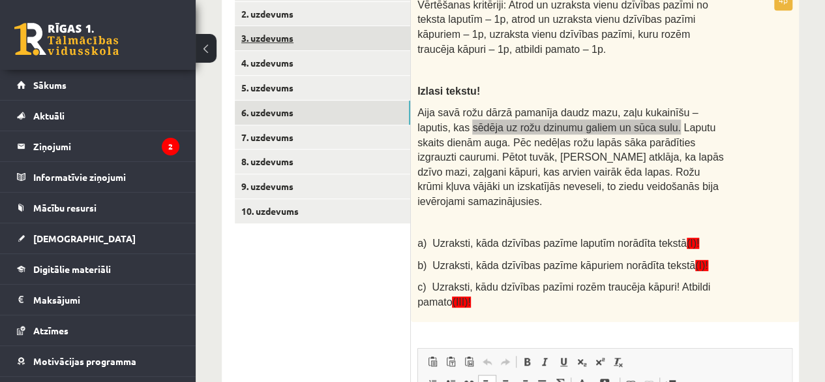
scroll to position [301, 0]
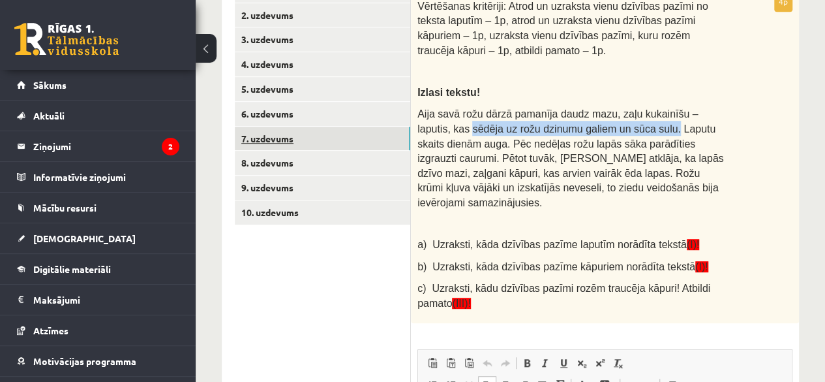
click at [318, 132] on link "7. uzdevums" at bounding box center [323, 139] width 176 height 24
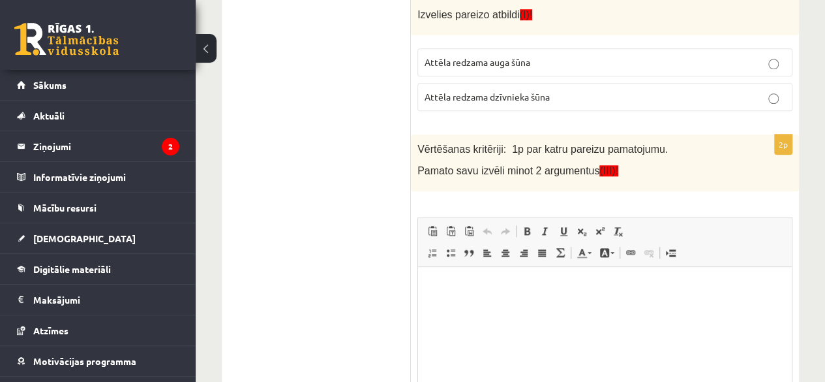
scroll to position [562, 0]
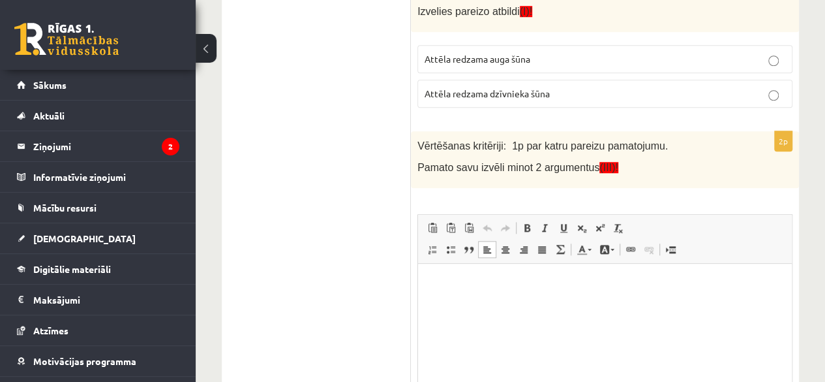
click at [424, 299] on html at bounding box center [605, 283] width 374 height 40
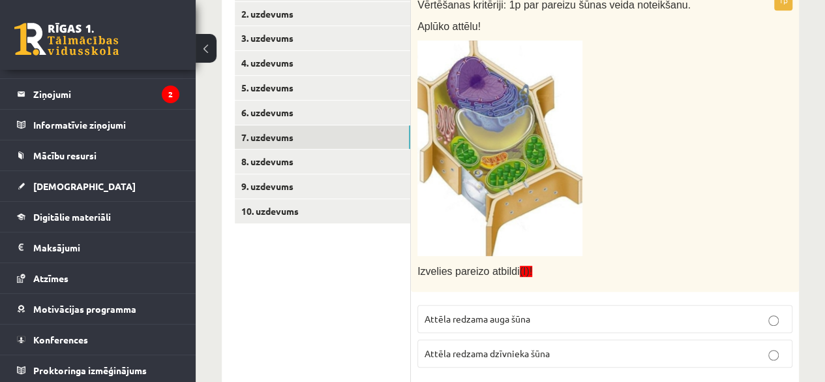
scroll to position [301, 0]
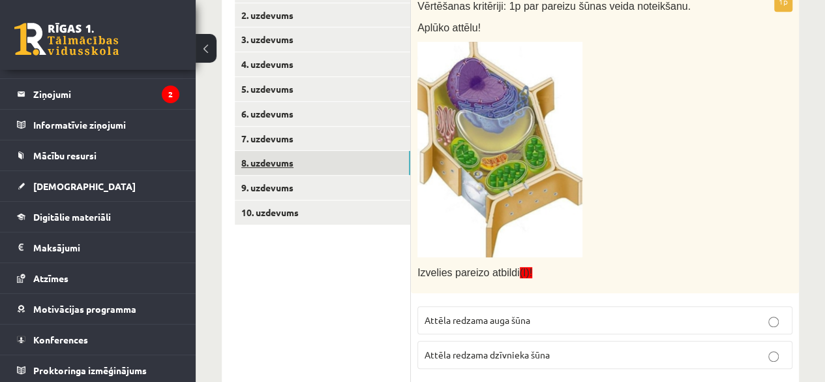
click at [303, 158] on link "8. uzdevums" at bounding box center [323, 163] width 176 height 24
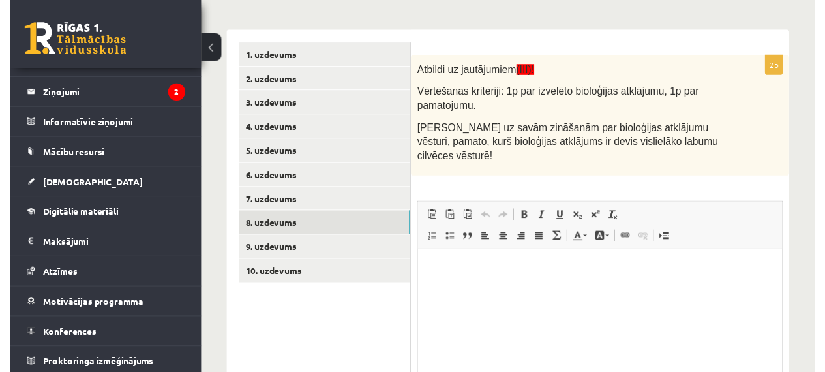
scroll to position [171, 0]
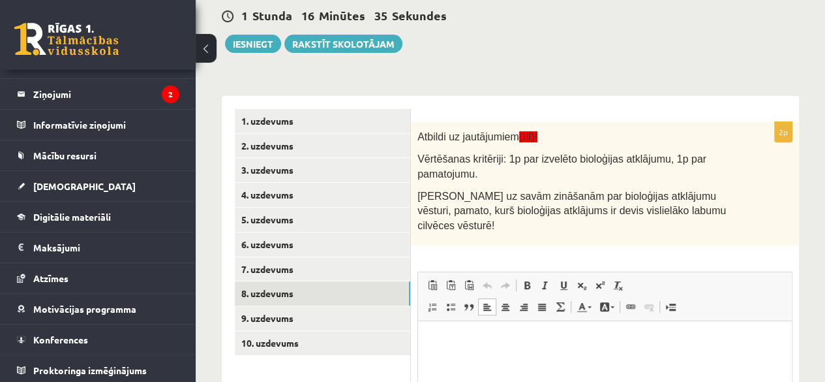
click at [583, 356] on html at bounding box center [605, 341] width 374 height 40
click at [583, 356] on html "*" at bounding box center [605, 341] width 374 height 40
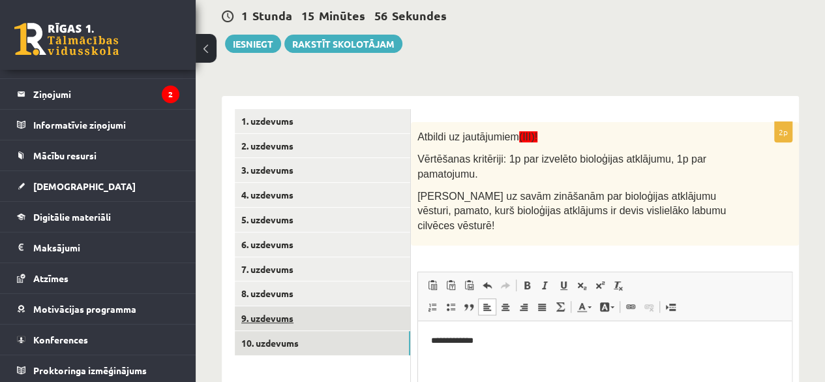
click at [283, 321] on link "9. uzdevums" at bounding box center [323, 318] width 176 height 24
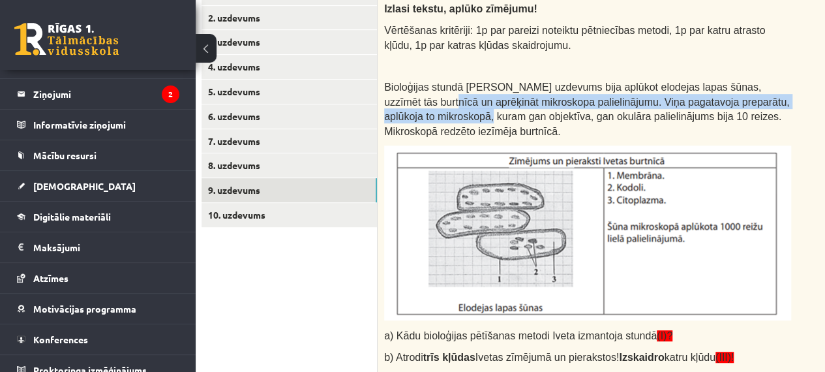
scroll to position [299, 97]
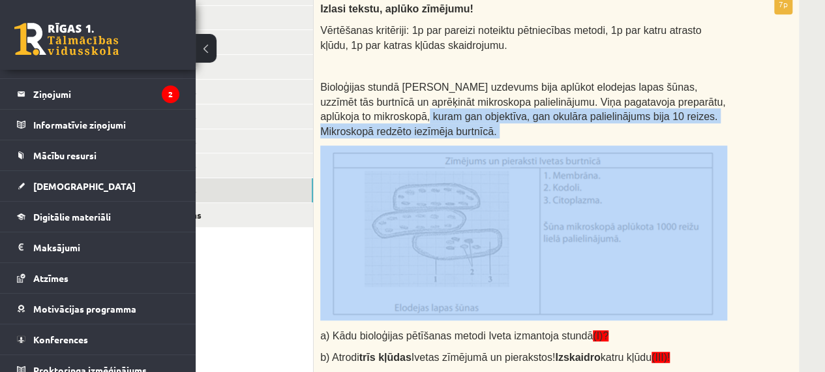
drag, startPoint x: 416, startPoint y: 119, endPoint x: 810, endPoint y: 147, distance: 395.1
click at [810, 147] on div "Bioloģija 7. klase 1. ieskaite , Anna Enija Kozlinska (7.a JK klase) Ievēro! Pi…" at bounding box center [462, 232] width 727 height 963
click at [771, 211] on div "Izlasi tekstu, aplūko zīmējumu! Vērtēšanas kritēriji: 1p par pareizi noteiktu p…" at bounding box center [556, 186] width 485 height 384
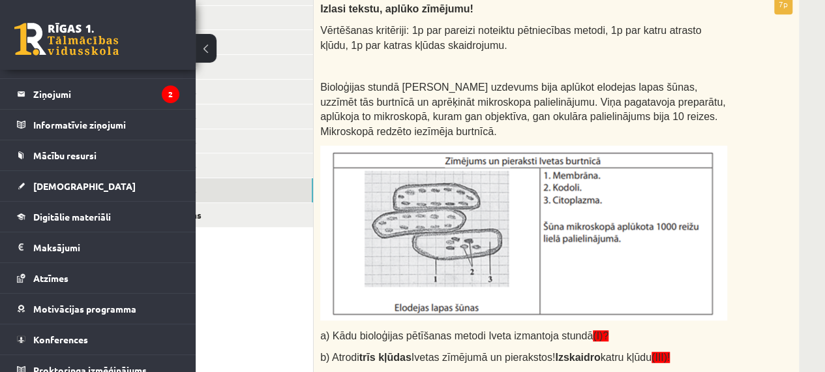
click at [810, 54] on div "Bioloģija 7. klase 1. ieskaite , Anna Enija Kozlinska (7.a JK klase) Ievēro! Pi…" at bounding box center [462, 232] width 727 height 963
click at [673, 212] on img at bounding box center [523, 232] width 407 height 175
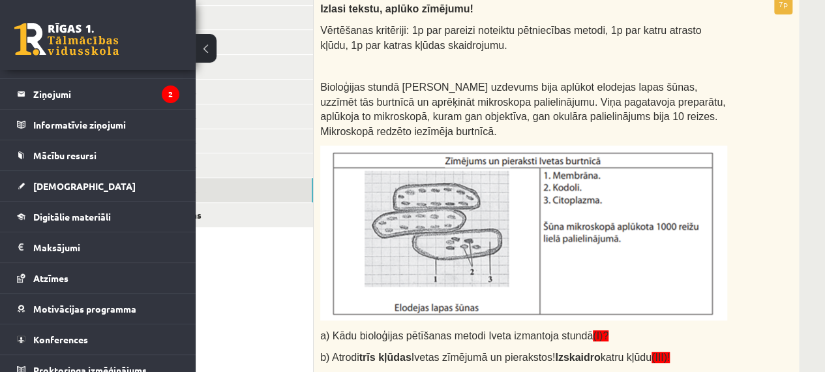
click at [673, 212] on img at bounding box center [523, 232] width 407 height 175
drag, startPoint x: 677, startPoint y: 208, endPoint x: 587, endPoint y: 201, distance: 89.7
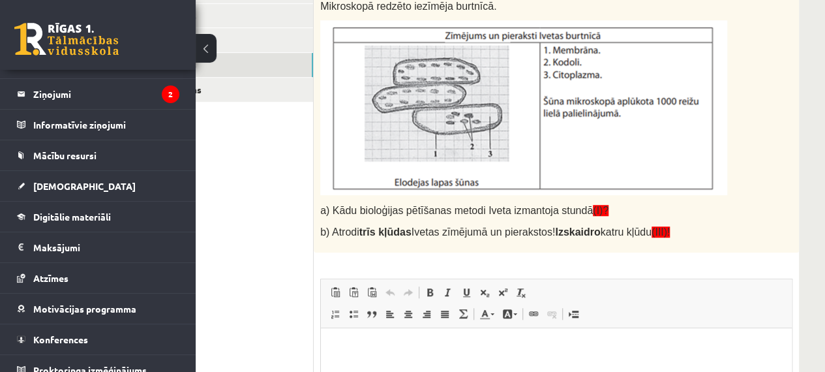
scroll to position [429, 97]
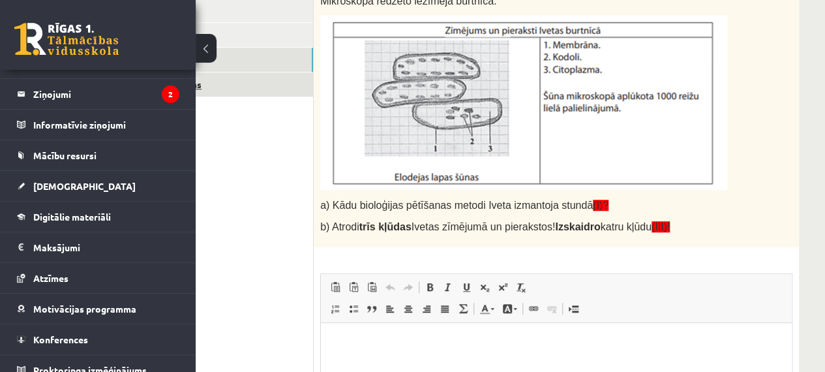
click at [264, 75] on link "10. uzdevums" at bounding box center [226, 84] width 176 height 24
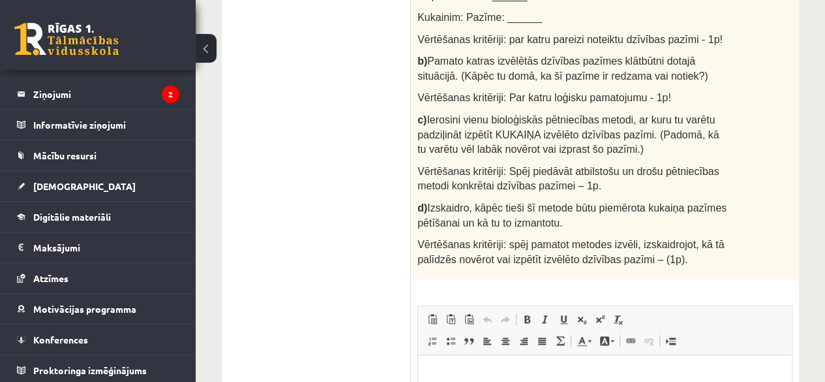
scroll to position [429, 0]
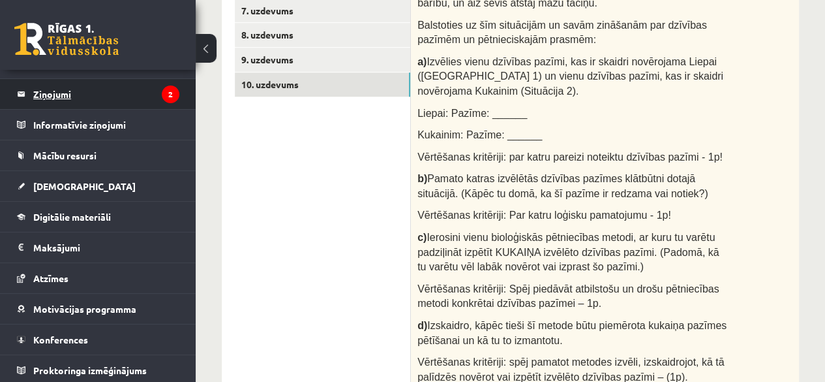
click at [136, 99] on legend "Ziņojumi 2" at bounding box center [106, 94] width 146 height 30
